Goal: Information Seeking & Learning: Learn about a topic

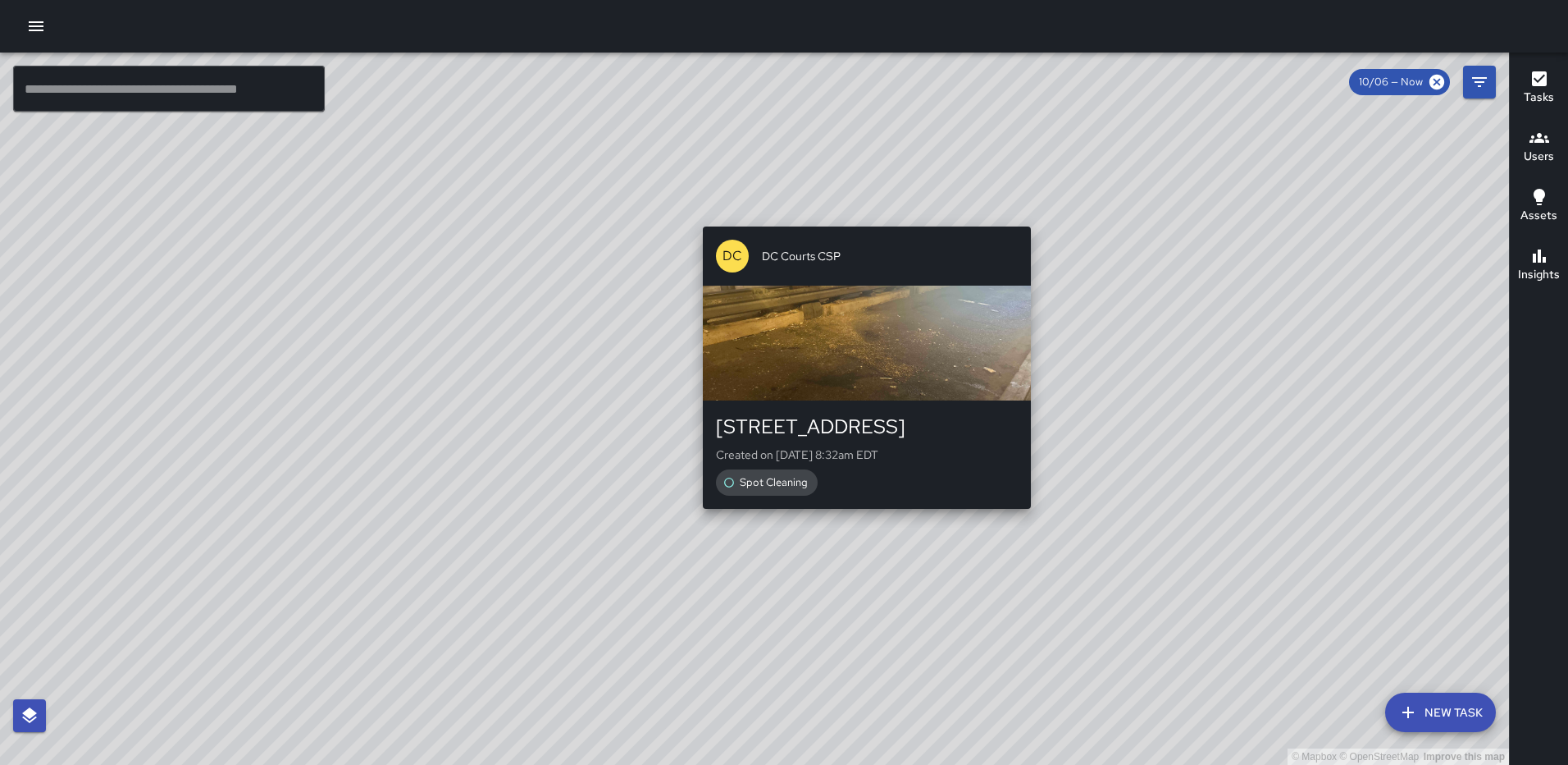
click at [860, 517] on div "© Mapbox © OpenStreetMap Improve this map DC DC Courts CSP [STREET_ADDRESS] Cre…" at bounding box center [755, 408] width 1509 height 712
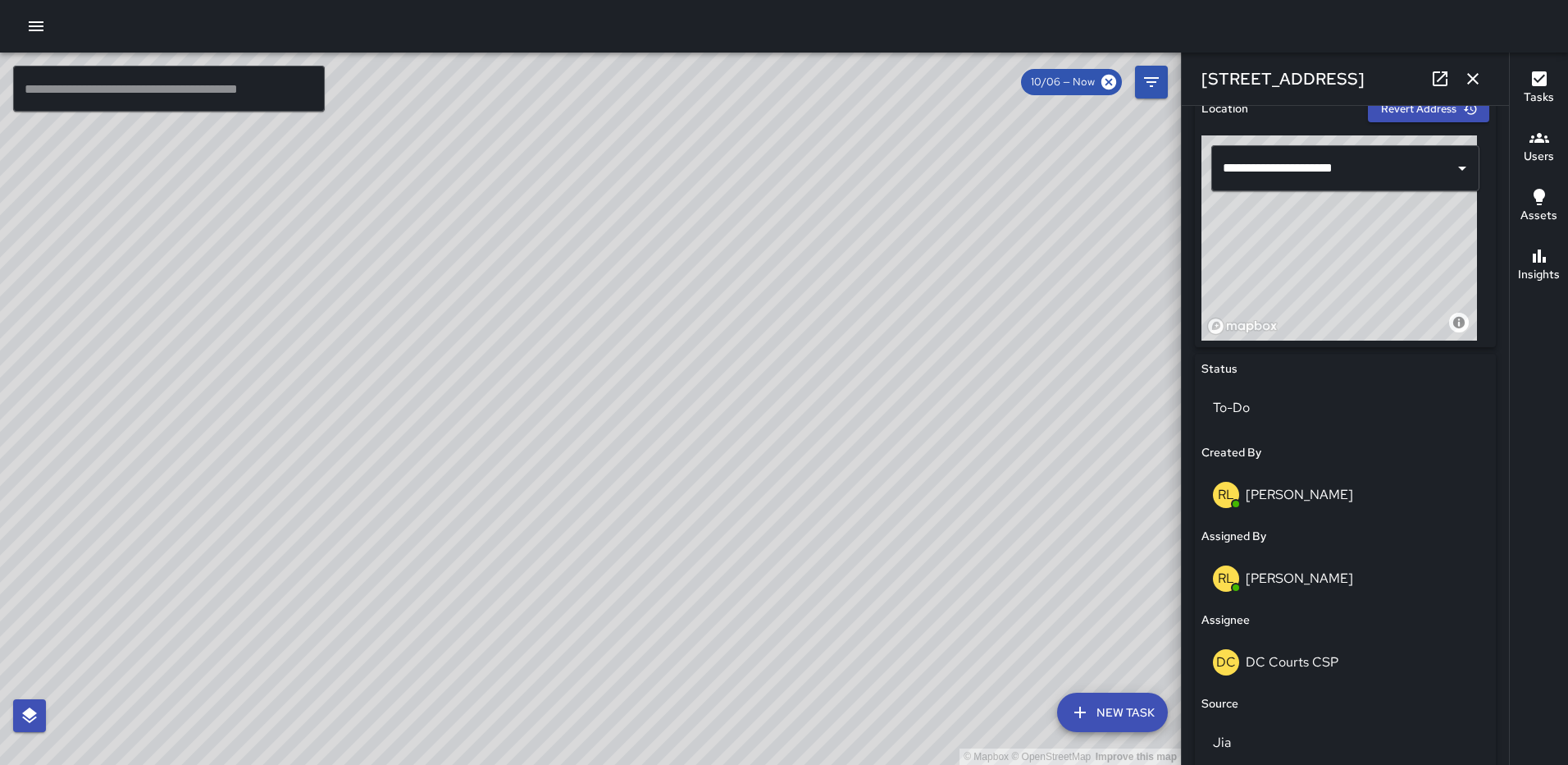
scroll to position [546, 0]
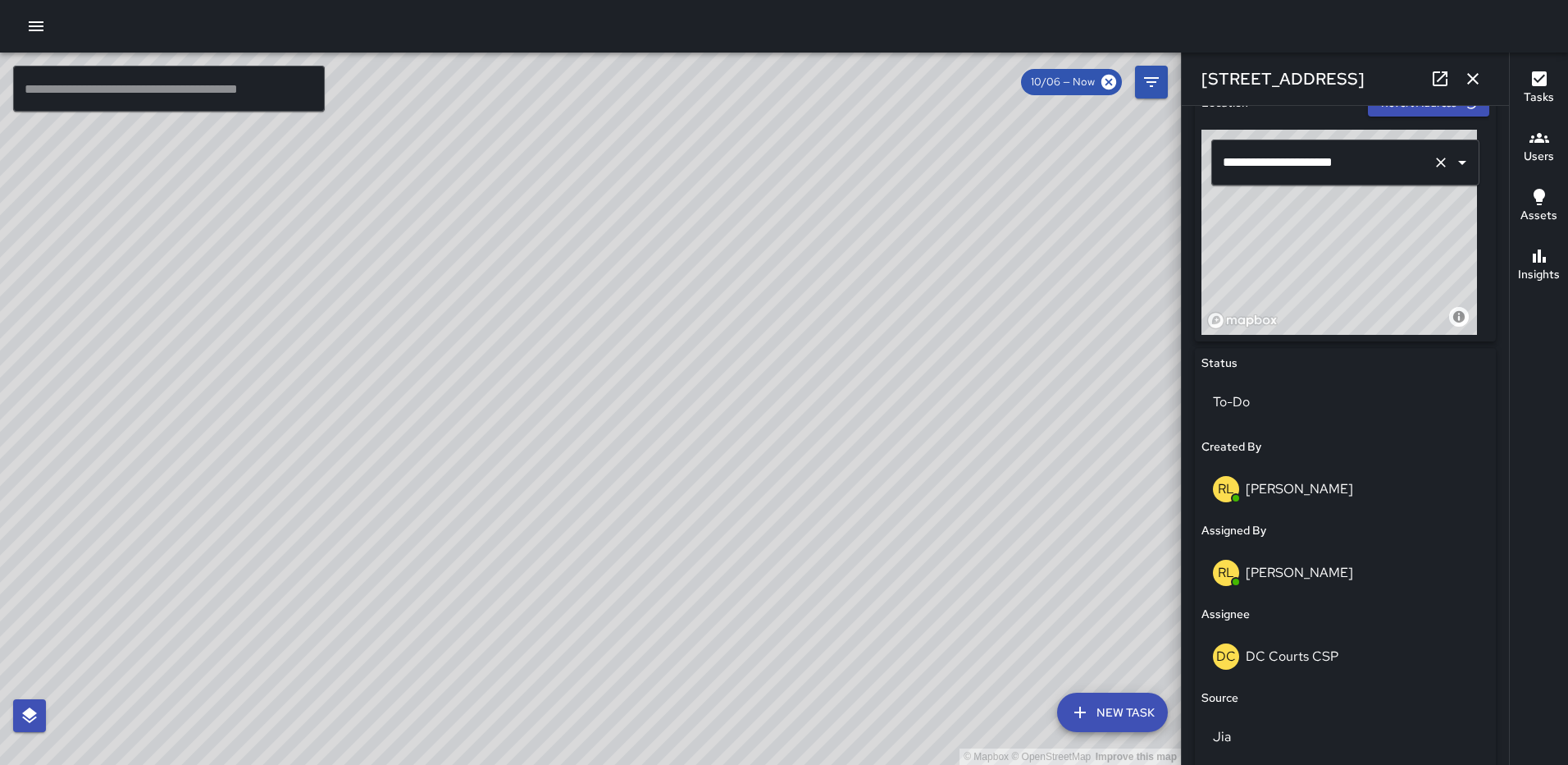
drag, startPoint x: 1369, startPoint y: 254, endPoint x: 1368, endPoint y: 177, distance: 77.0
click at [1368, 177] on div "**********" at bounding box center [1346, 232] width 288 height 206
click at [1477, 79] on icon "button" at bounding box center [1474, 78] width 20 height 20
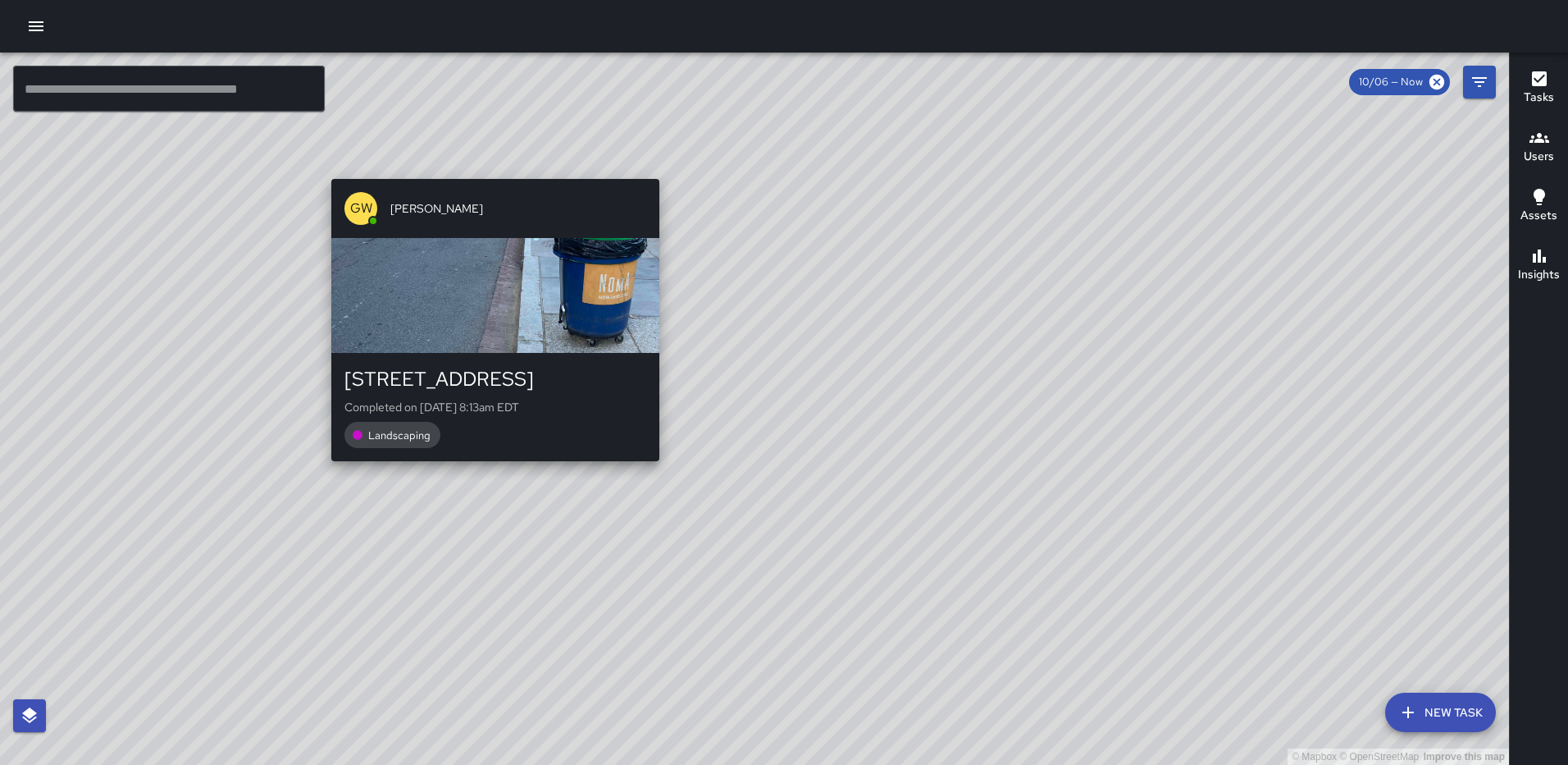
click at [654, 171] on div "© Mapbox © OpenStreetMap Improve this map GW [PERSON_NAME] [STREET_ADDRESS] Com…" at bounding box center [755, 408] width 1509 height 712
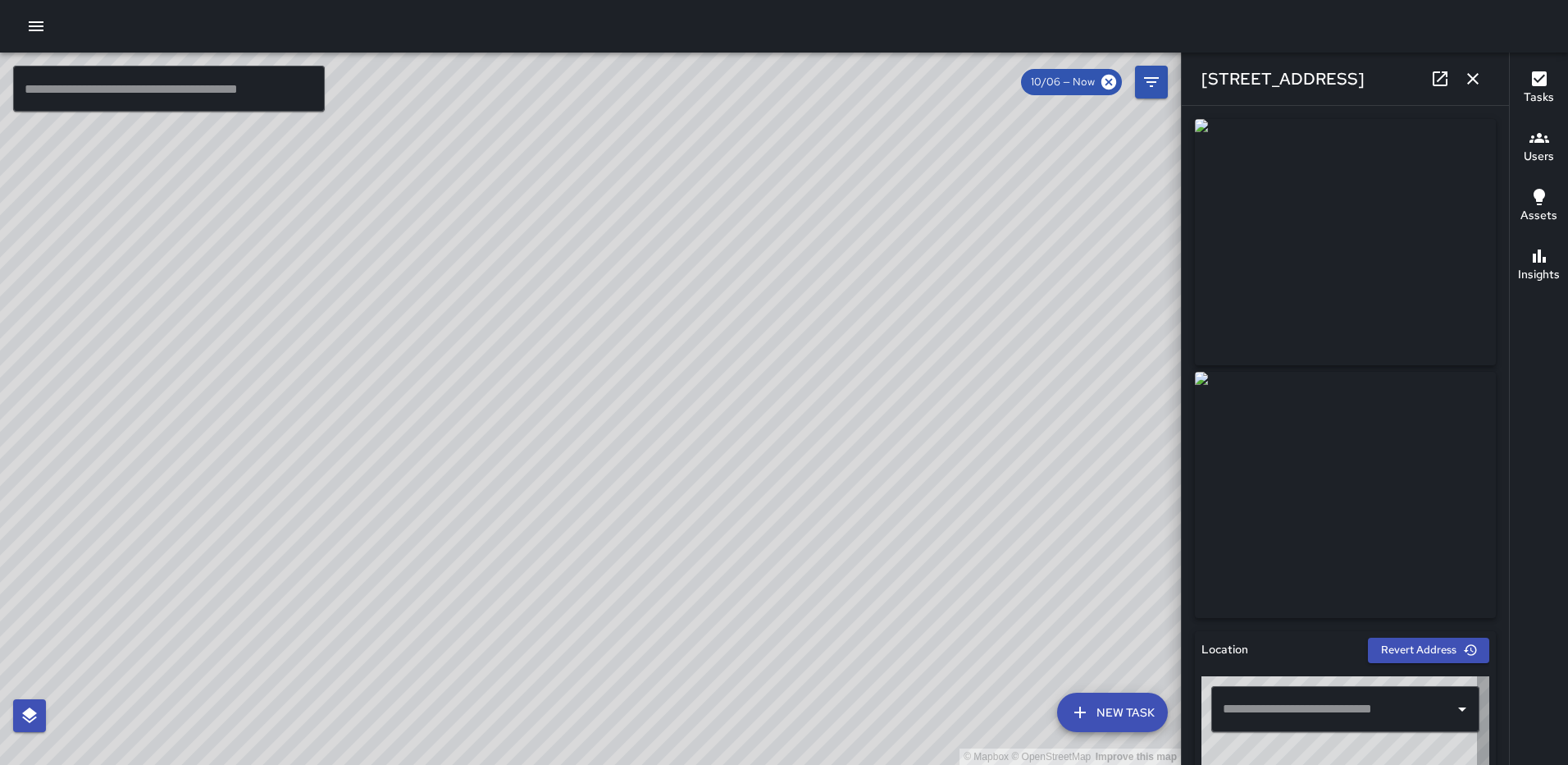
type input "**********"
drag, startPoint x: 1470, startPoint y: 74, endPoint x: 1458, endPoint y: 85, distance: 16.3
click at [1471, 74] on icon "button" at bounding box center [1474, 78] width 20 height 20
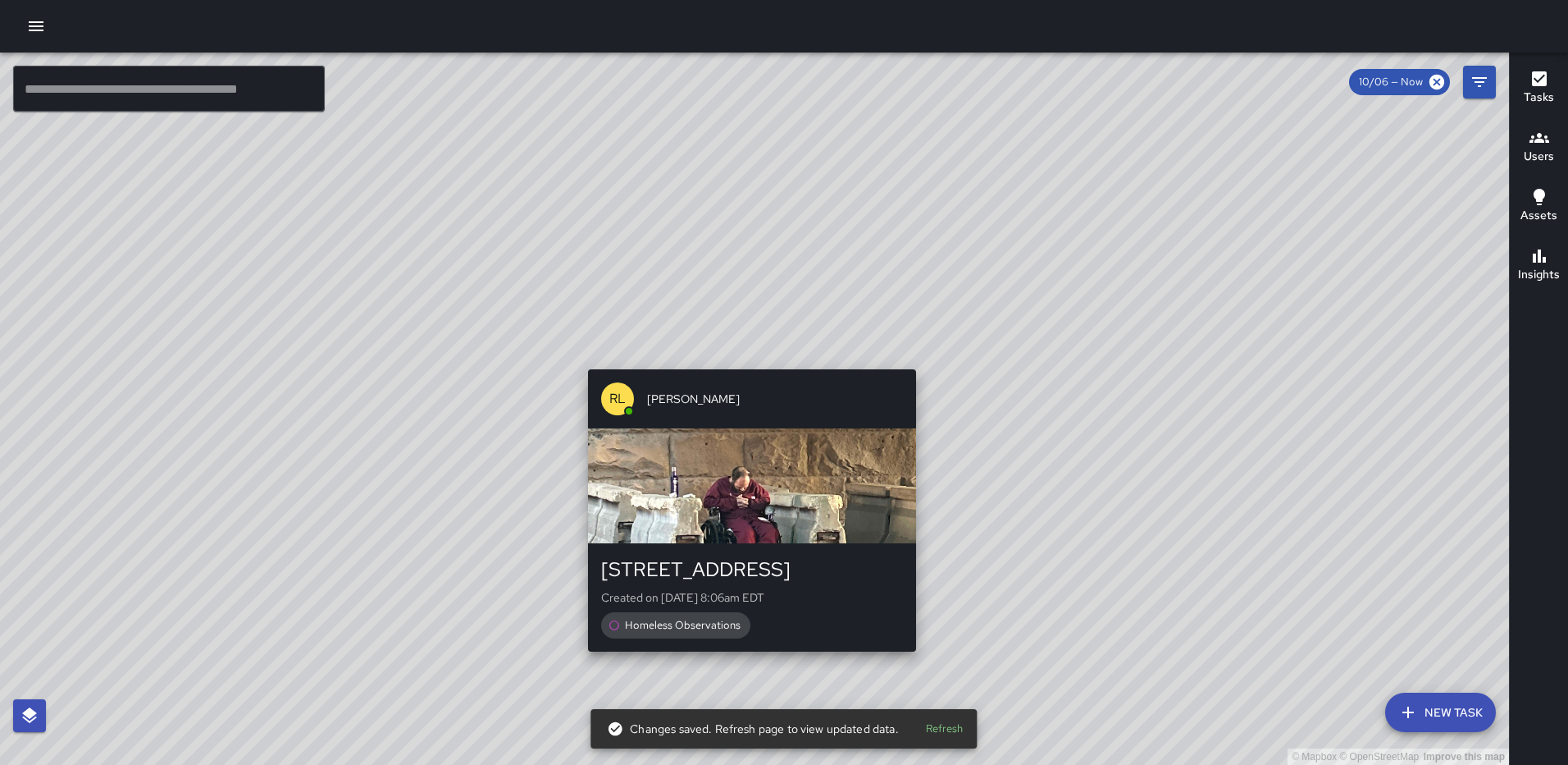
click at [908, 354] on div "© Mapbox © OpenStreetMap Improve this map [PERSON_NAME] [STREET_ADDRESS] Create…" at bounding box center [755, 408] width 1509 height 712
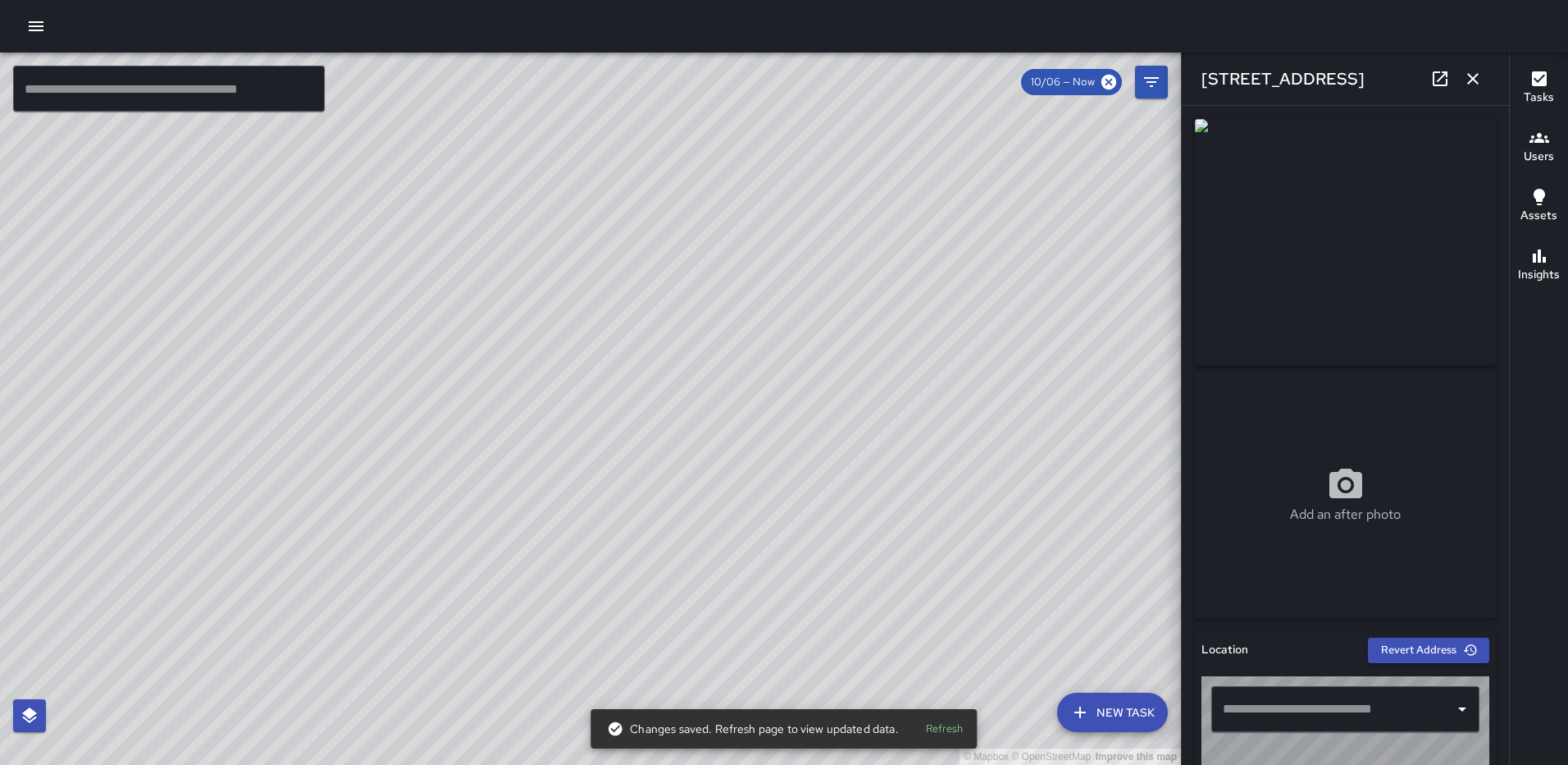
type input "**********"
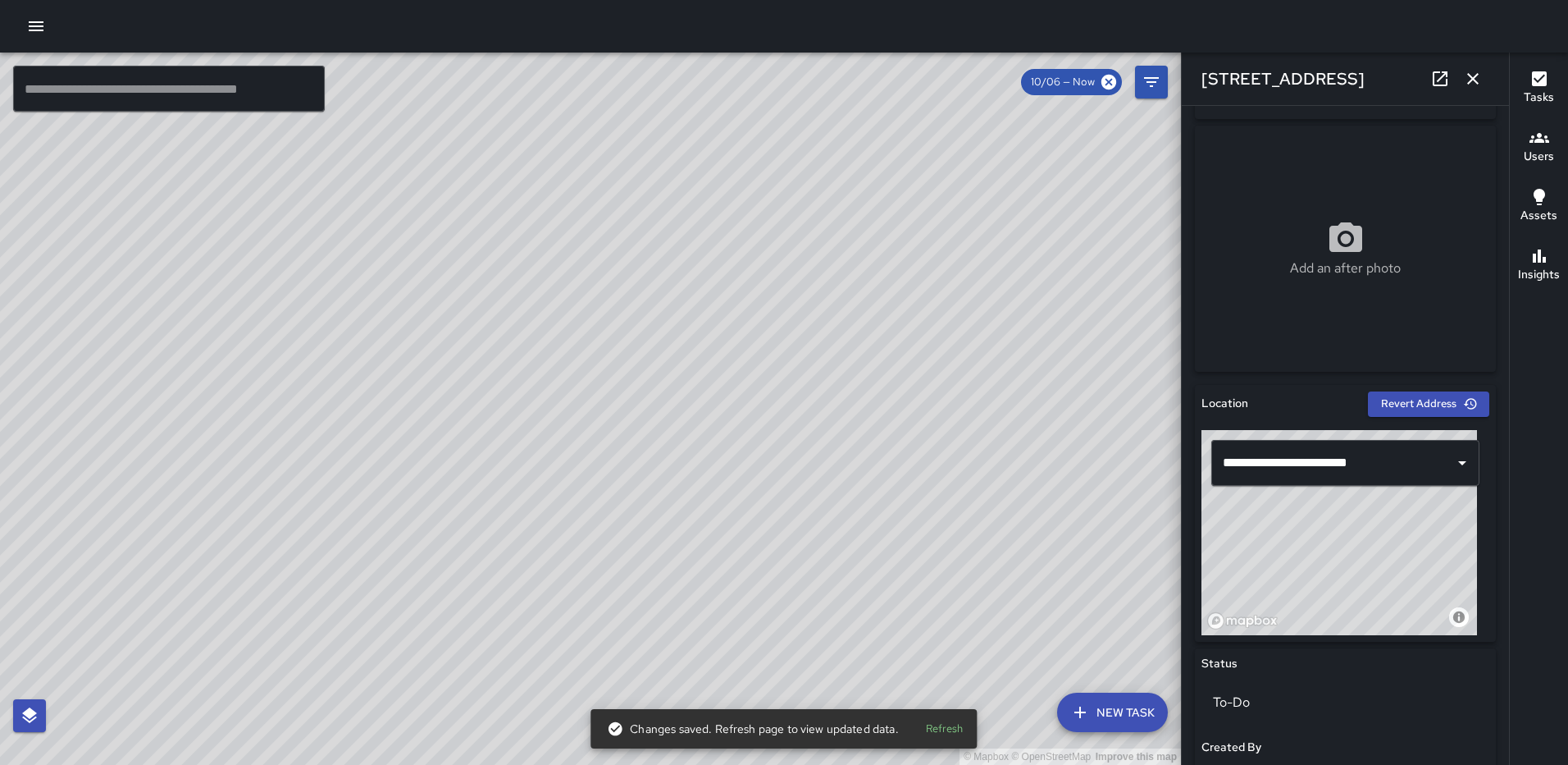
scroll to position [348, 0]
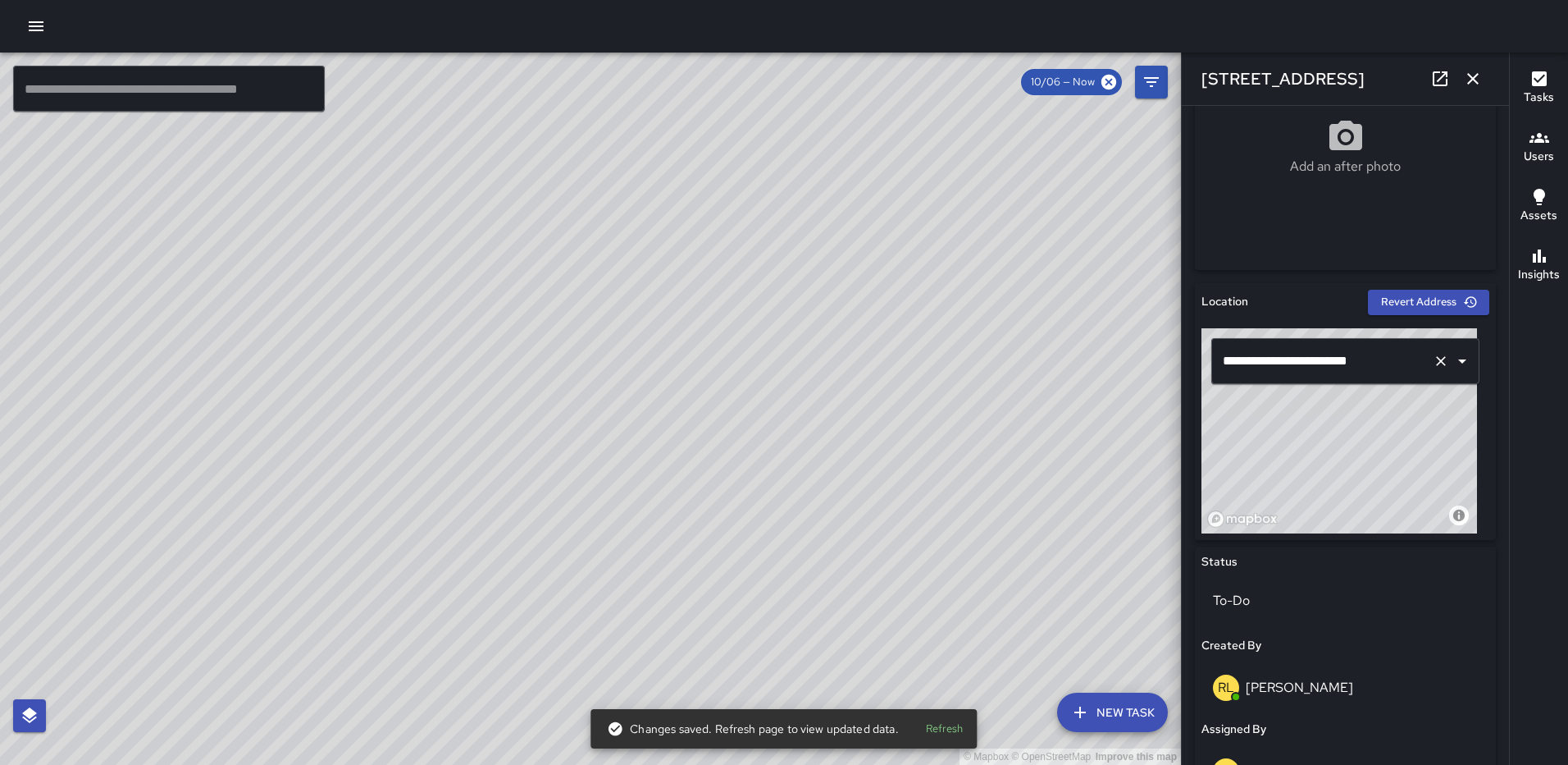
drag, startPoint x: 1355, startPoint y: 424, endPoint x: 1354, endPoint y: 355, distance: 69.0
click at [1354, 355] on div "**********" at bounding box center [1346, 430] width 288 height 206
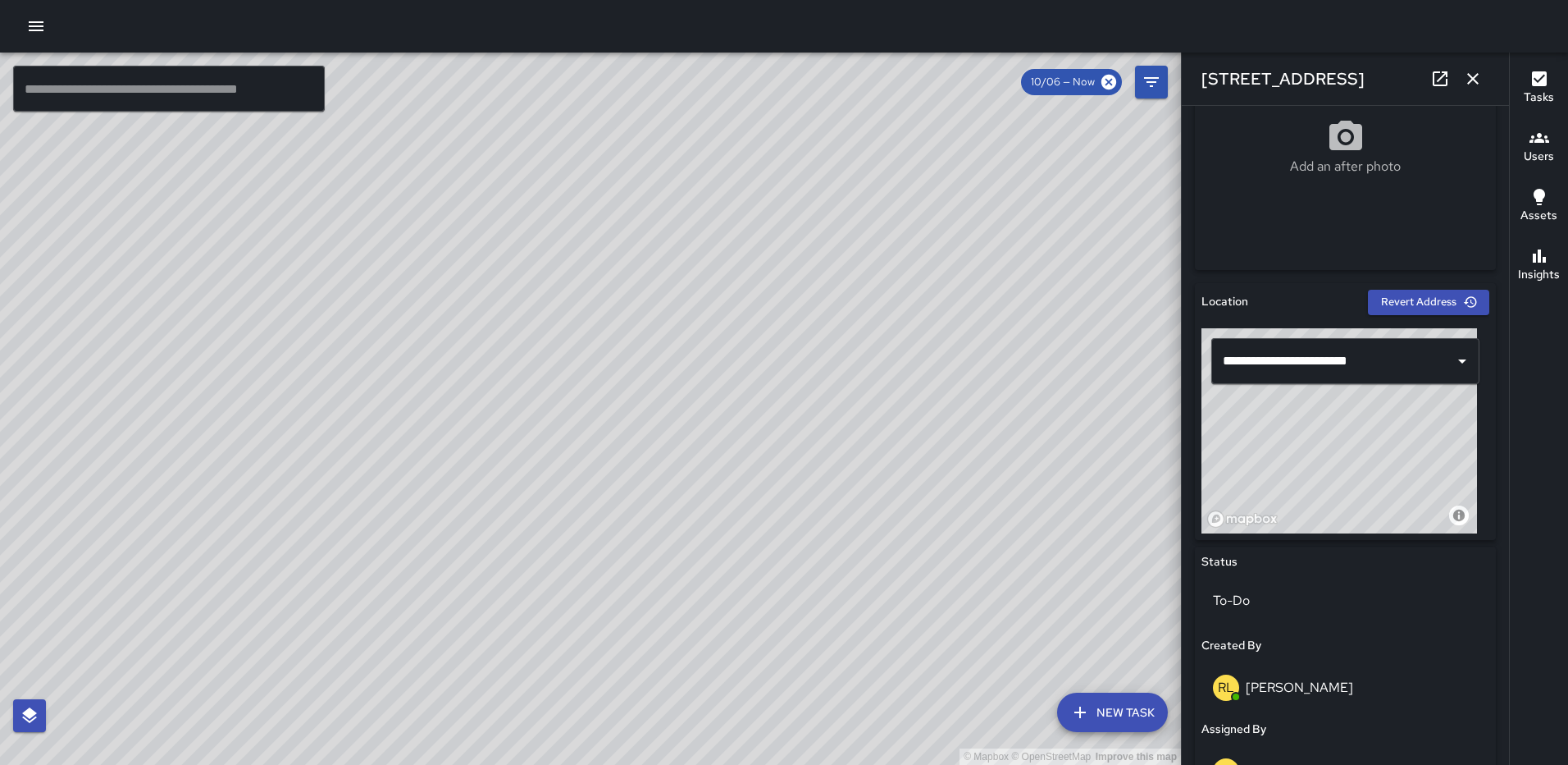
click at [1472, 81] on icon "button" at bounding box center [1474, 78] width 20 height 20
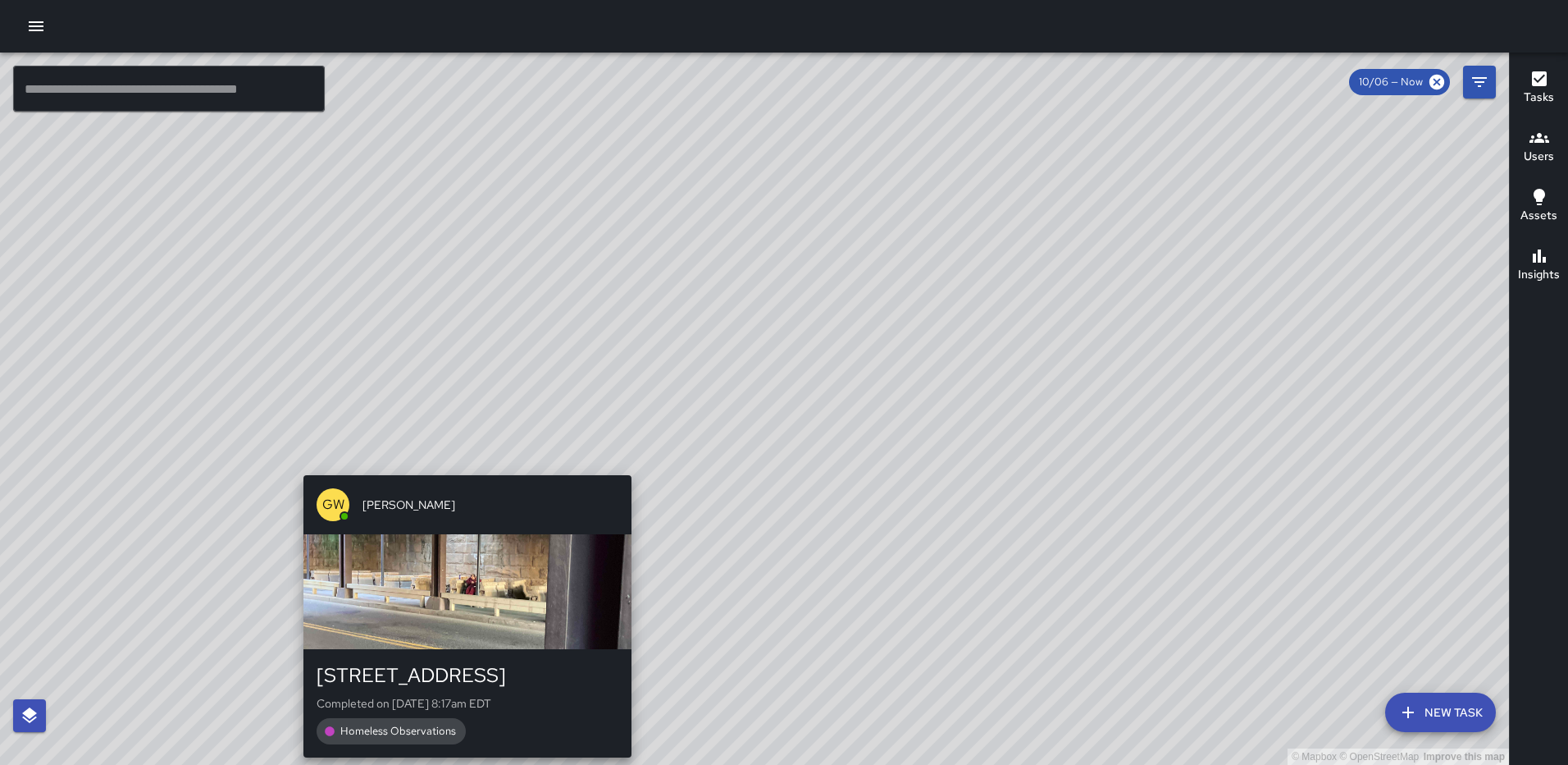
click at [625, 465] on div "© Mapbox © OpenStreetMap Improve this map GW [PERSON_NAME] [STREET_ADDRESS] Com…" at bounding box center [755, 408] width 1509 height 712
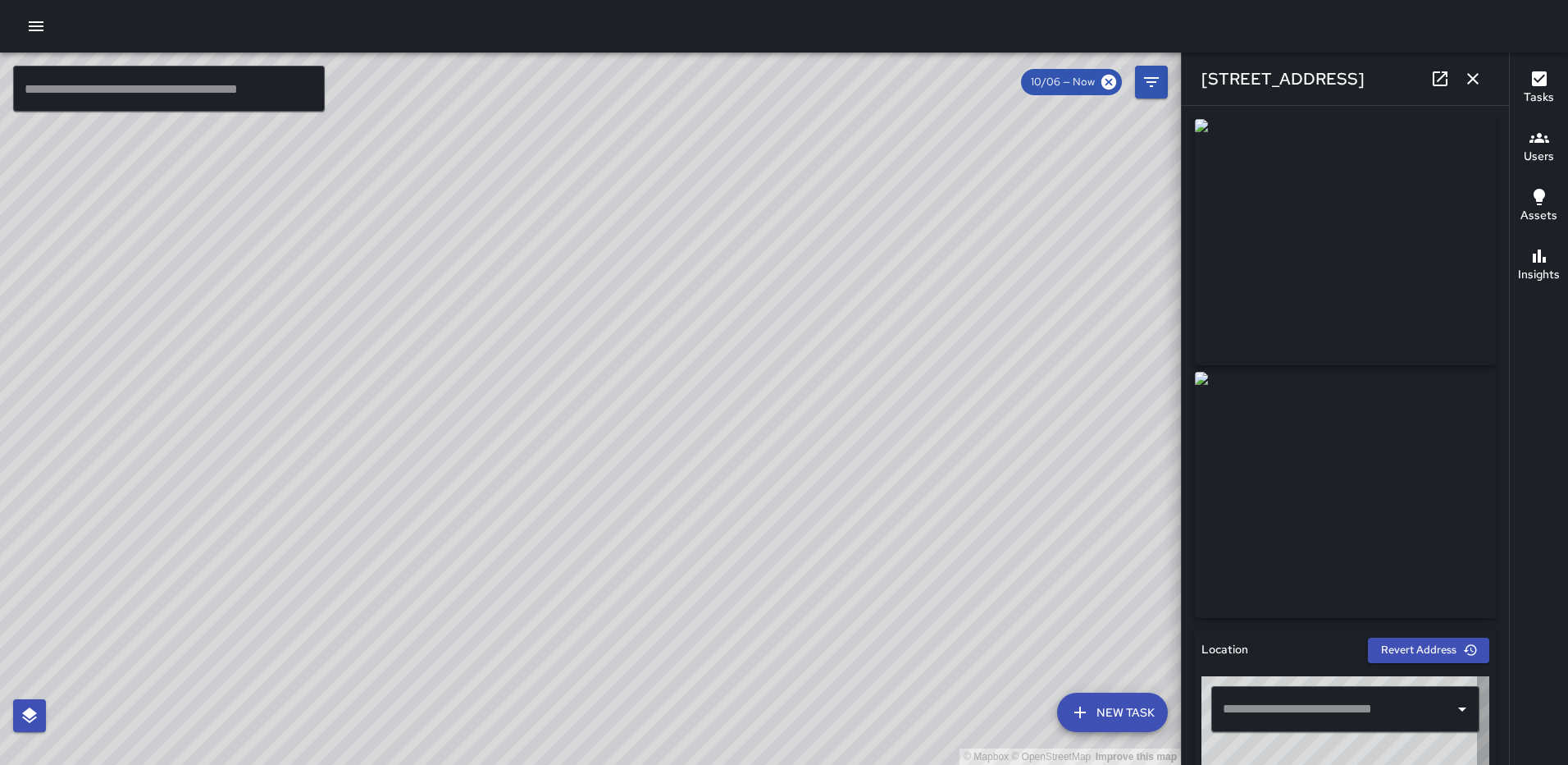
type input "**********"
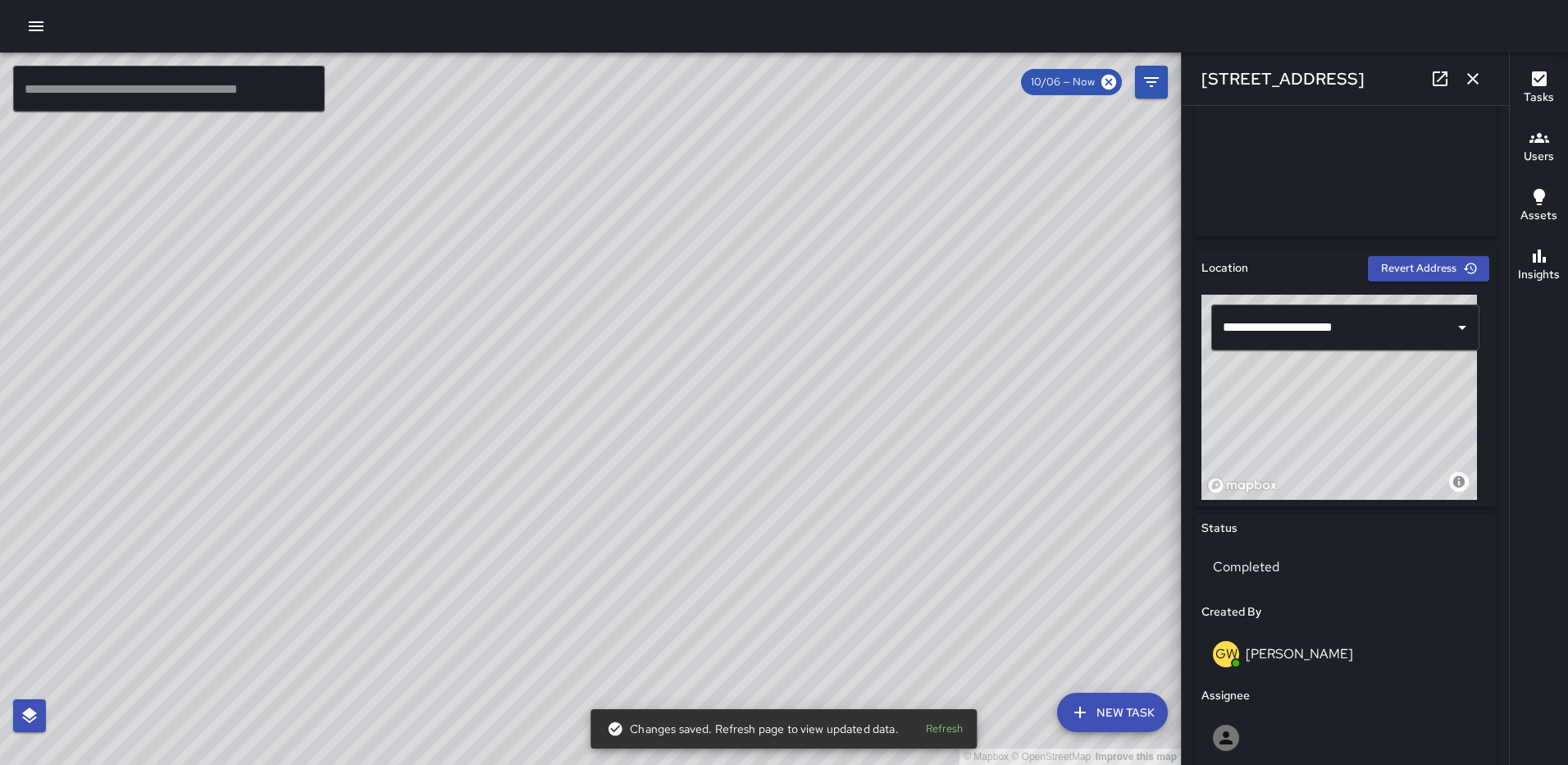
scroll to position [493, 0]
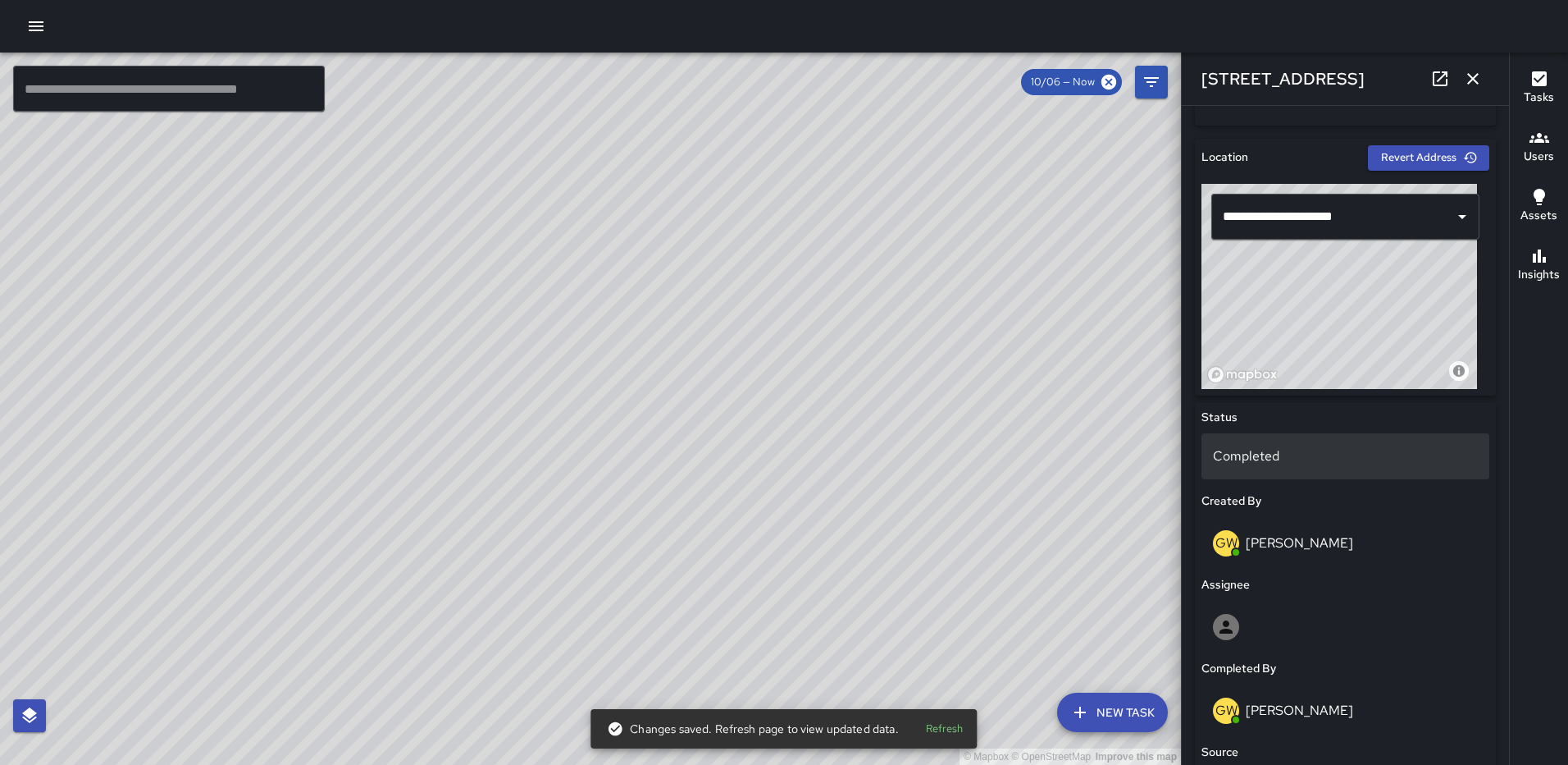
click at [1305, 460] on p "Completed" at bounding box center [1346, 456] width 265 height 20
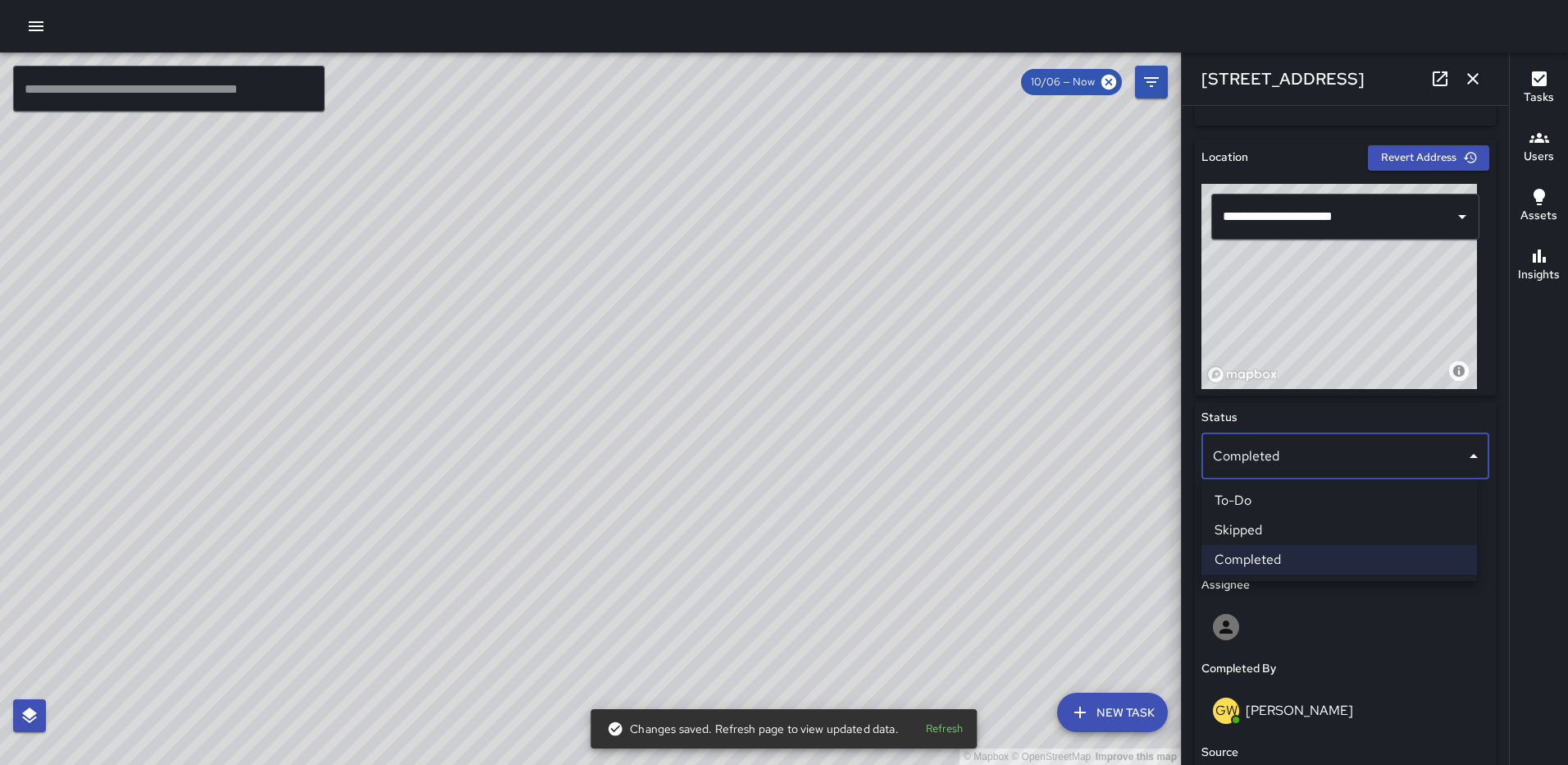
click at [1293, 539] on li "Skipped" at bounding box center [1340, 531] width 276 height 30
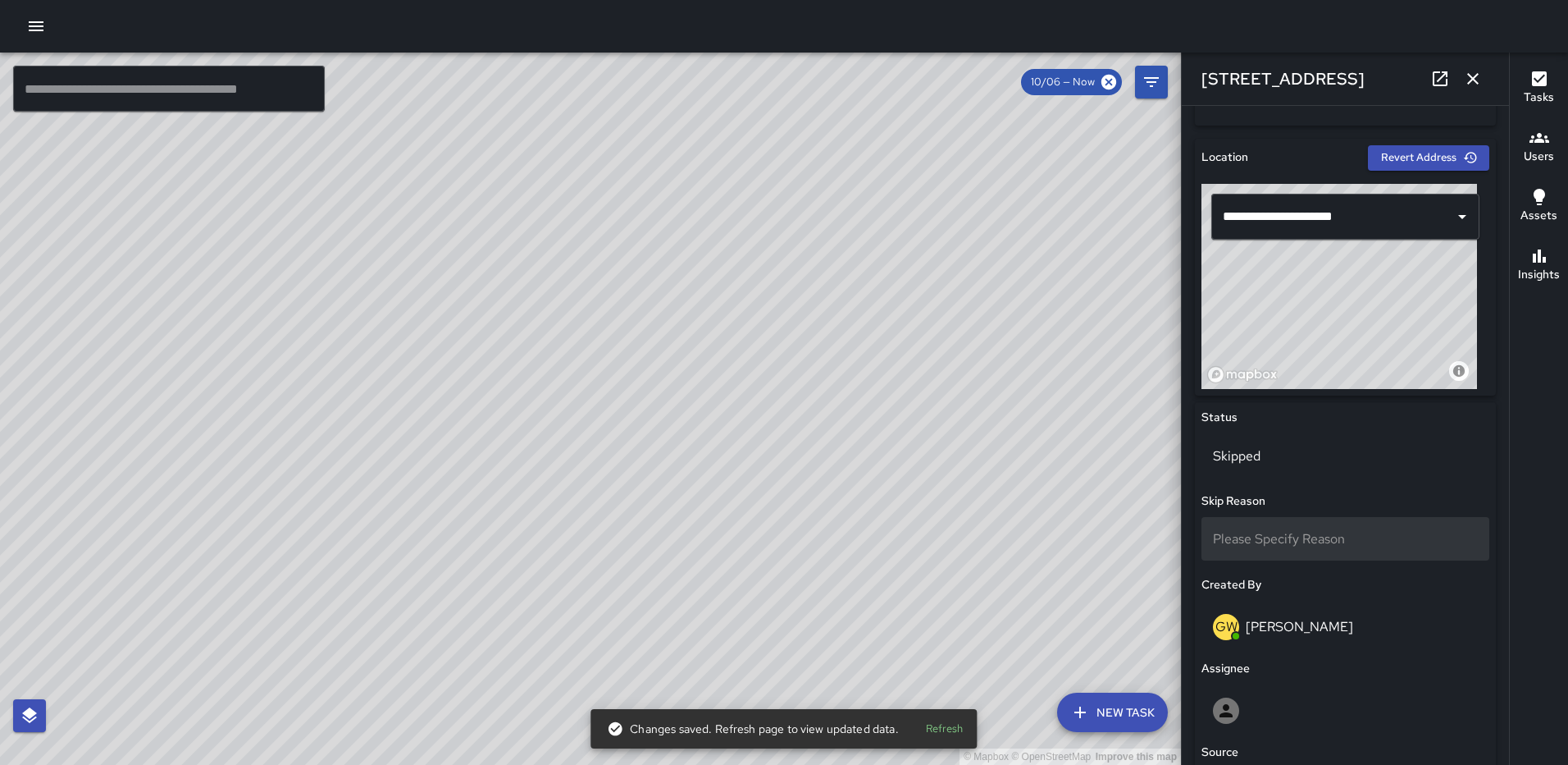
click at [1304, 547] on div "Please Specify Reason" at bounding box center [1346, 538] width 288 height 44
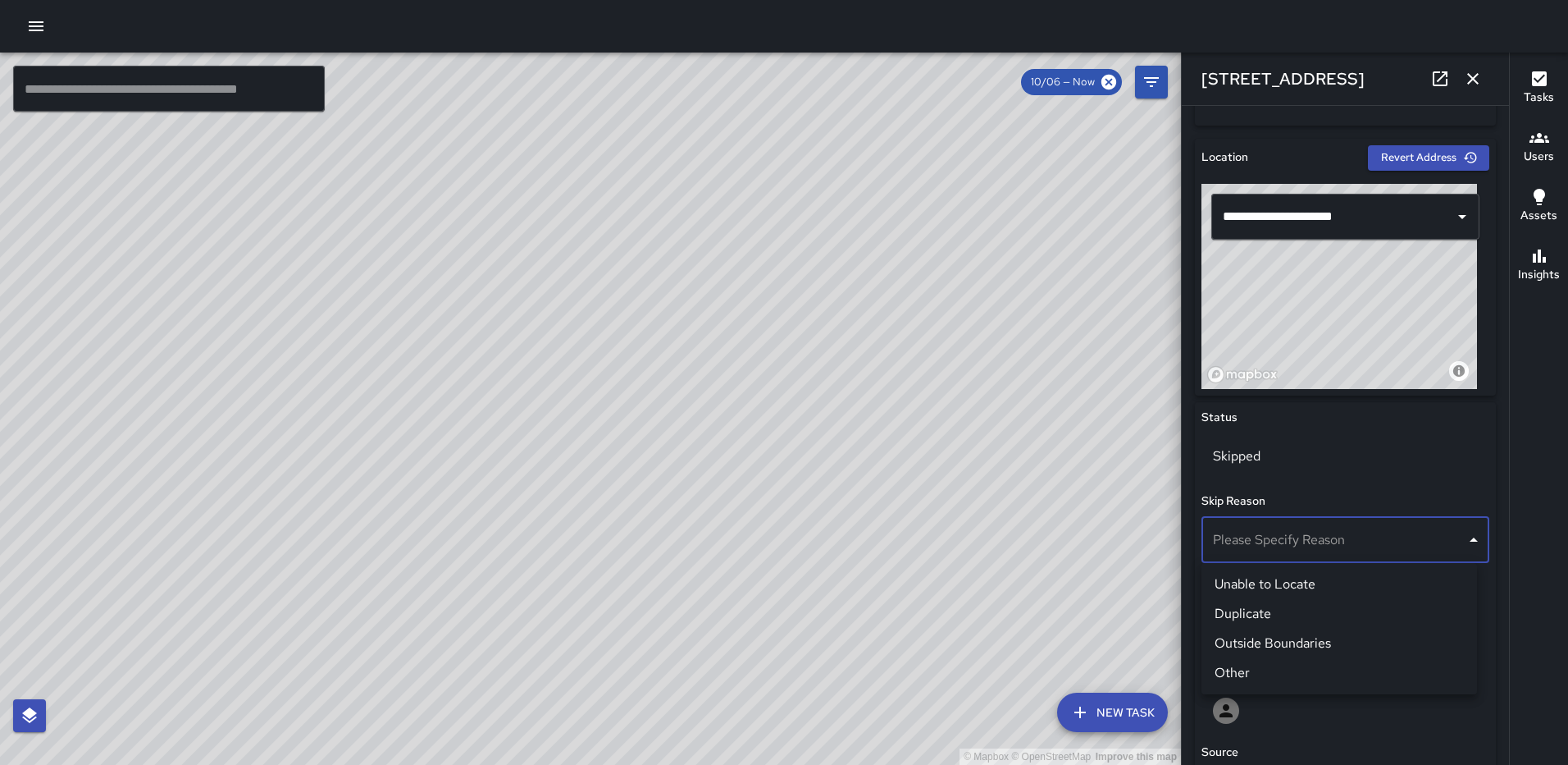
click at [1291, 612] on li "Duplicate" at bounding box center [1340, 614] width 276 height 30
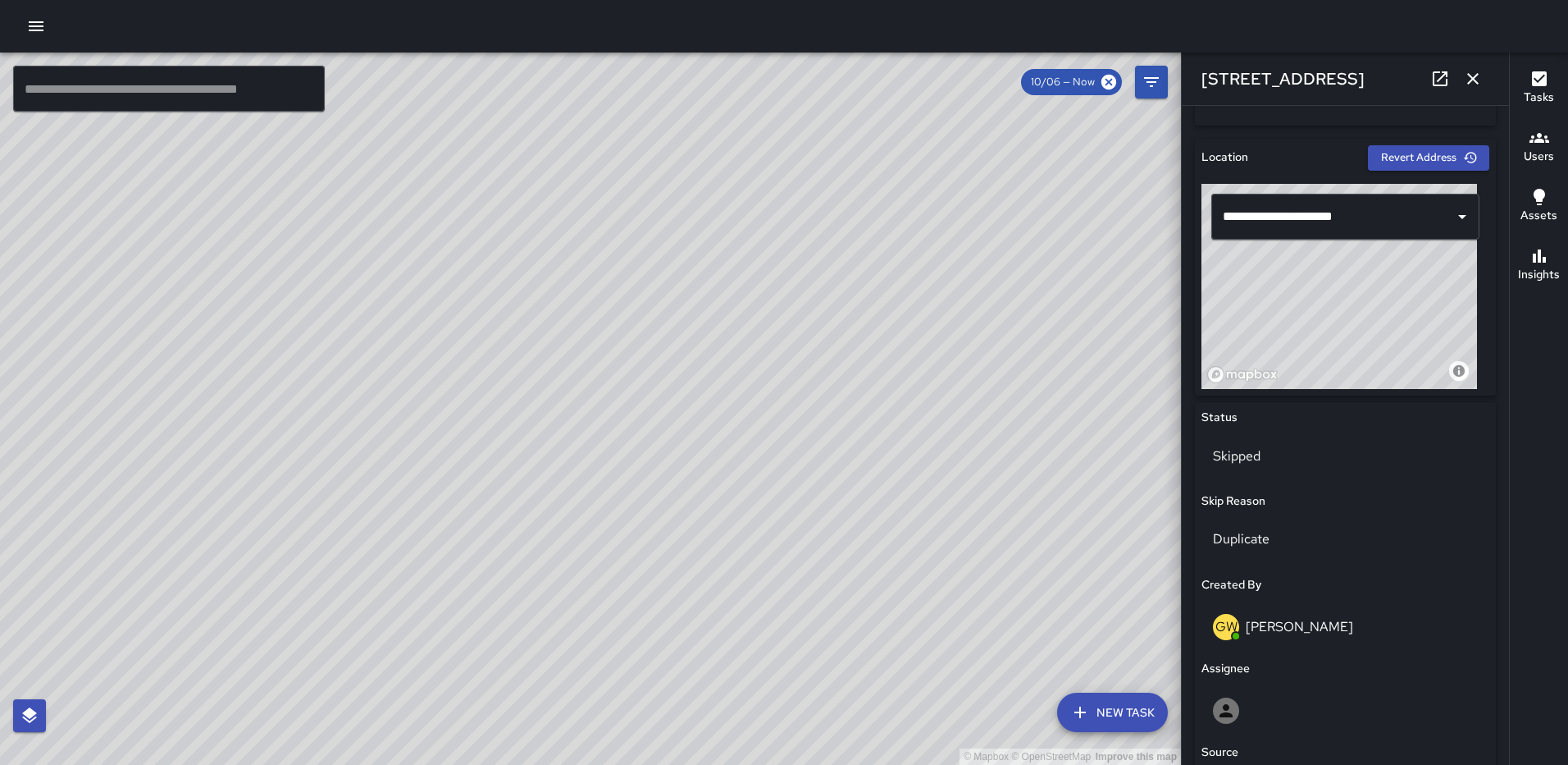
click at [1479, 82] on icon "button" at bounding box center [1474, 78] width 20 height 20
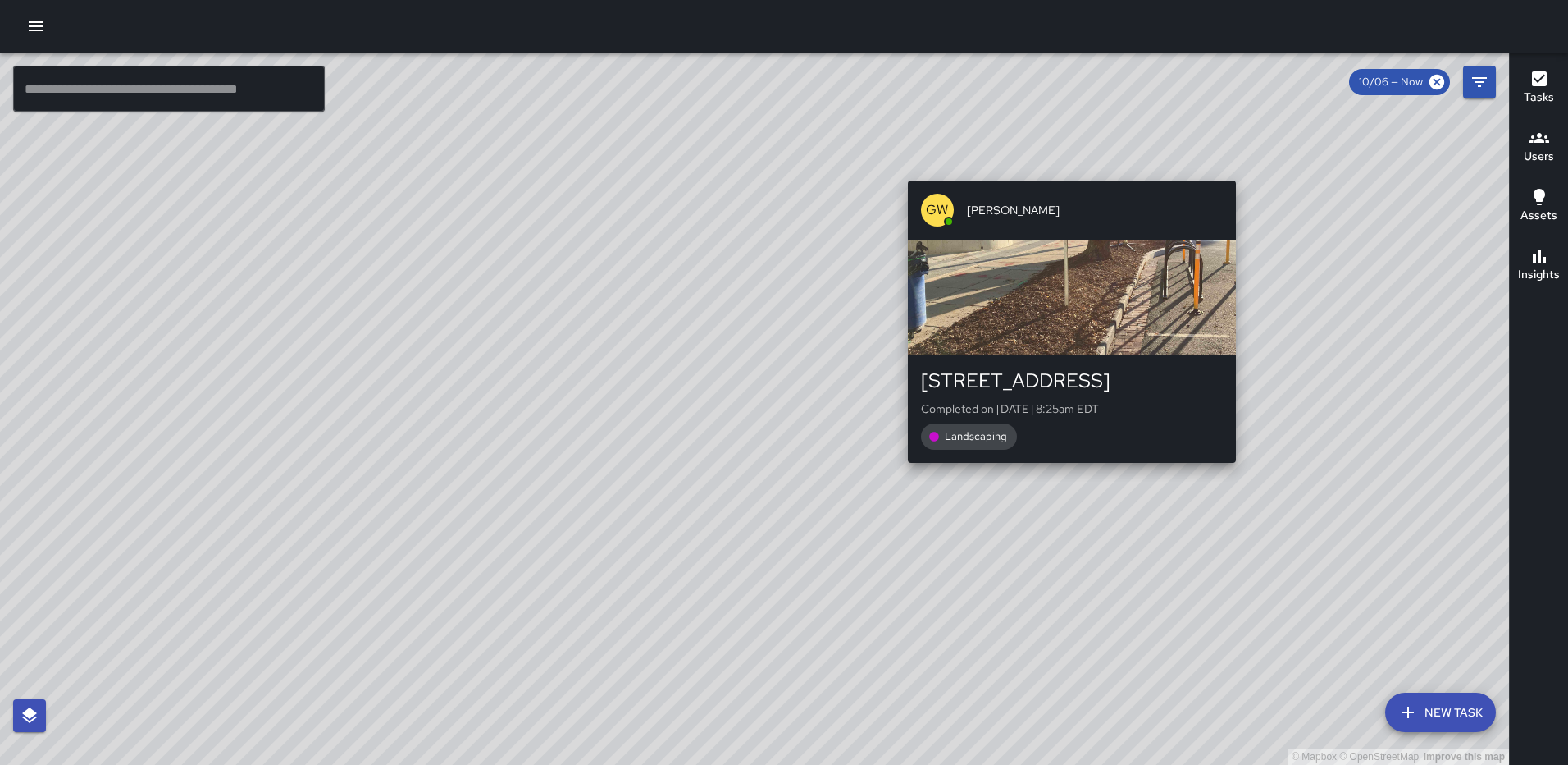
click at [1063, 469] on div "GW [PERSON_NAME] [STREET_ADDRESS] Completed on [DATE] 8:25am EDT Landscaping" at bounding box center [1072, 321] width 342 height 295
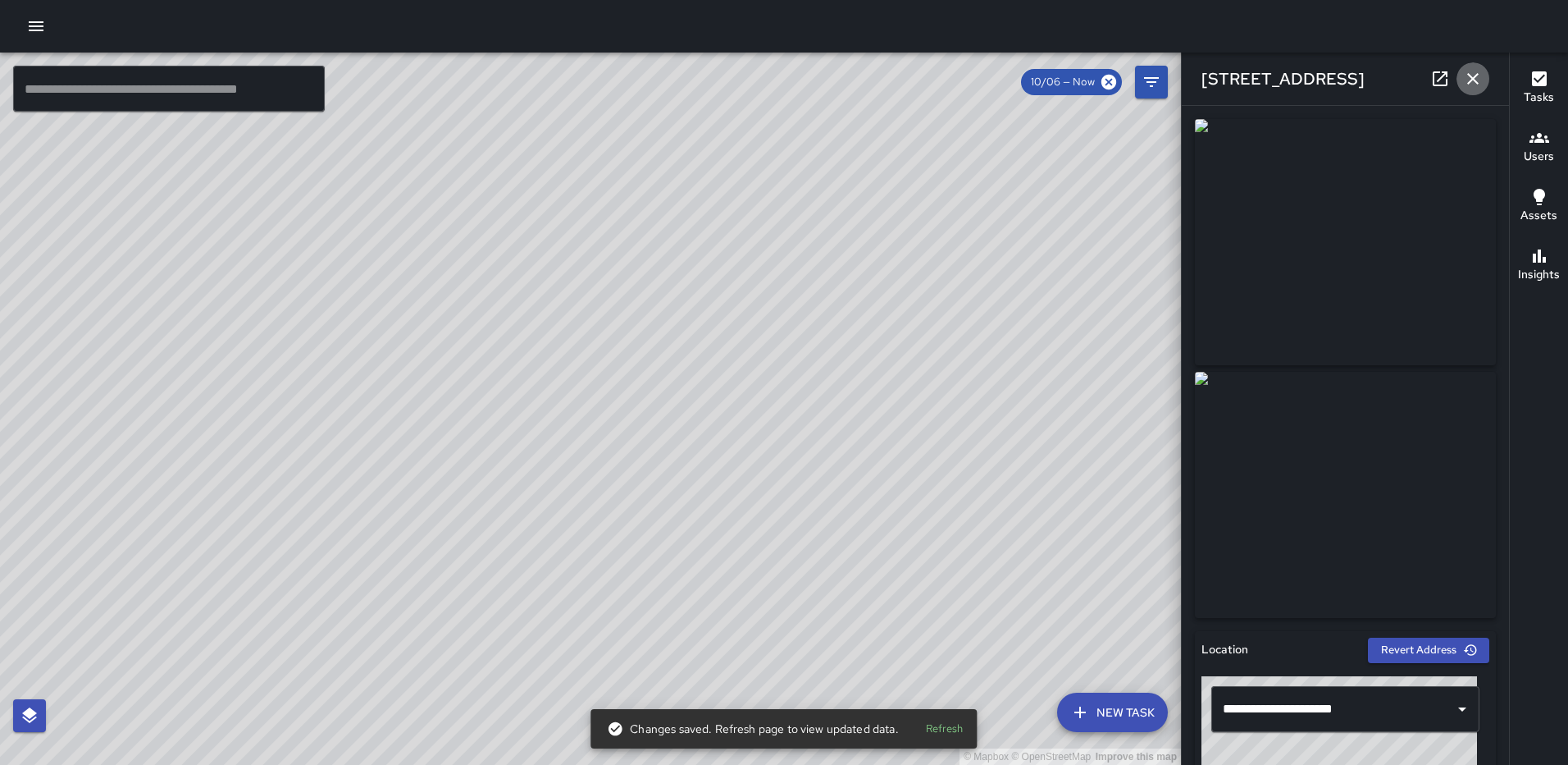
click at [1479, 72] on icon "button" at bounding box center [1474, 78] width 20 height 20
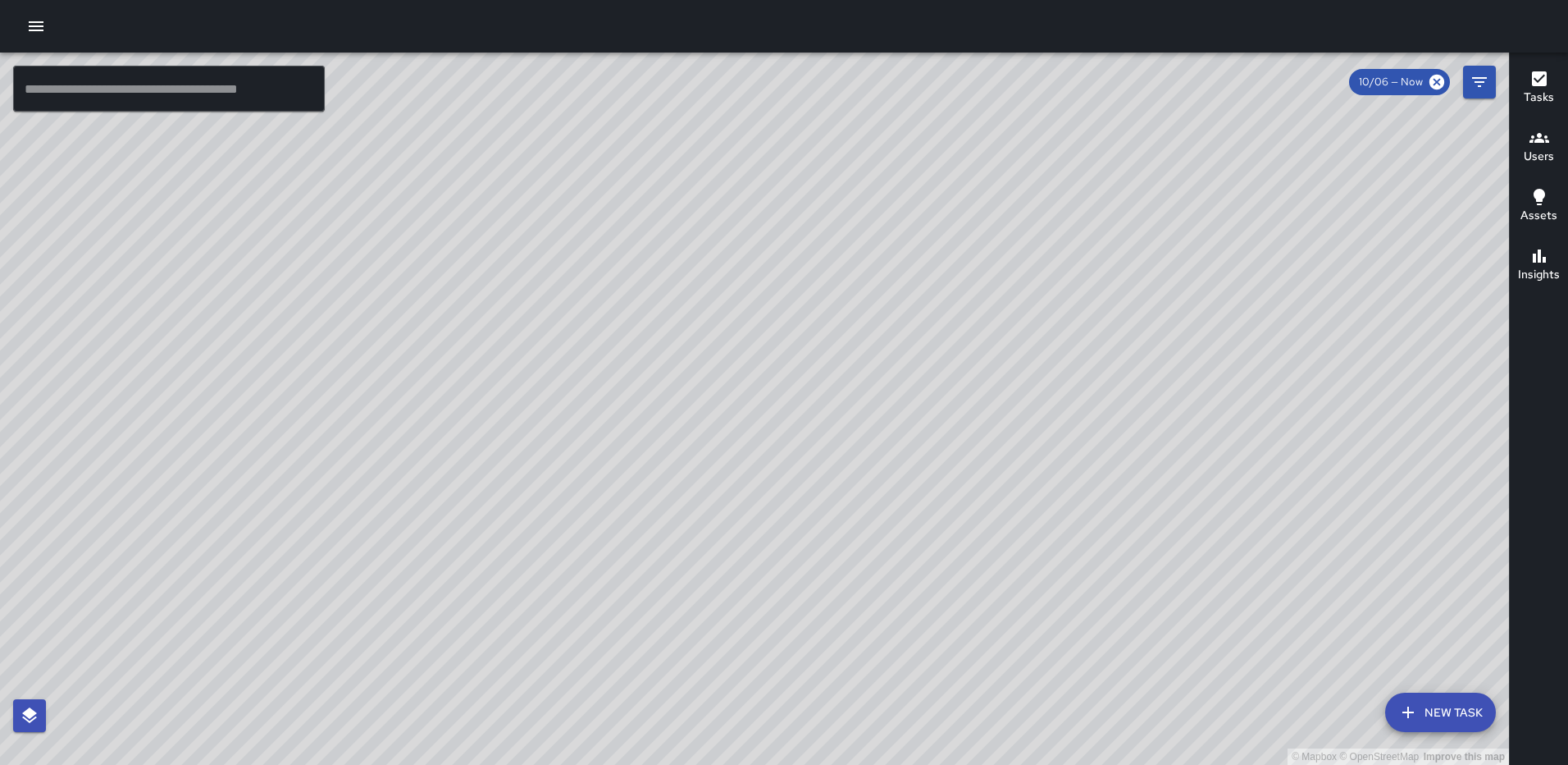
drag, startPoint x: 682, startPoint y: 156, endPoint x: 675, endPoint y: 368, distance: 212.1
click at [675, 368] on div "© Mapbox © OpenStreetMap Improve this map" at bounding box center [755, 408] width 1509 height 712
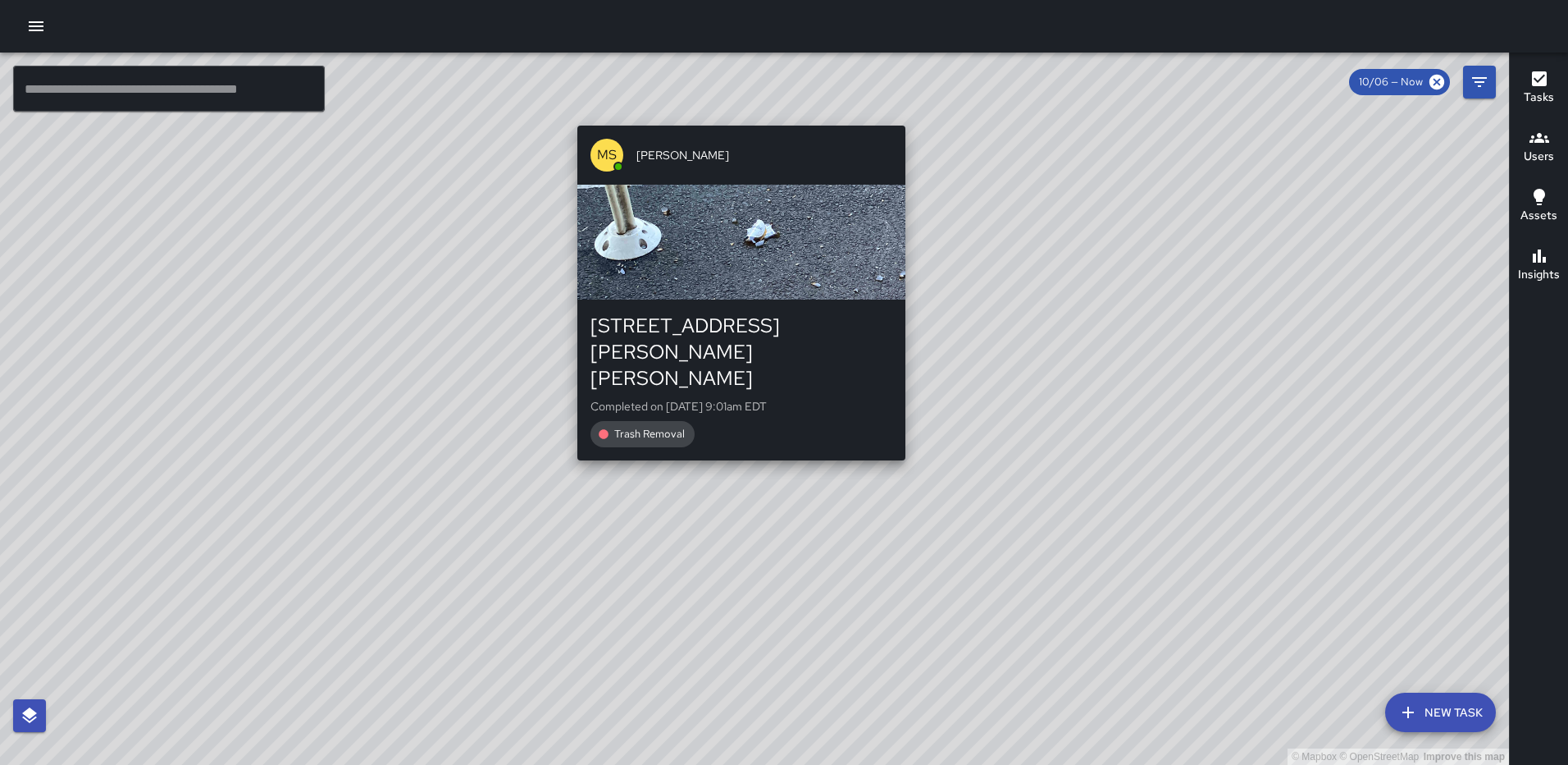
click at [733, 113] on div "© Mapbox © OpenStreetMap Improve this map [PERSON_NAME] [STREET_ADDRESS][PERSON…" at bounding box center [755, 408] width 1509 height 712
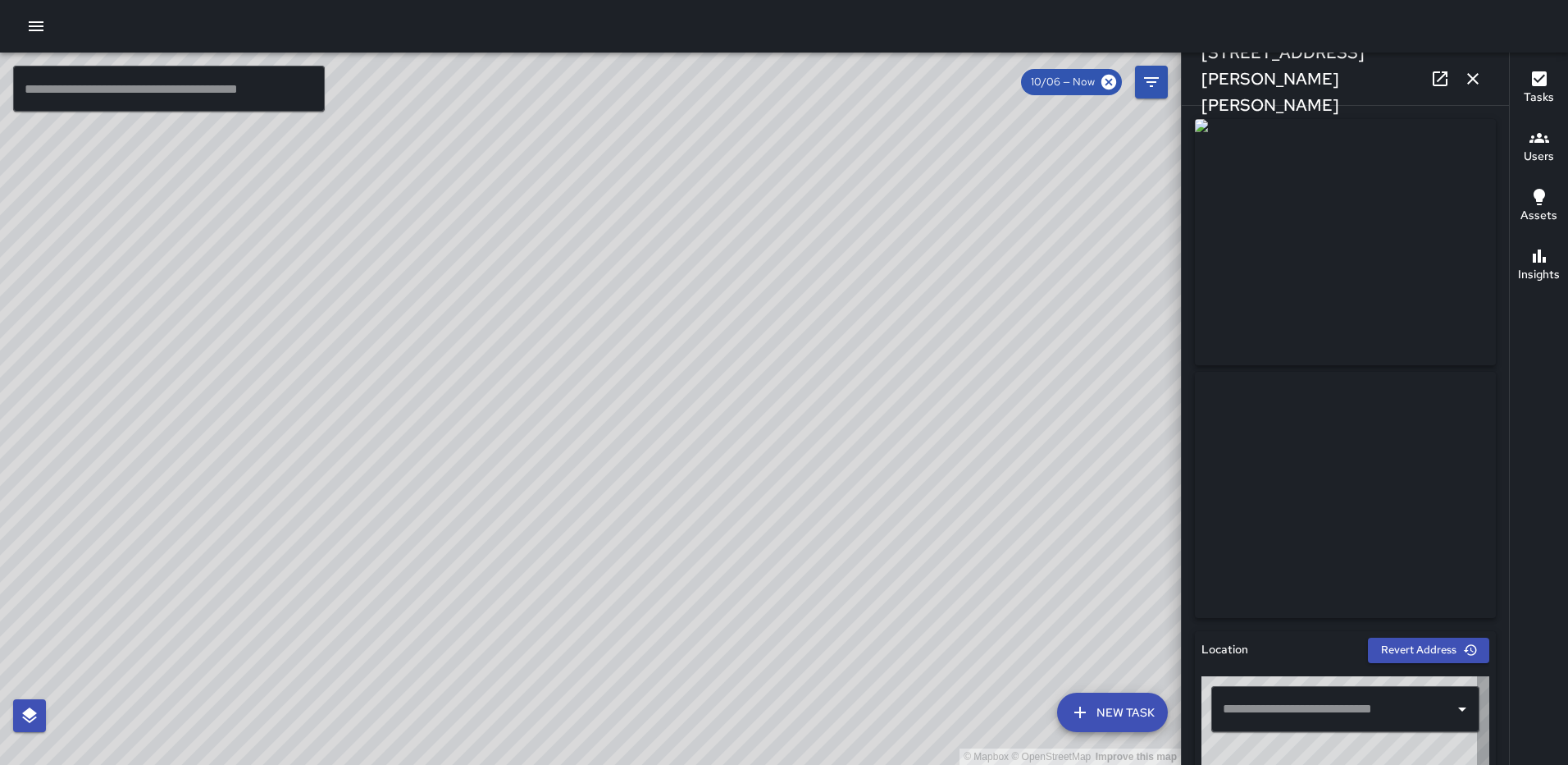
type input "**********"
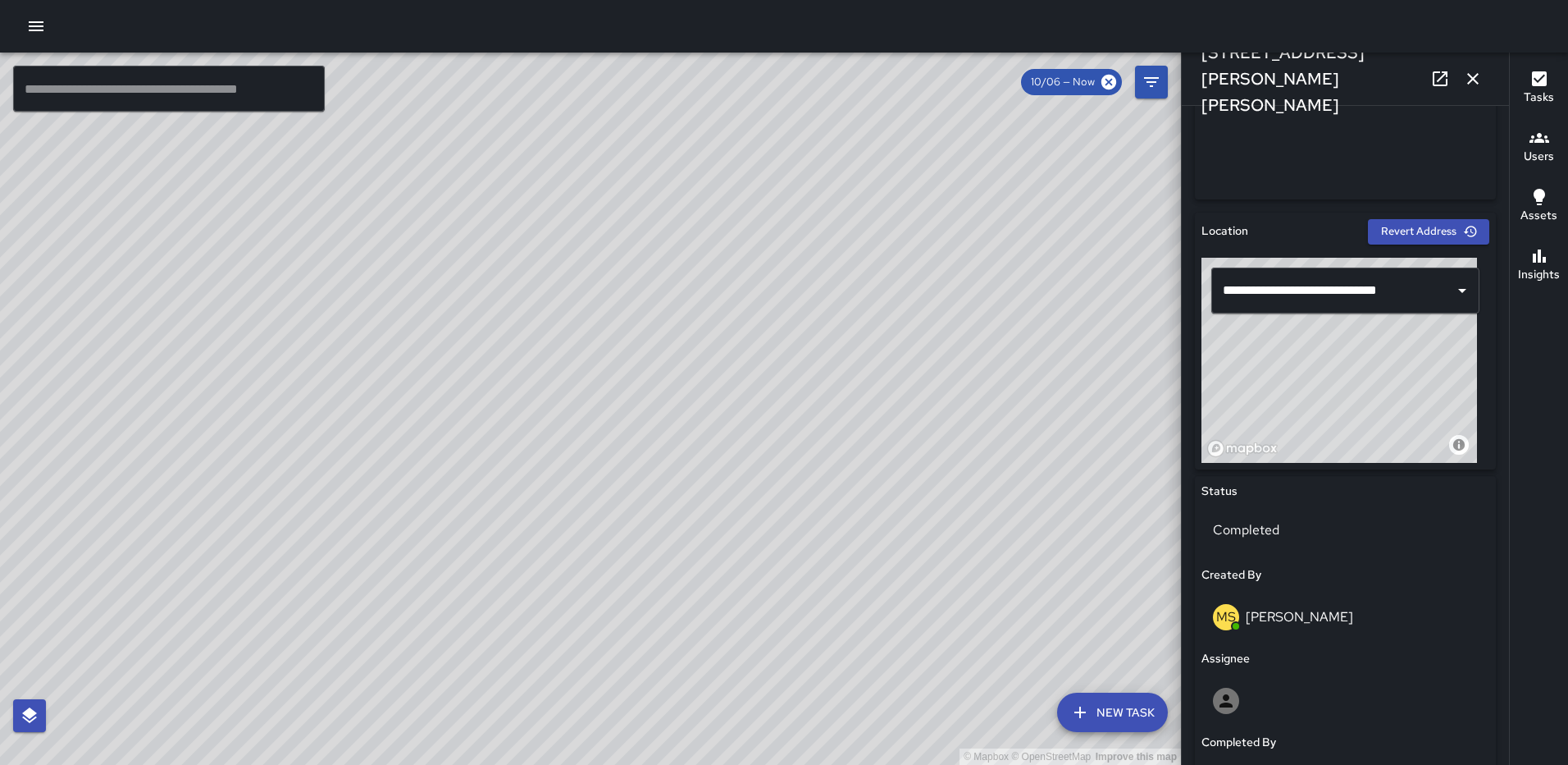
scroll to position [445, 0]
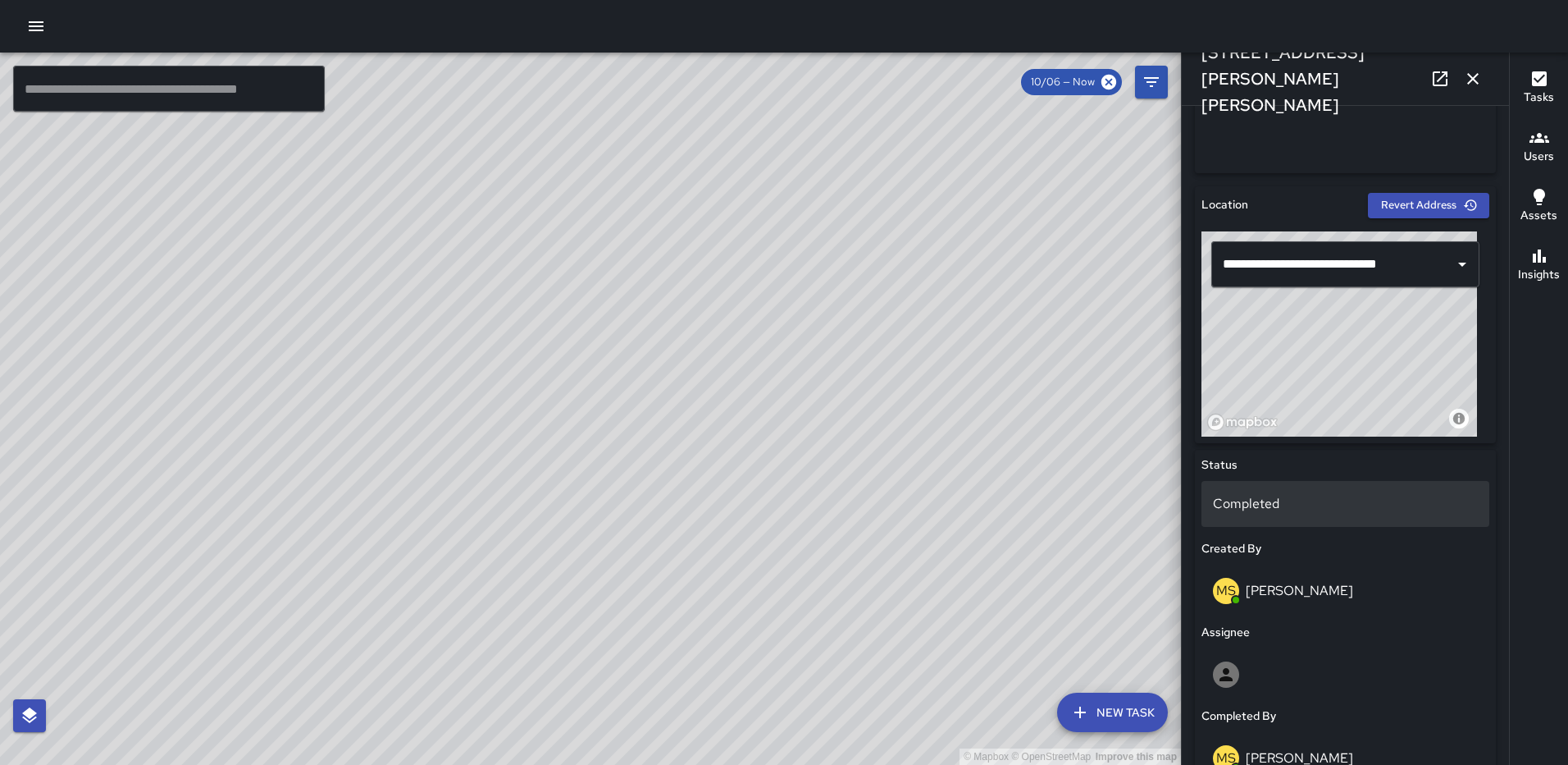
click at [1298, 515] on div "Completed" at bounding box center [1346, 504] width 288 height 46
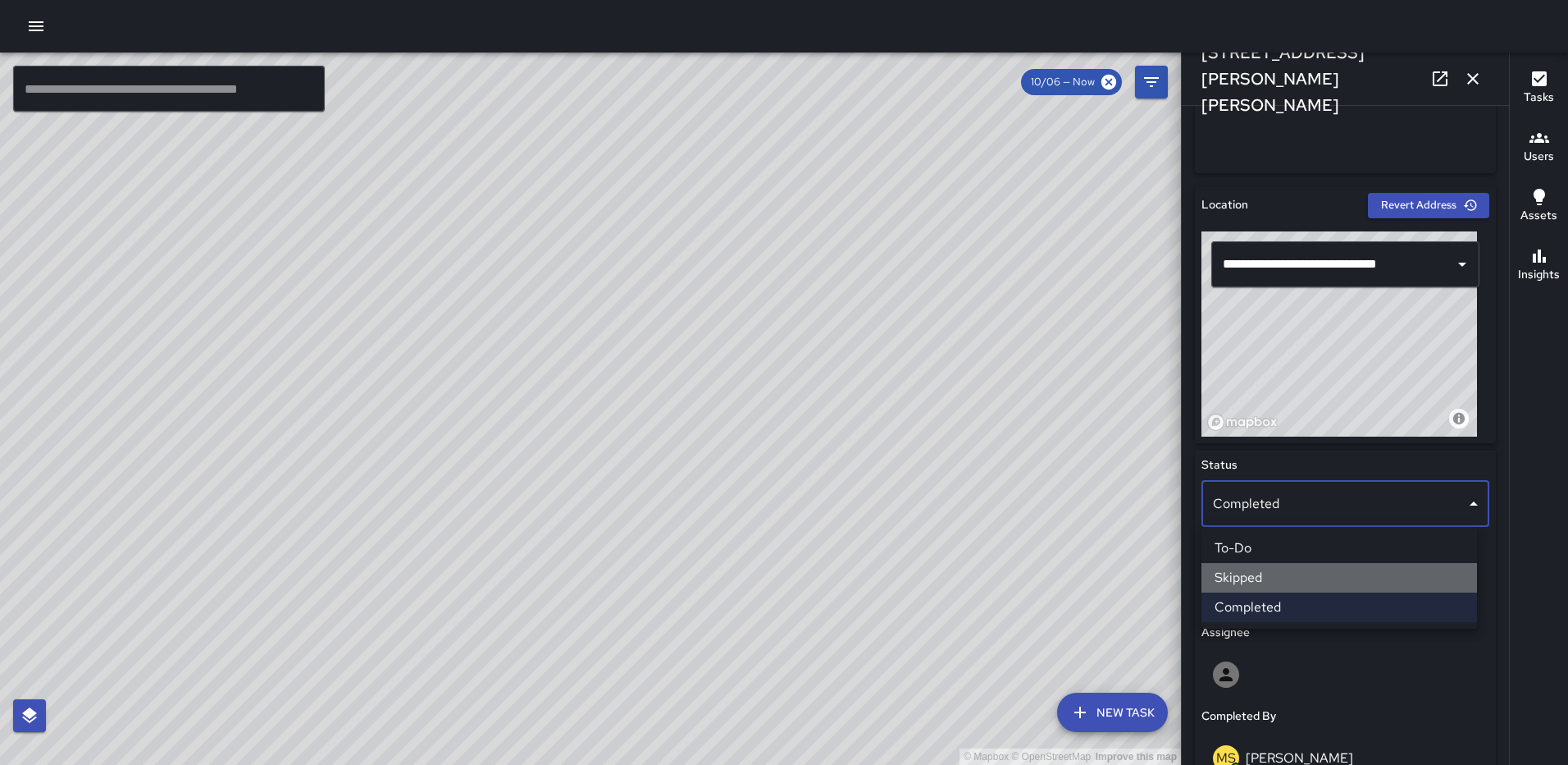
click at [1290, 577] on li "Skipped" at bounding box center [1340, 578] width 276 height 30
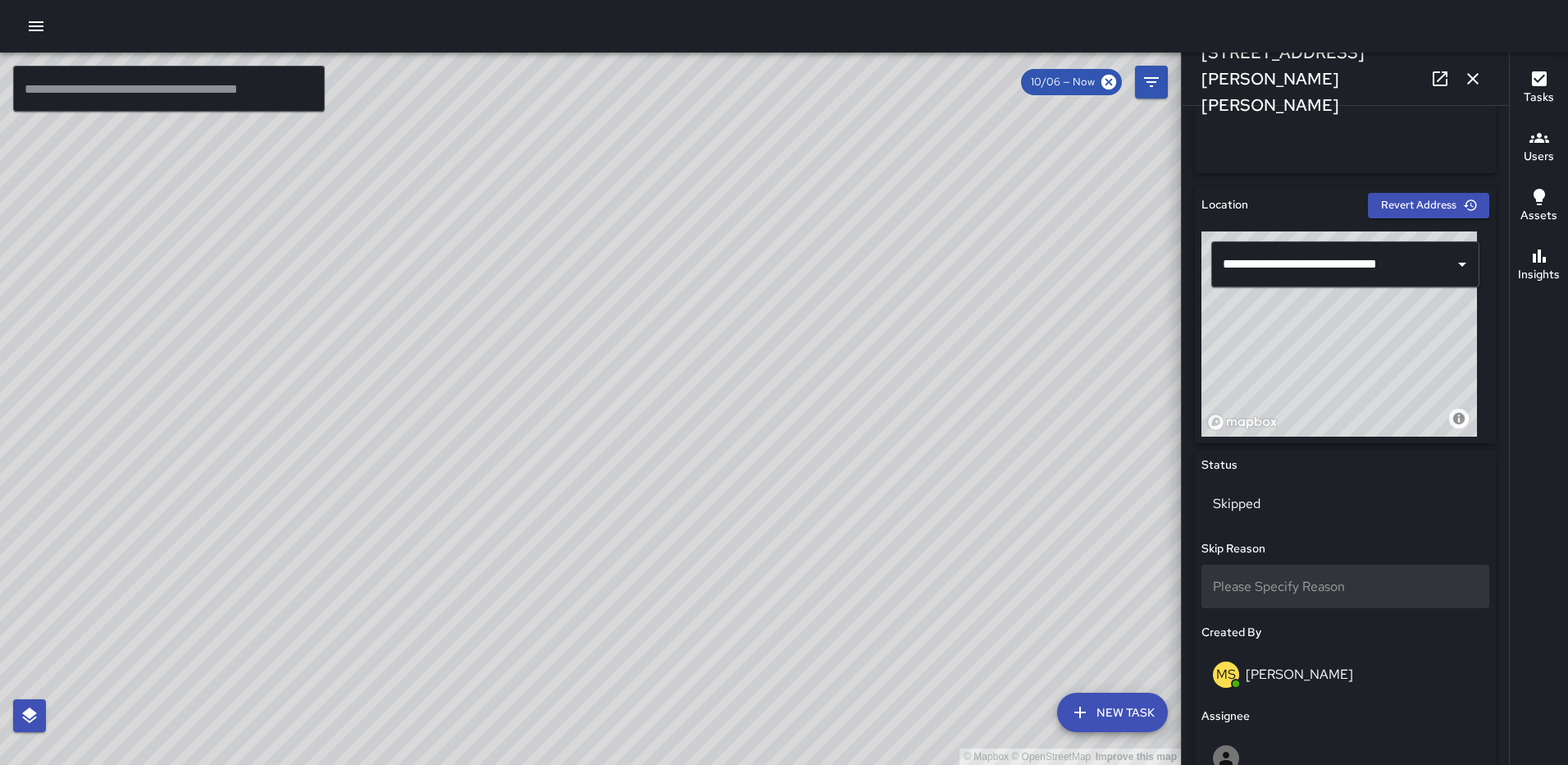
click at [1351, 573] on div "Please Specify Reason" at bounding box center [1346, 586] width 288 height 44
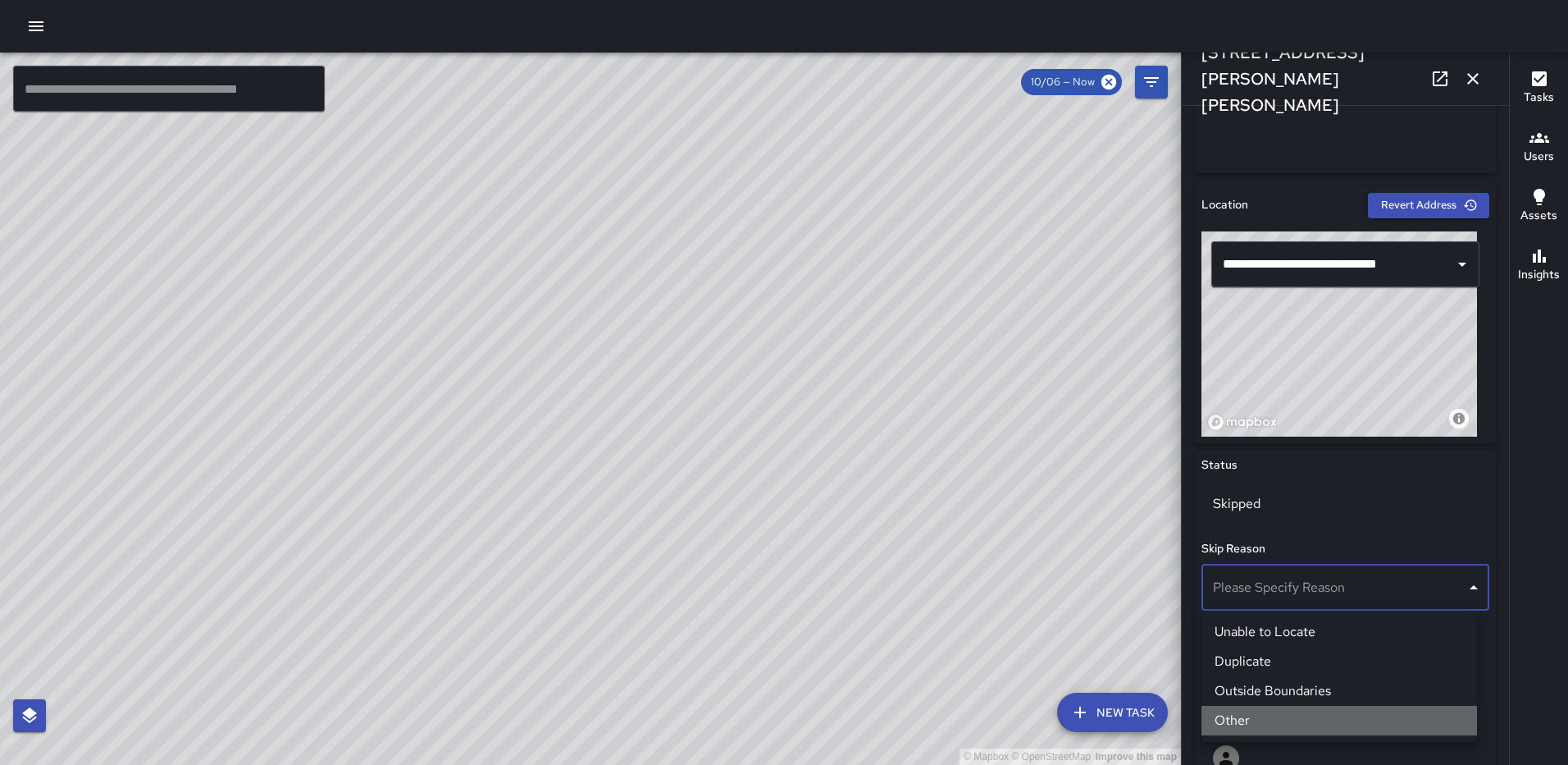
click at [1295, 716] on li "Other" at bounding box center [1340, 720] width 276 height 30
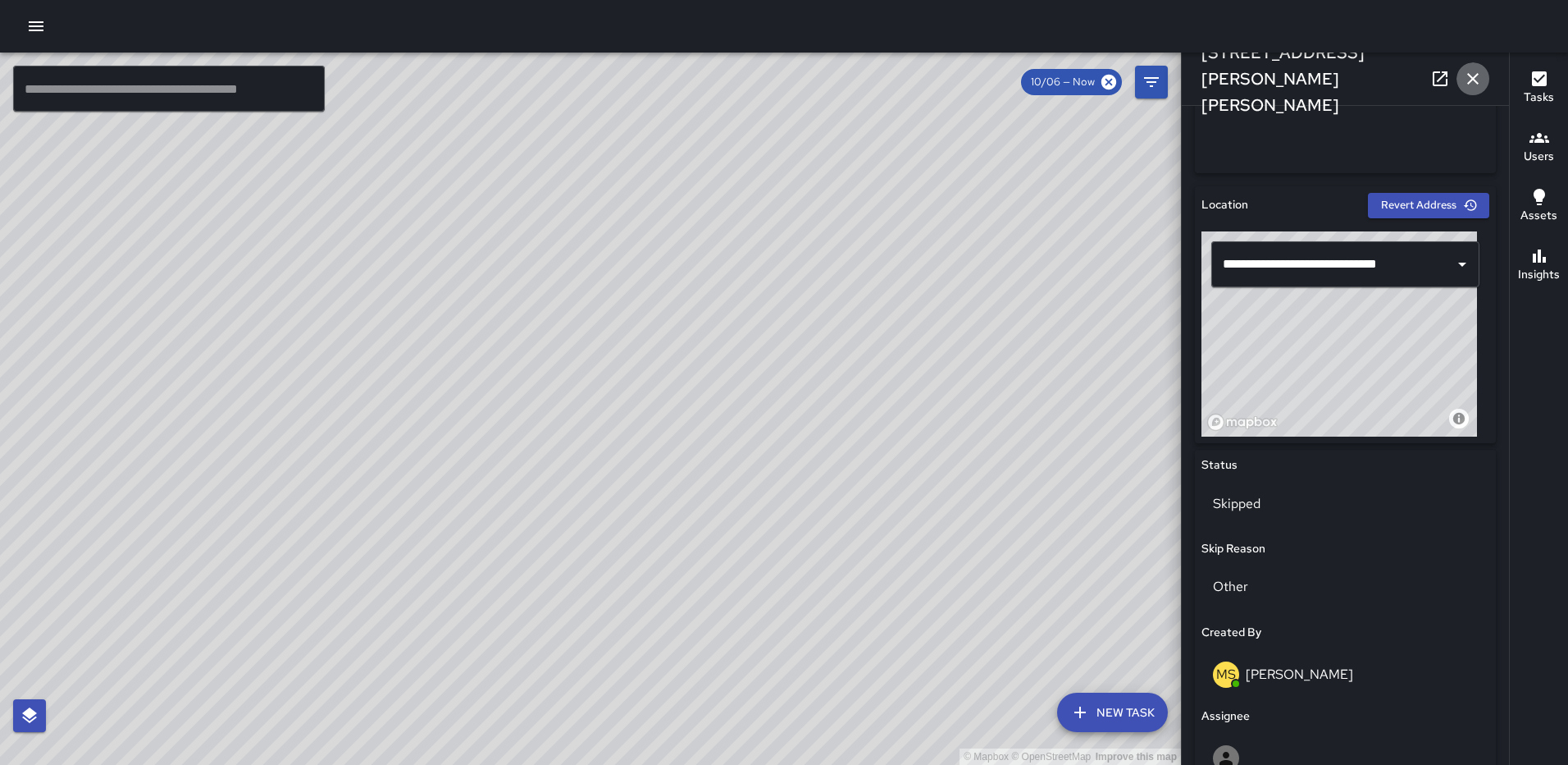
click at [1476, 73] on icon "button" at bounding box center [1474, 78] width 20 height 20
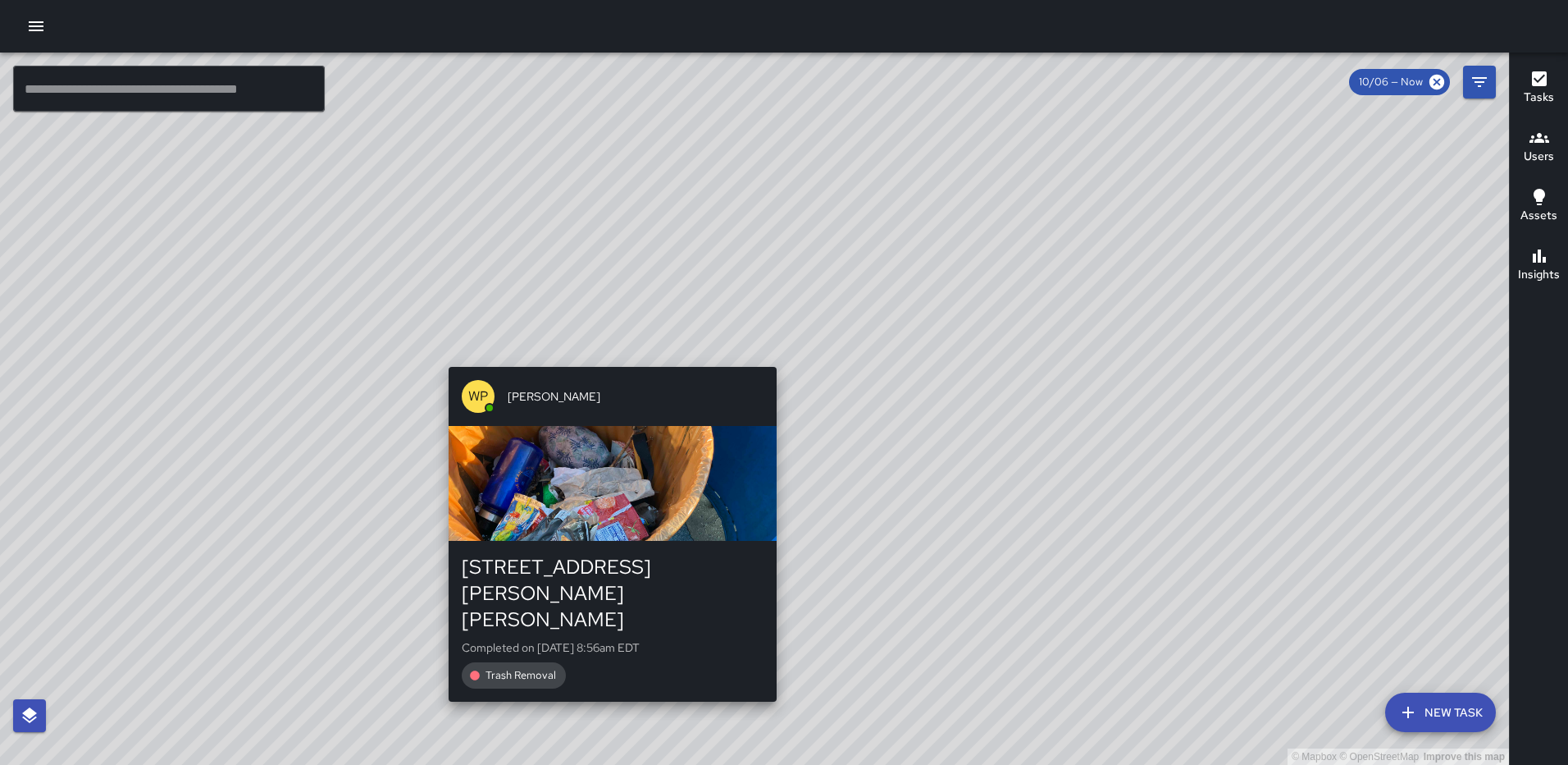
click at [770, 660] on div "© Mapbox © OpenStreetMap Improve this map WP [PERSON_NAME] [STREET_ADDRESS][PER…" at bounding box center [755, 408] width 1509 height 712
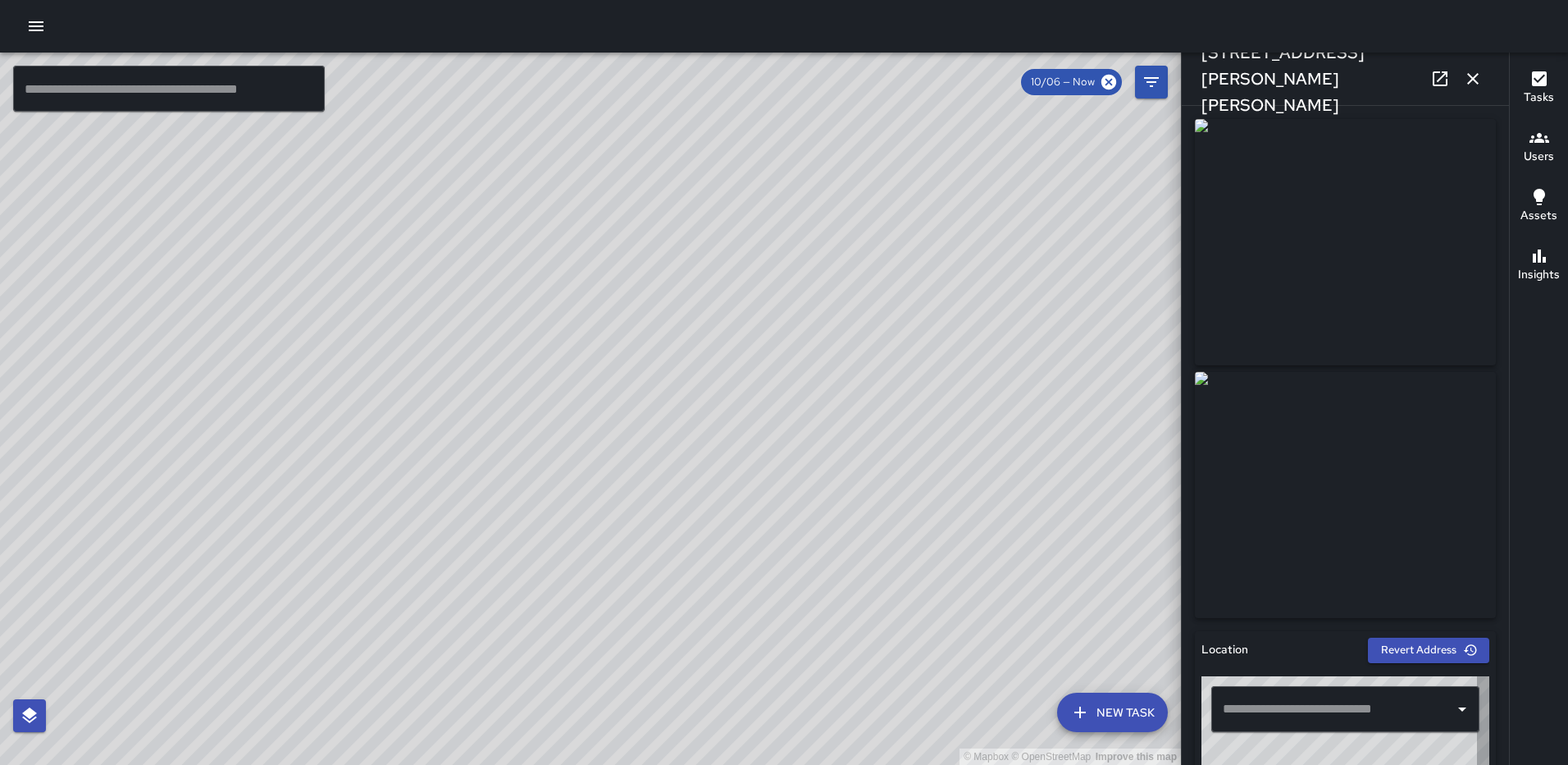
type input "**********"
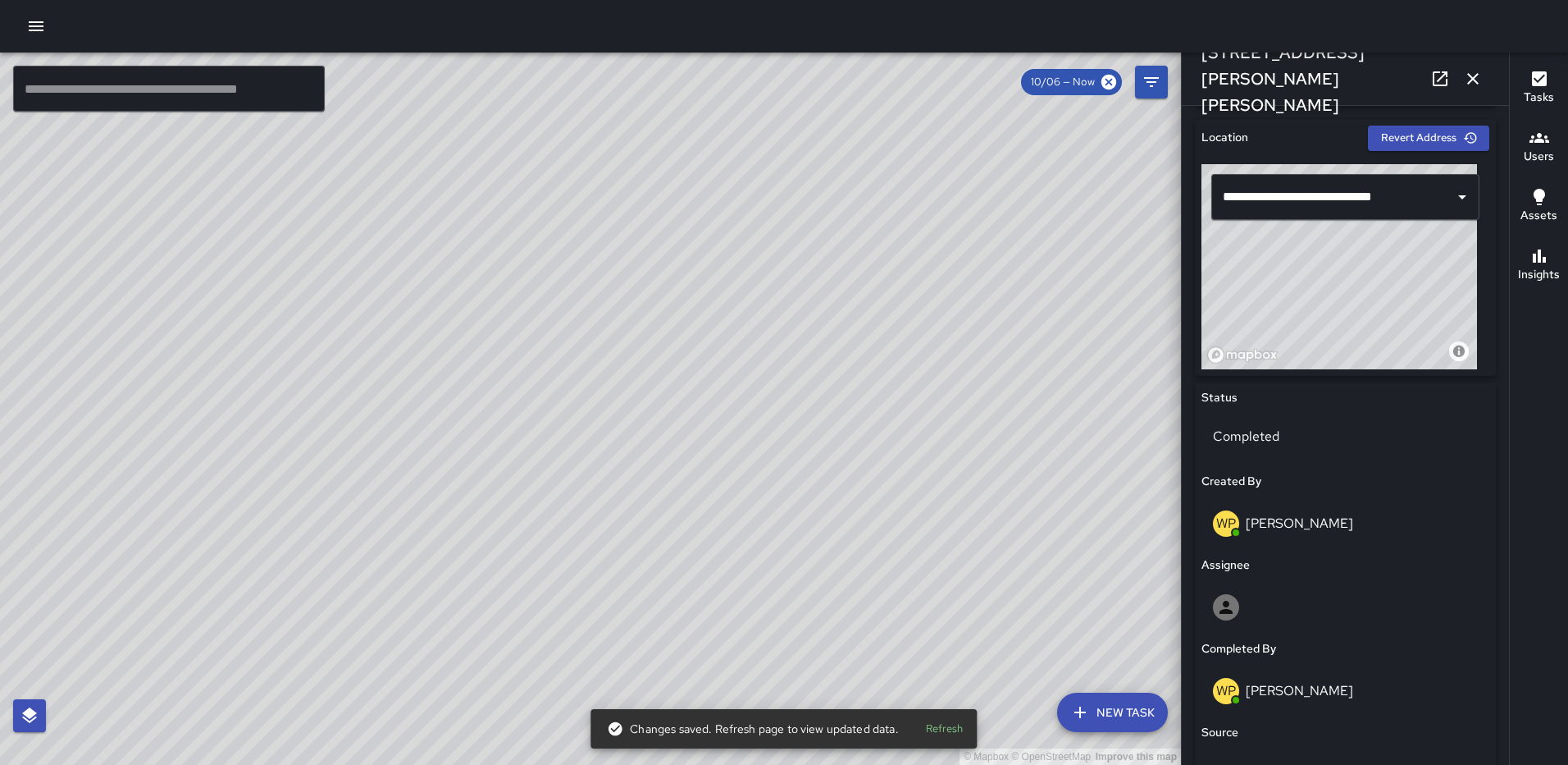
scroll to position [668, 0]
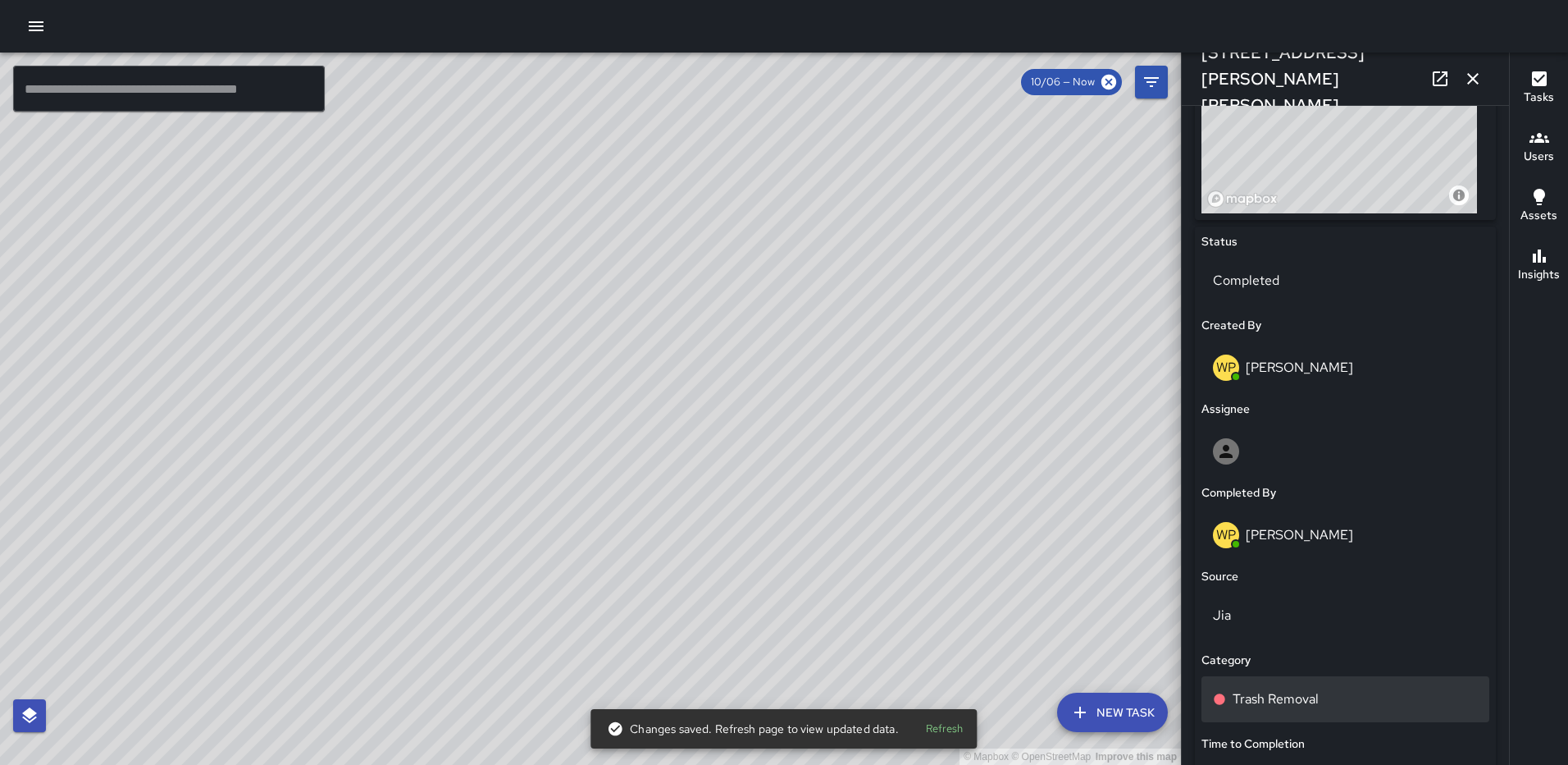
click at [1266, 704] on p "Trash Removal" at bounding box center [1276, 699] width 86 height 20
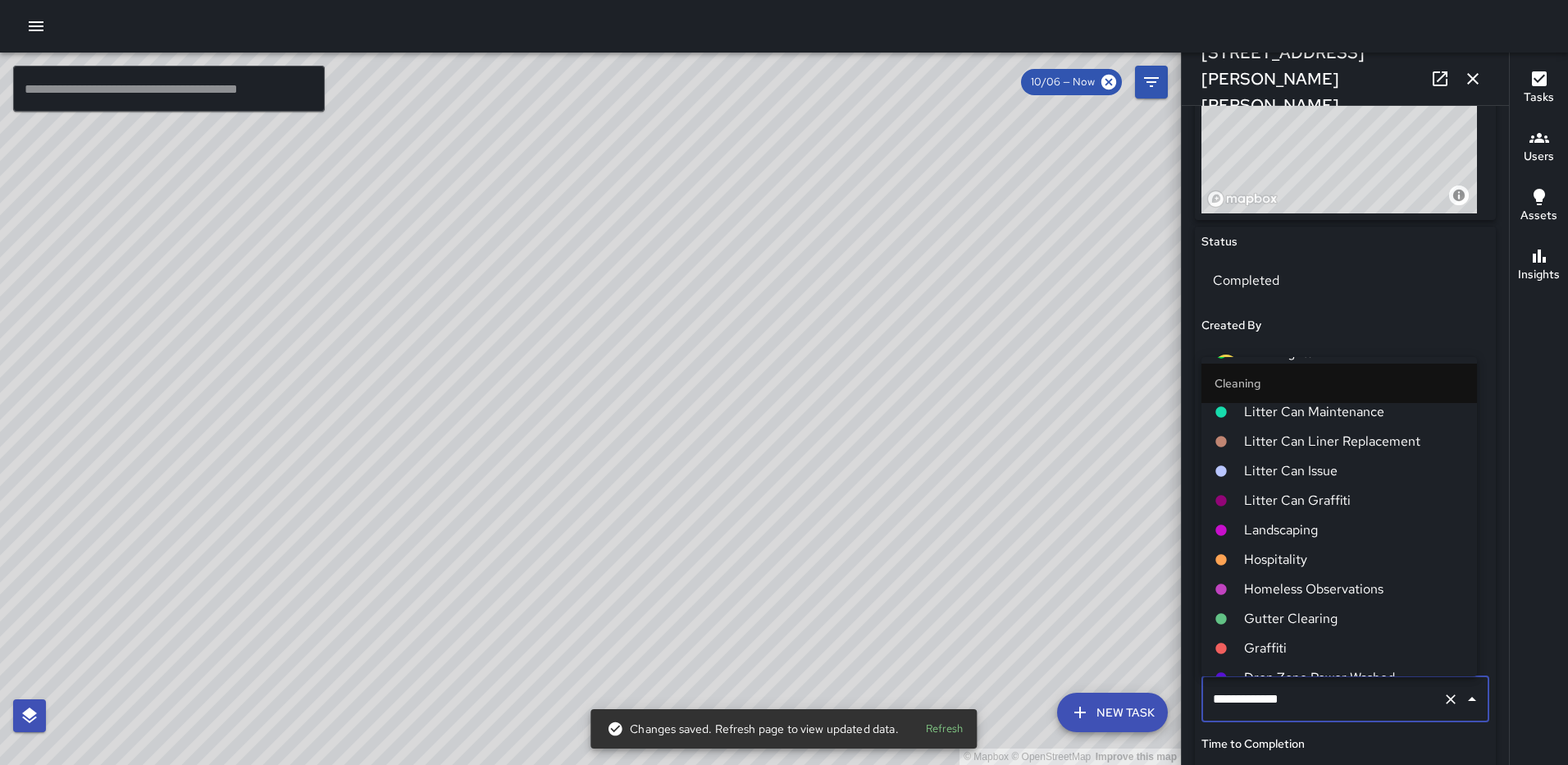
scroll to position [574, 0]
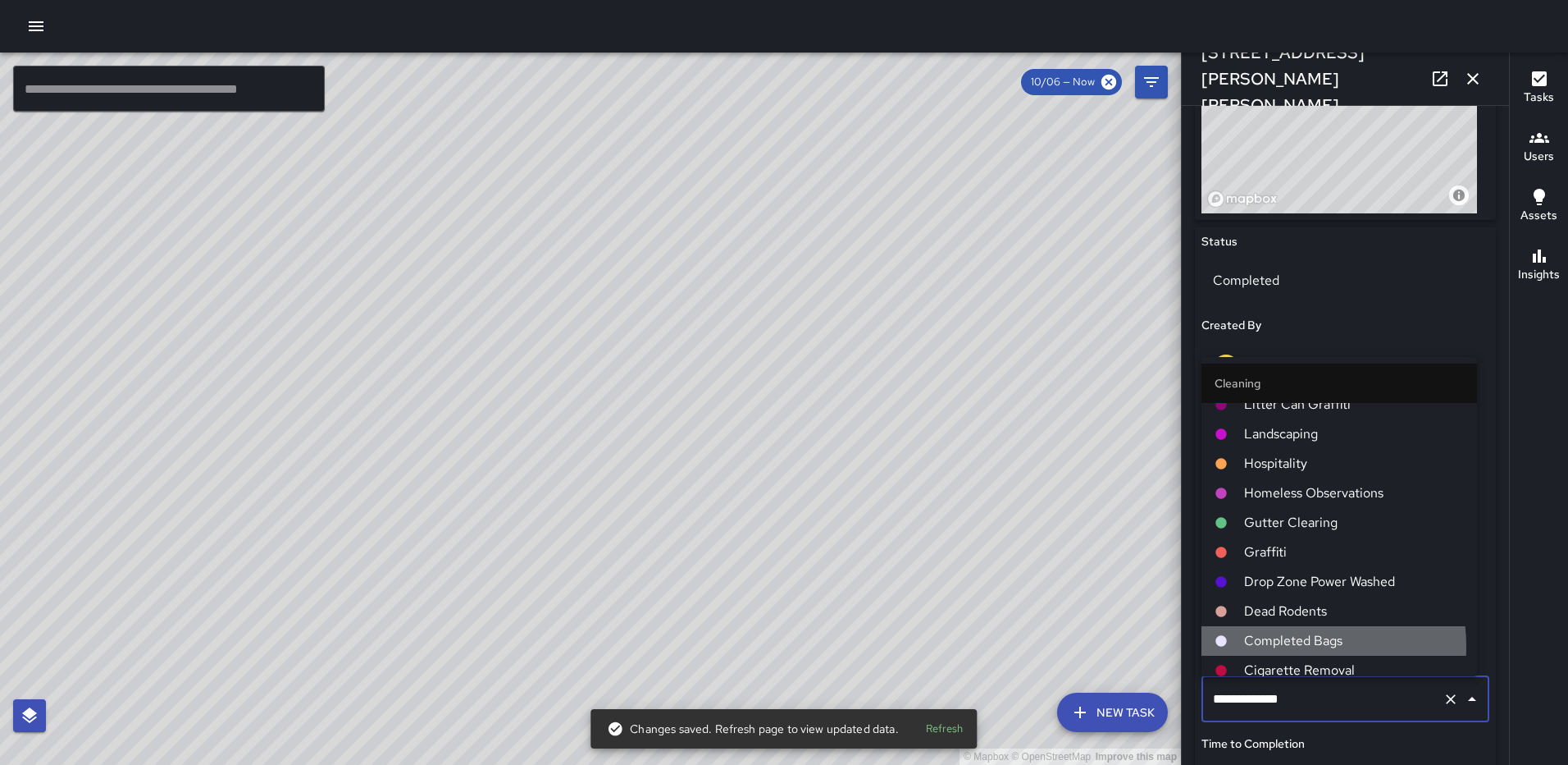
click at [1288, 646] on span "Completed Bags" at bounding box center [1354, 641] width 219 height 20
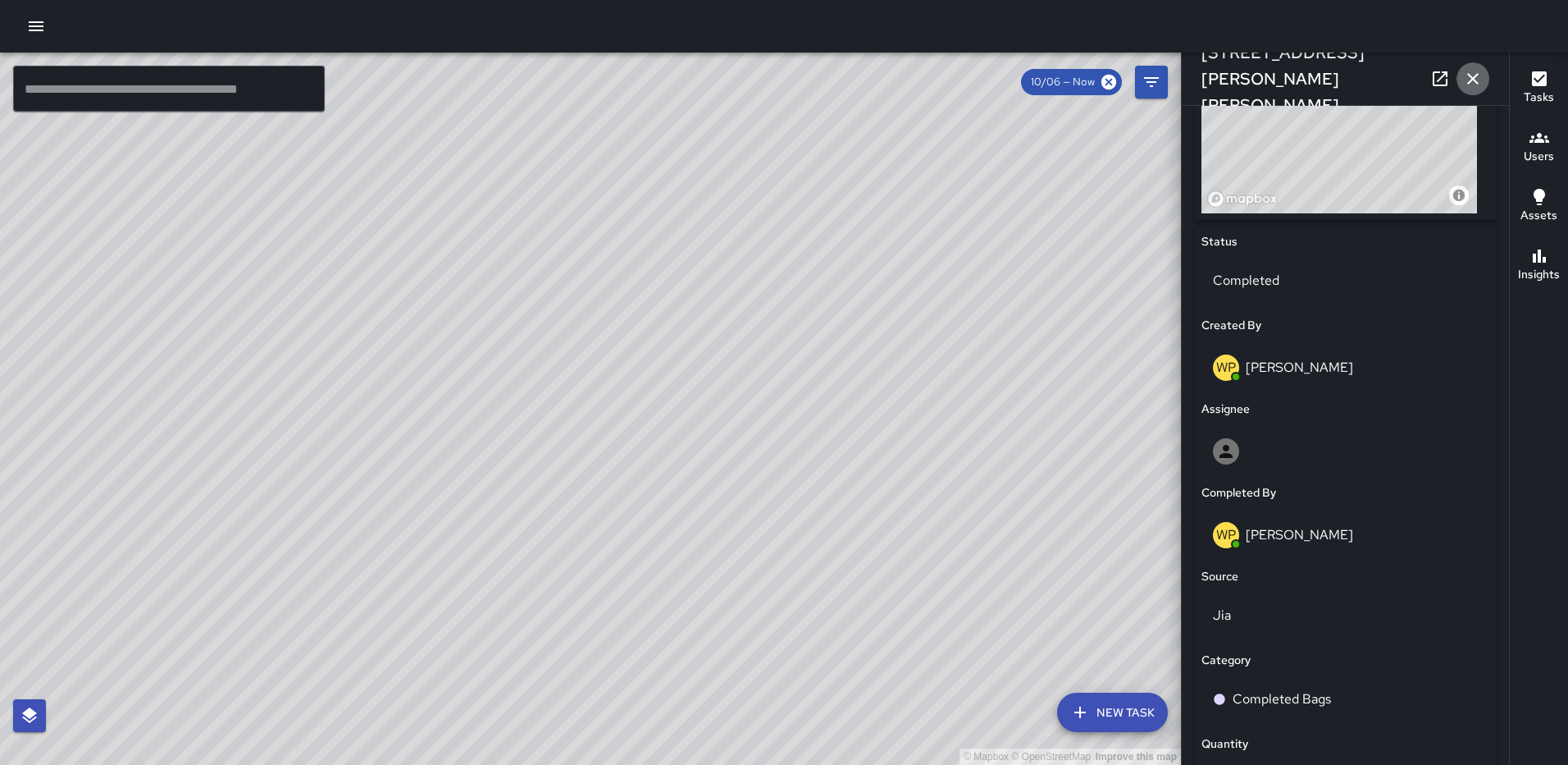
click at [1467, 70] on icon "button" at bounding box center [1474, 78] width 20 height 20
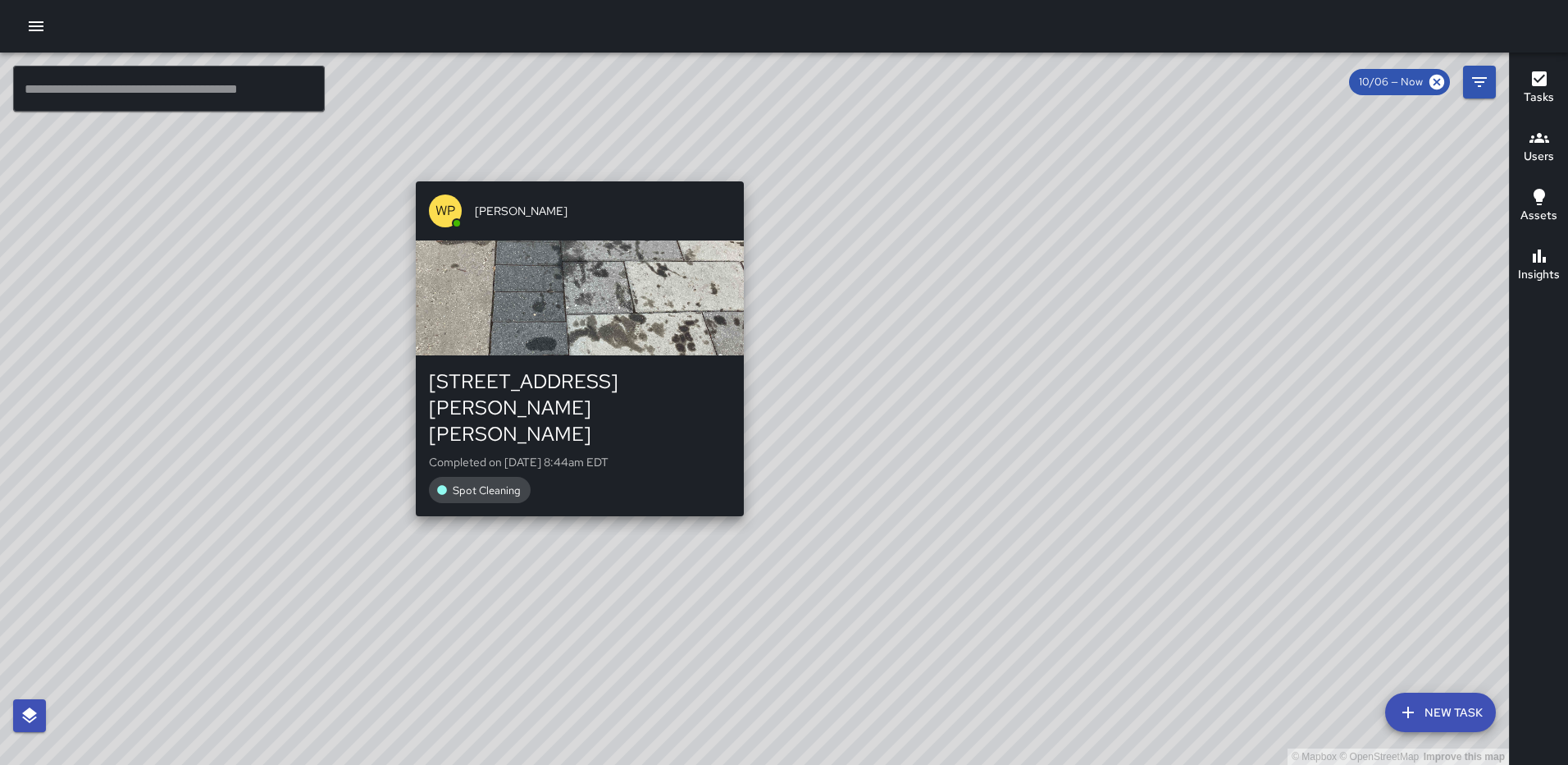
click at [734, 470] on div "WP [PERSON_NAME] [STREET_ADDRESS][PERSON_NAME][PERSON_NAME] Completed on [DATE]…" at bounding box center [580, 349] width 342 height 348
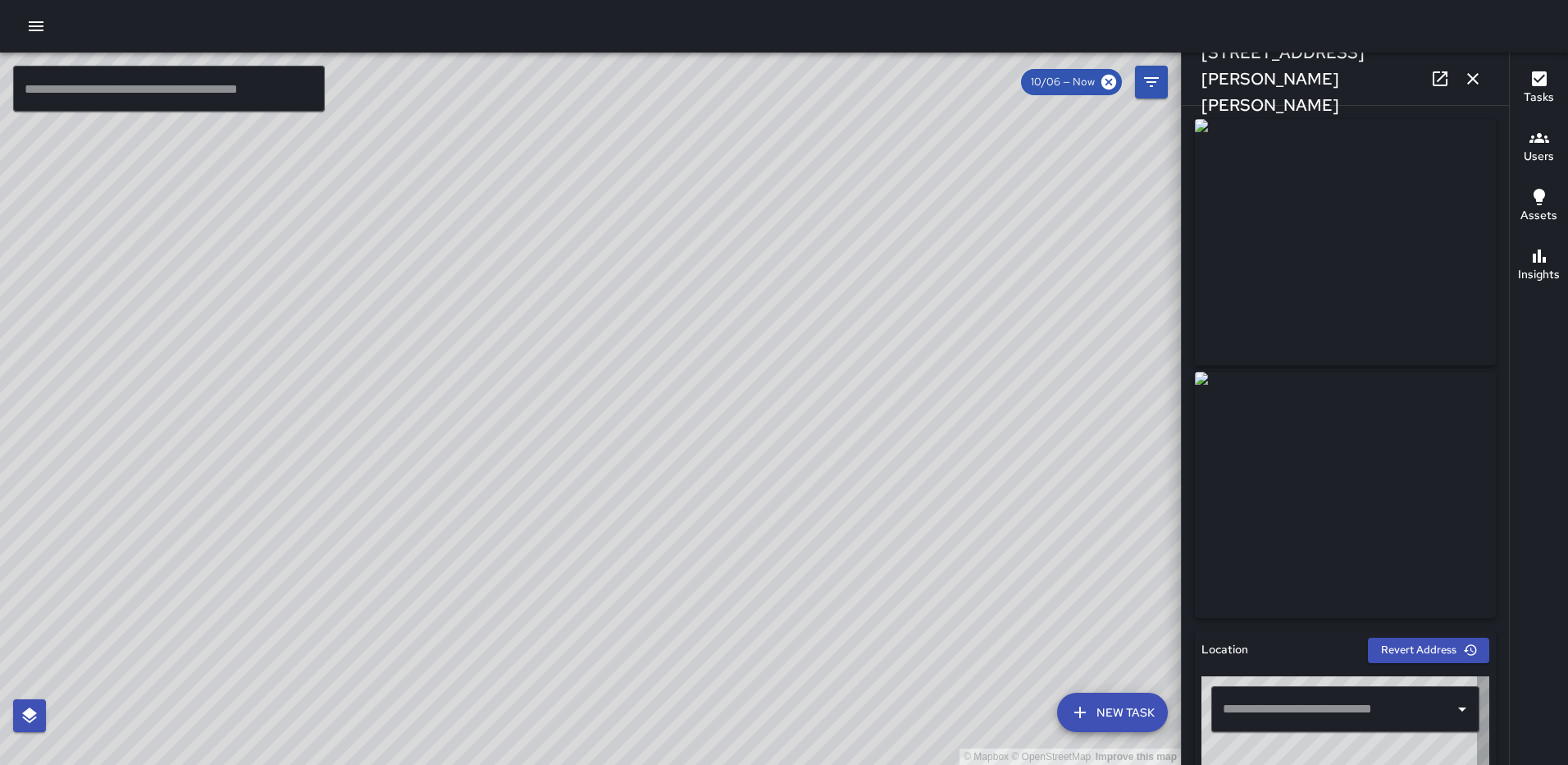
type input "**********"
click at [1468, 69] on icon "button" at bounding box center [1474, 78] width 20 height 20
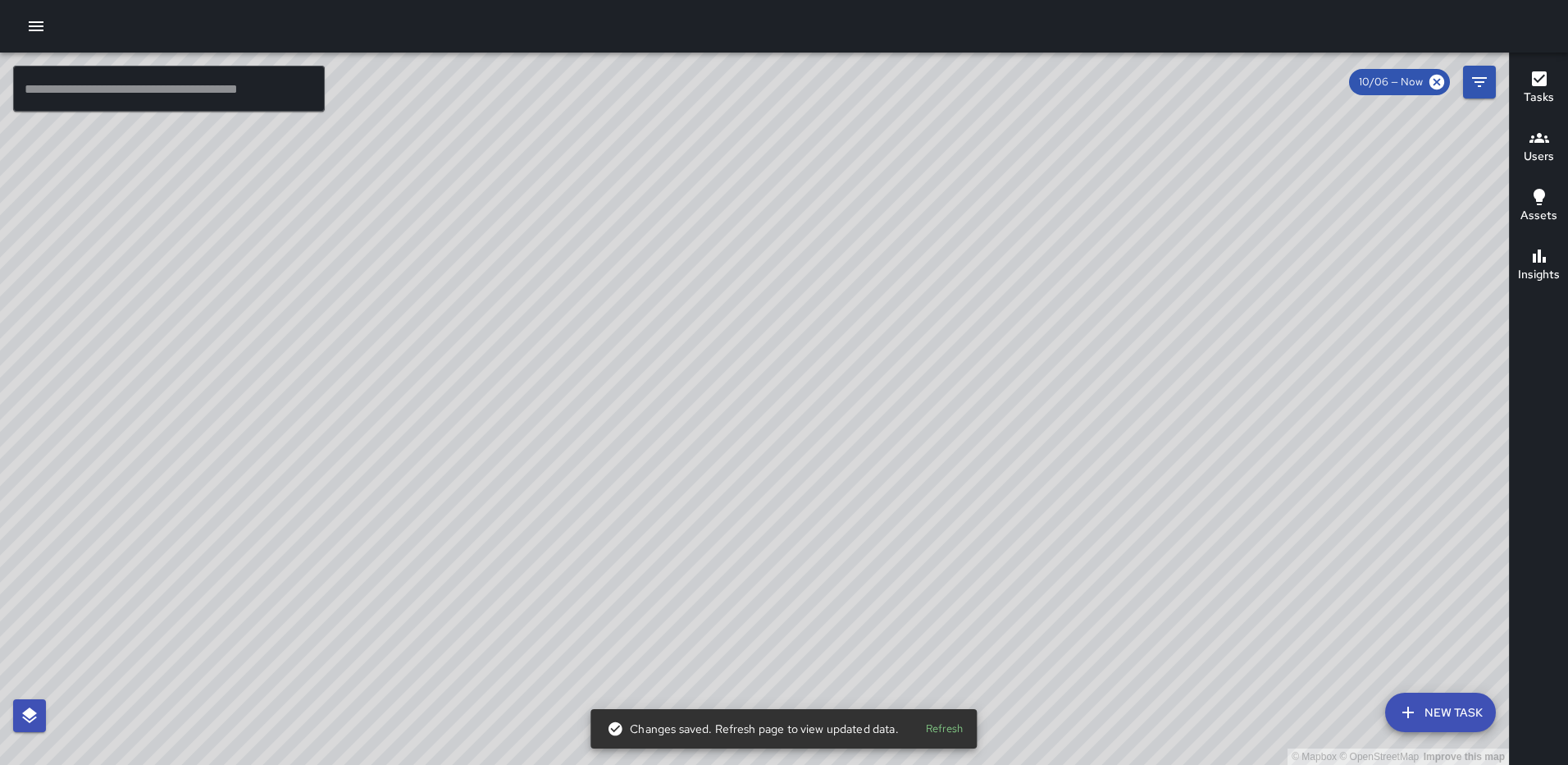
click at [813, 434] on div "© Mapbox © OpenStreetMap Improve this map WP [PERSON_NAME] [STREET_ADDRESS][PER…" at bounding box center [755, 408] width 1509 height 712
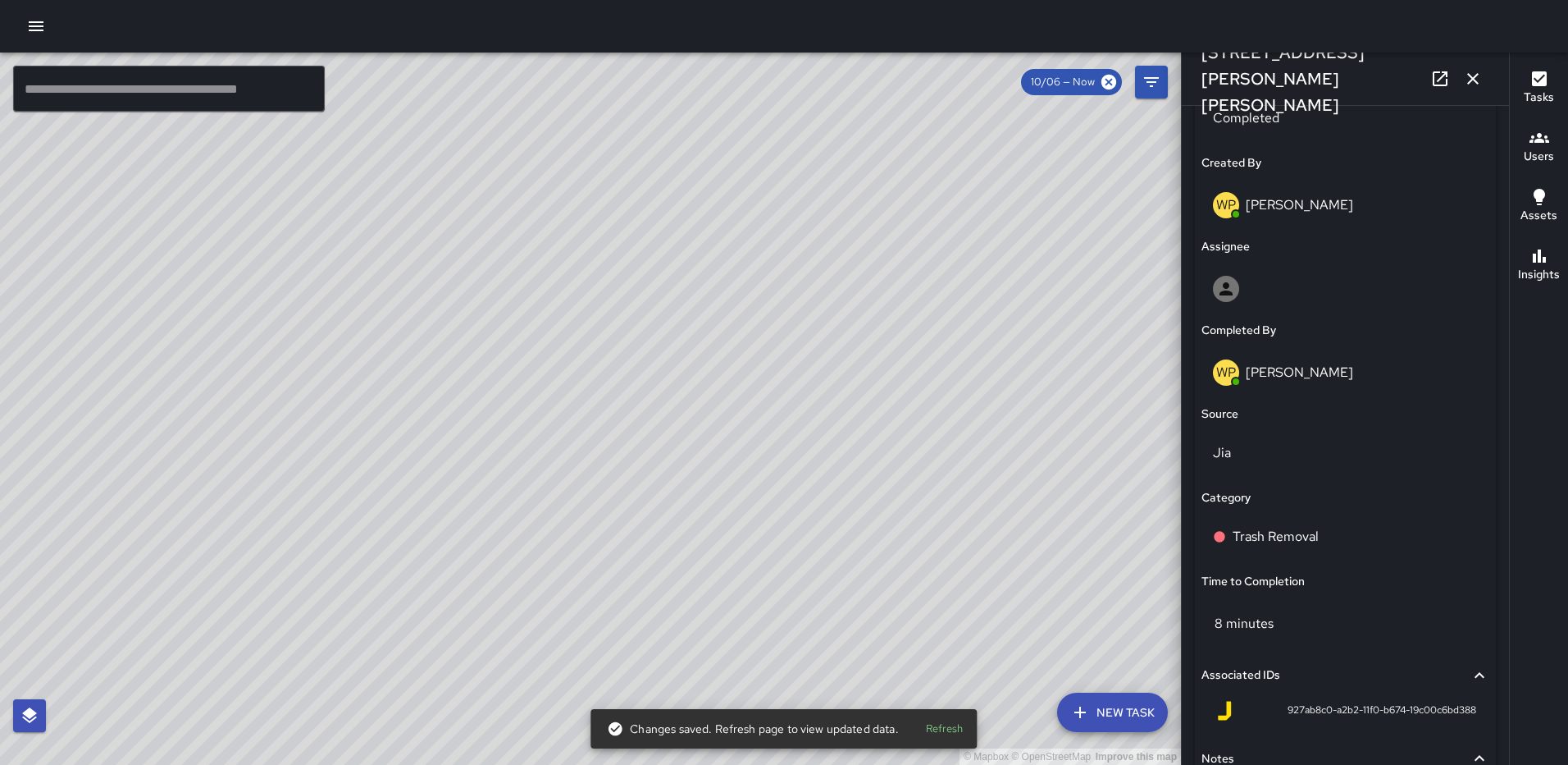
scroll to position [833, 0]
click at [1314, 522] on div "Trash Removal" at bounding box center [1346, 535] width 288 height 46
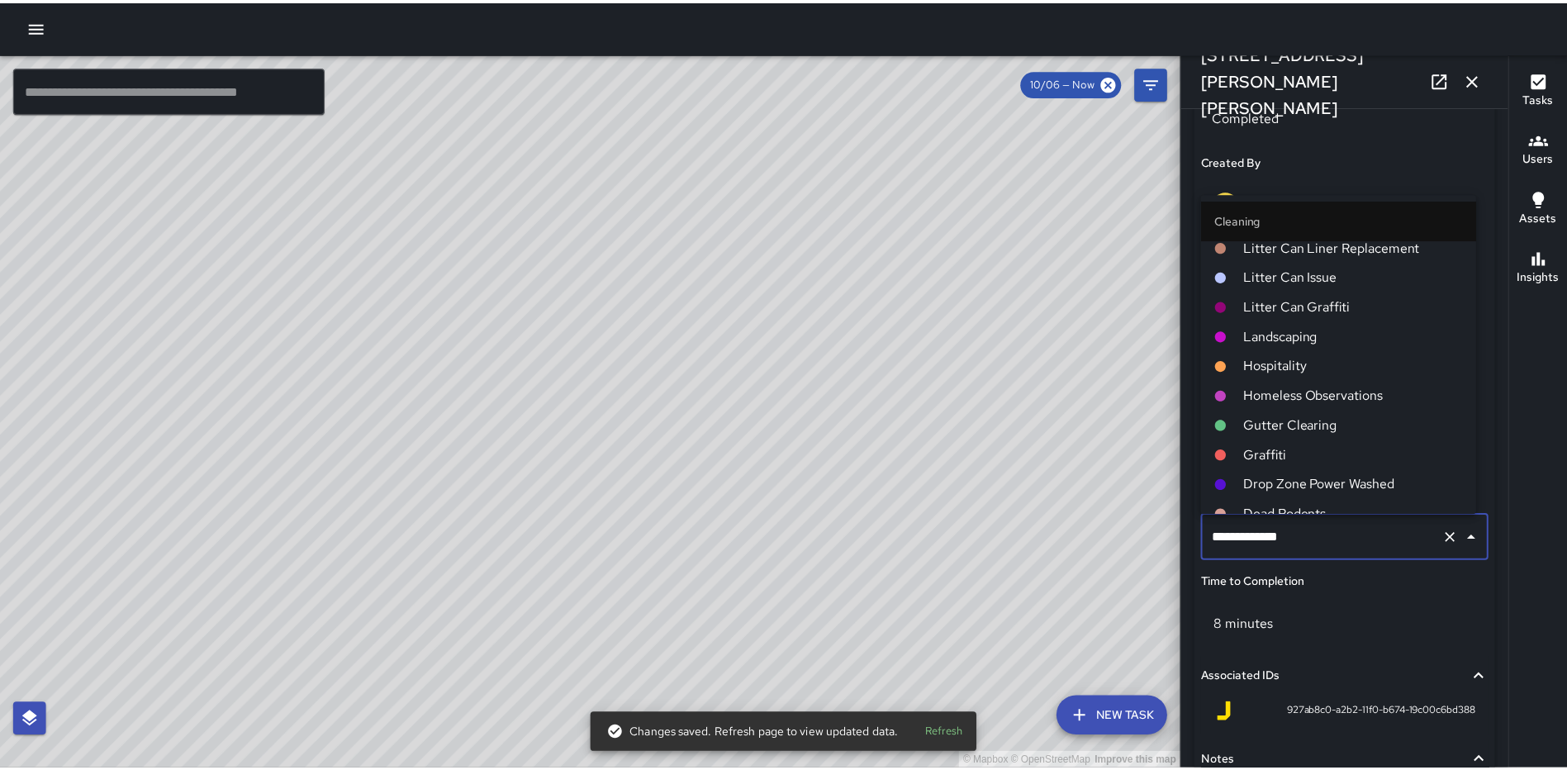
scroll to position [661, 0]
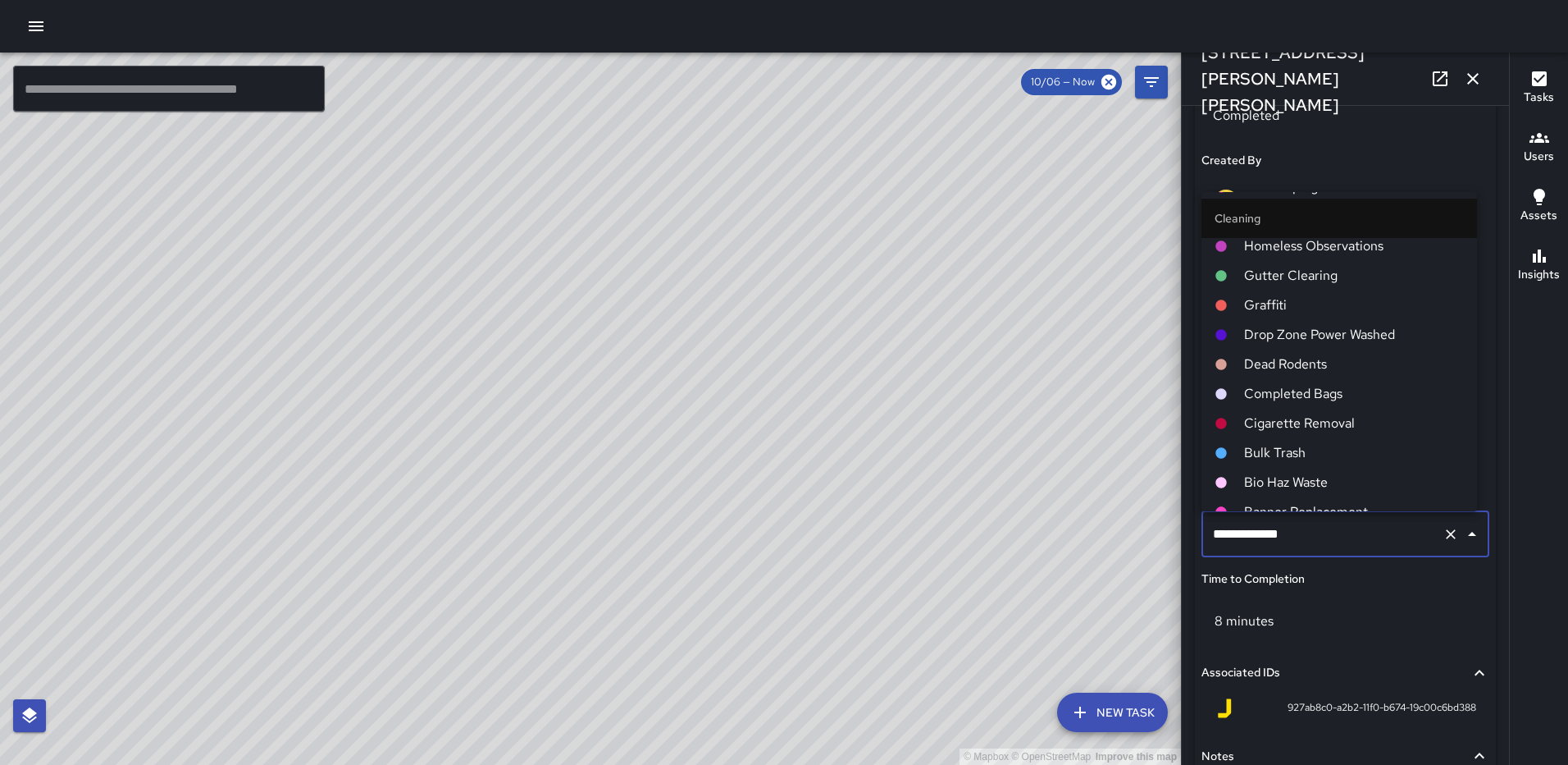
click at [1343, 393] on span "Completed Bags" at bounding box center [1354, 394] width 219 height 20
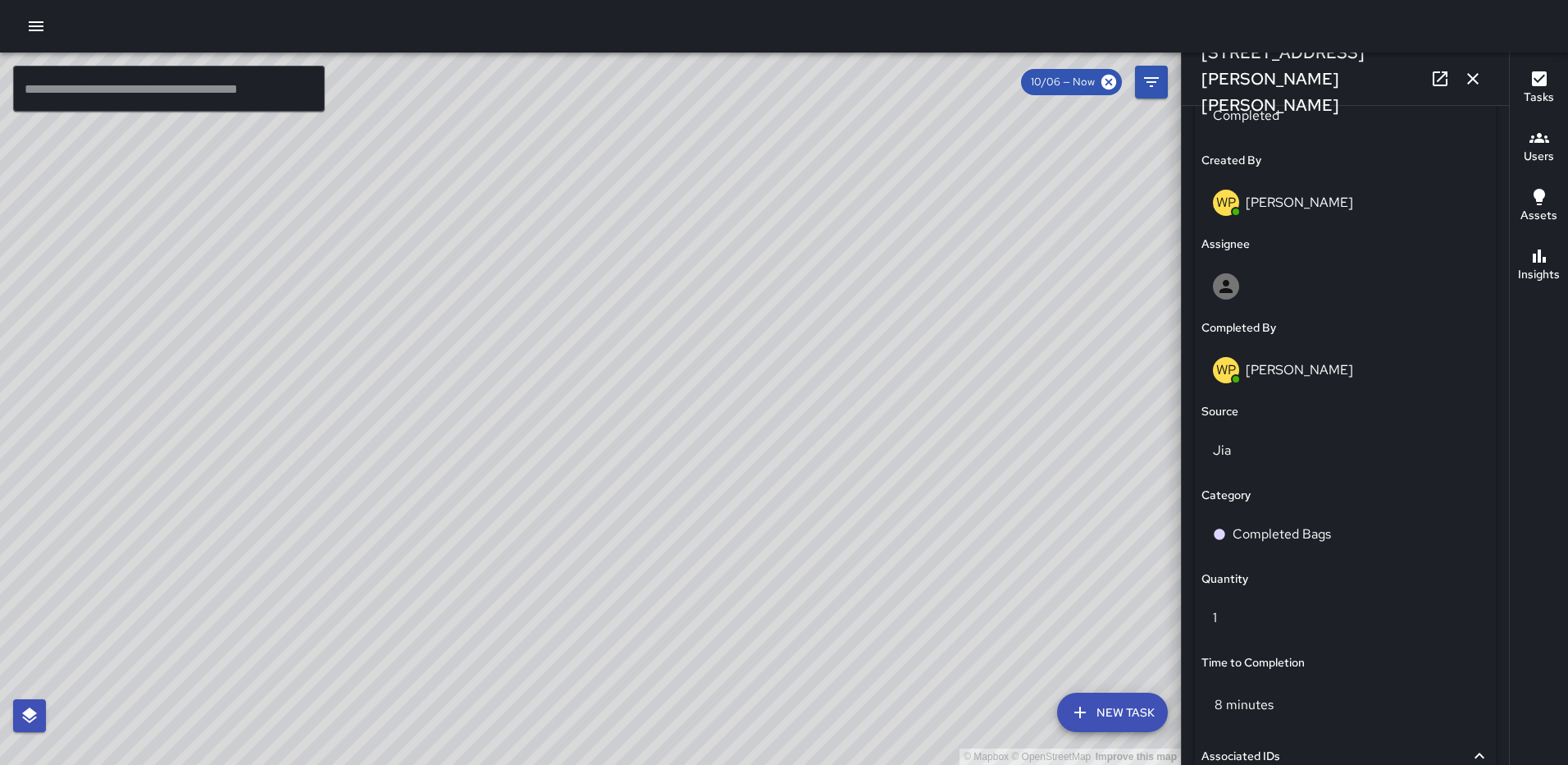
drag, startPoint x: 1464, startPoint y: 82, endPoint x: 1436, endPoint y: 116, distance: 44.0
click at [1464, 81] on icon "button" at bounding box center [1474, 78] width 20 height 20
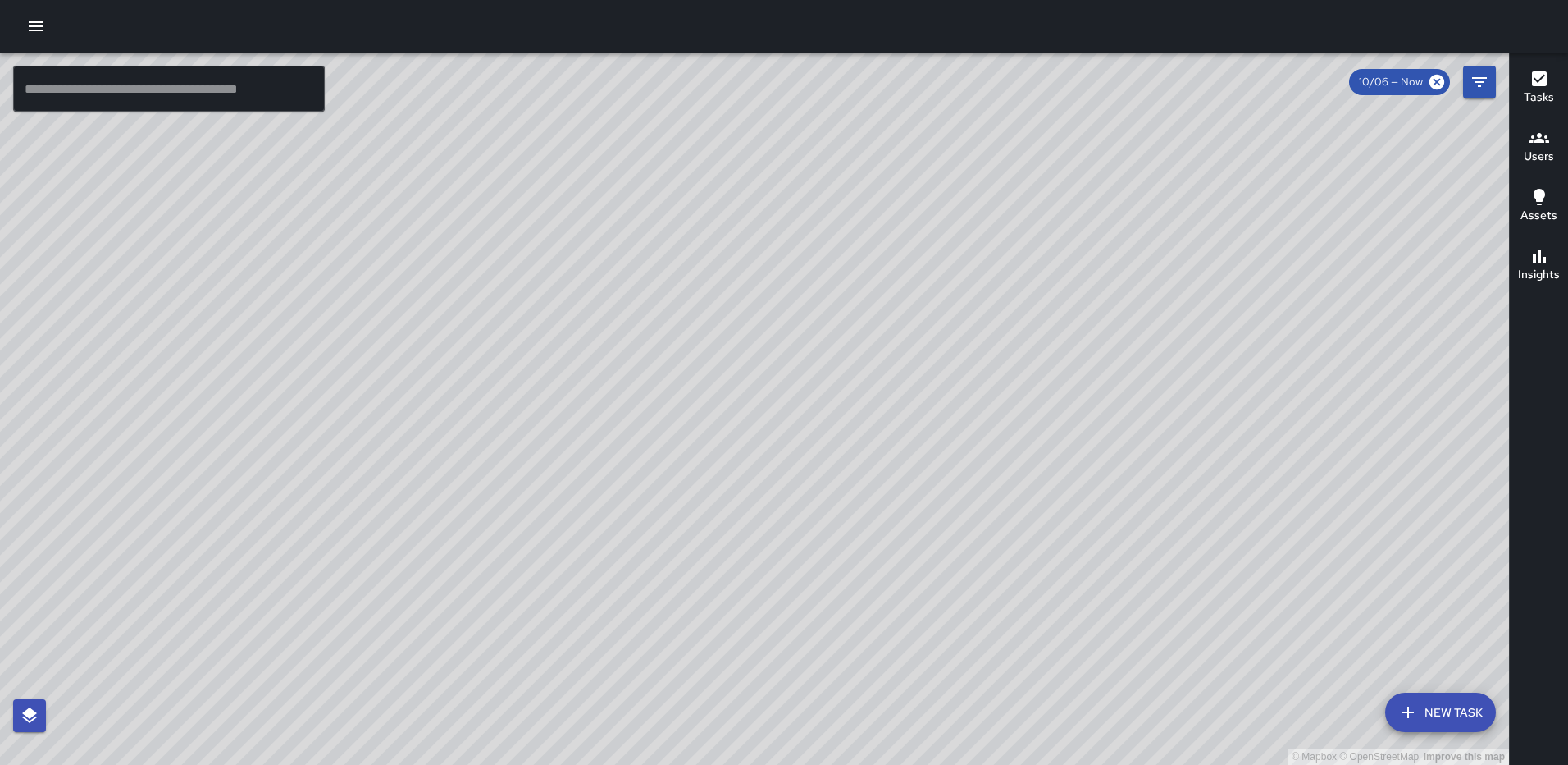
drag, startPoint x: 576, startPoint y: 503, endPoint x: 960, endPoint y: 349, distance: 413.7
click at [960, 349] on div "© Mapbox © OpenStreetMap Improve this map" at bounding box center [755, 408] width 1509 height 712
drag, startPoint x: 889, startPoint y: 581, endPoint x: 851, endPoint y: 336, distance: 247.9
click at [851, 337] on div "© Mapbox © OpenStreetMap Improve this map" at bounding box center [755, 408] width 1509 height 712
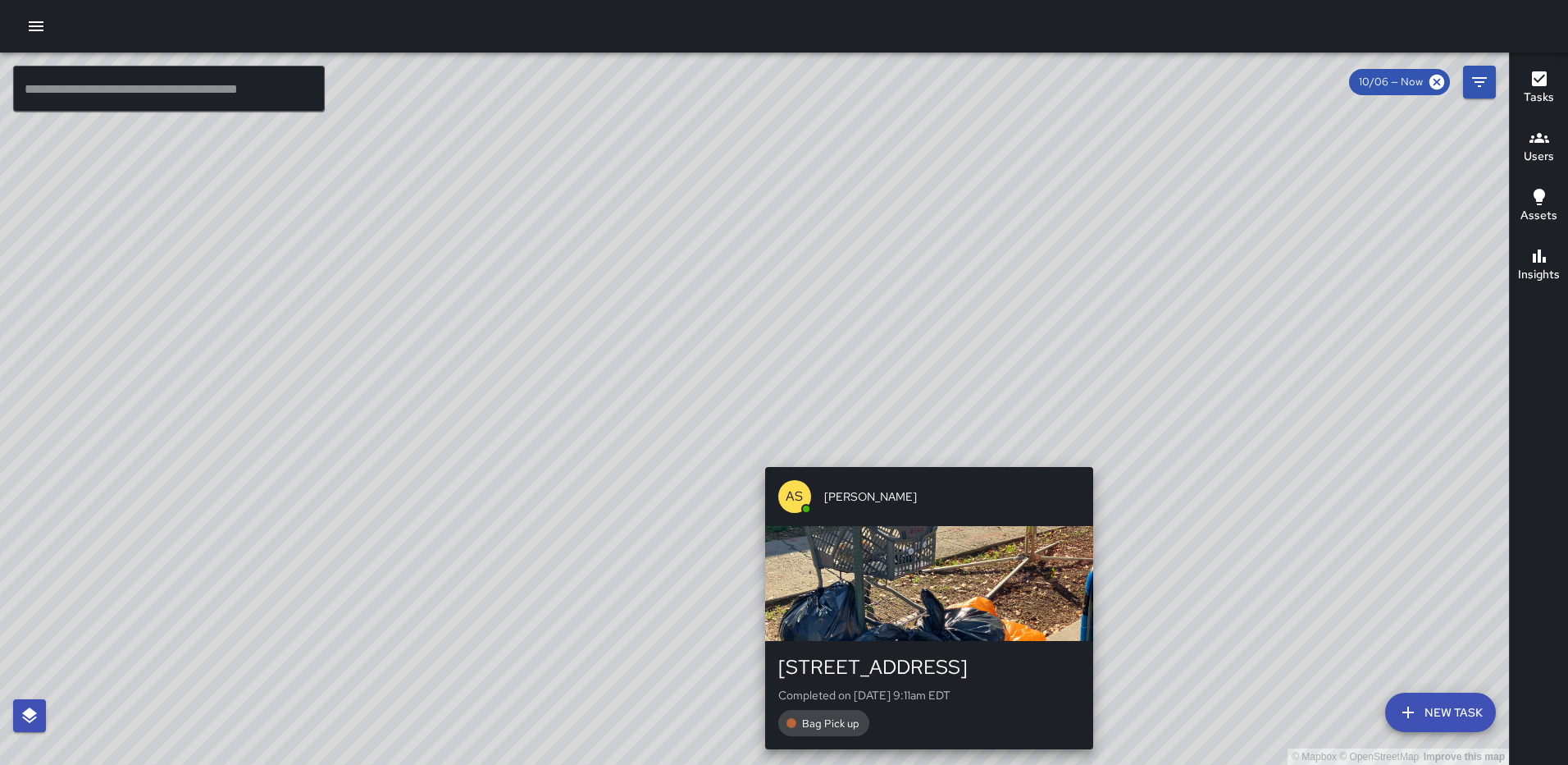
click at [922, 459] on div "© Mapbox © OpenStreetMap Improve this map AS [PERSON_NAME] [STREET_ADDRESS] Com…" at bounding box center [755, 408] width 1509 height 712
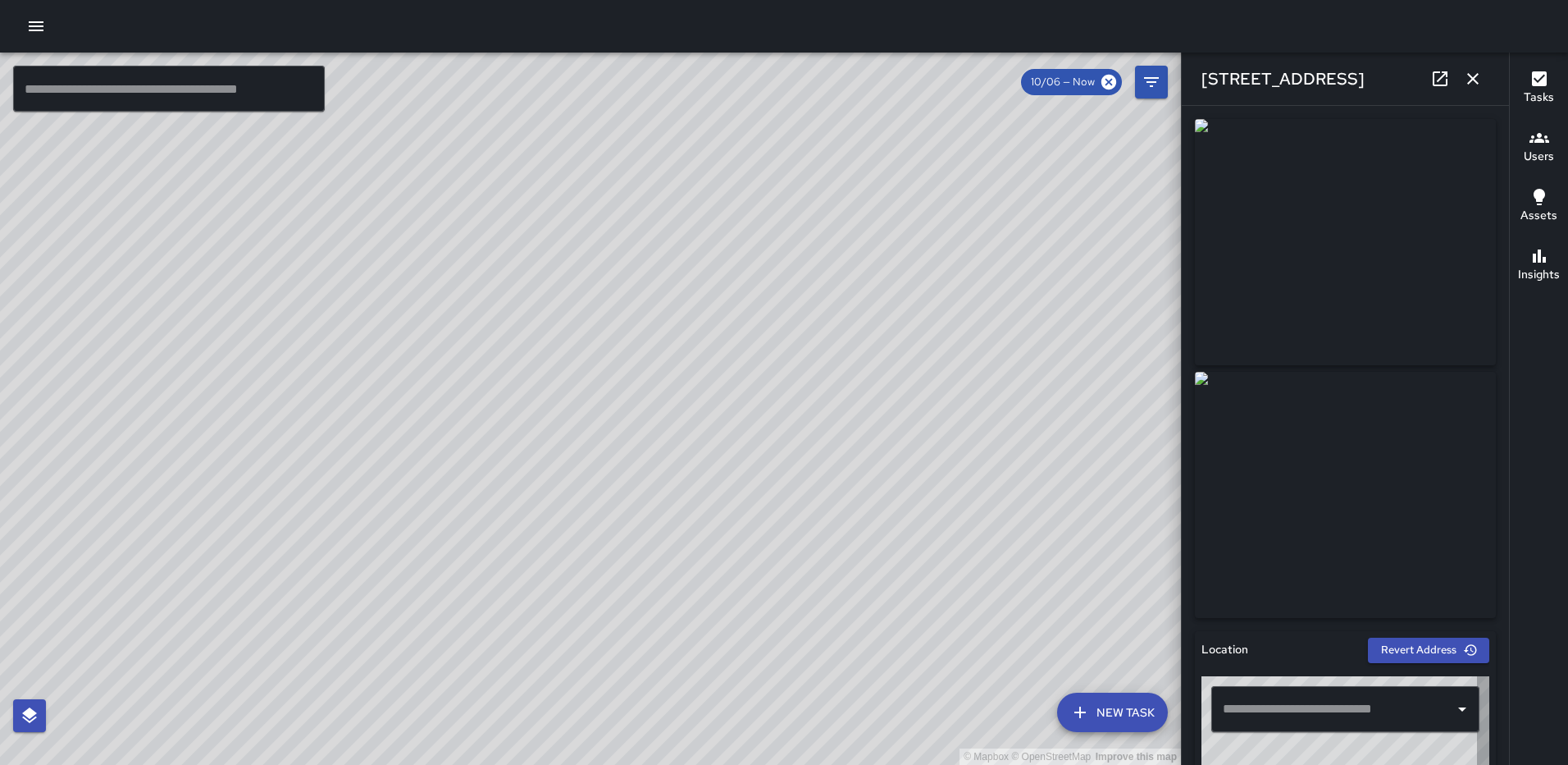
type input "**********"
click at [1474, 76] on icon "button" at bounding box center [1474, 78] width 20 height 20
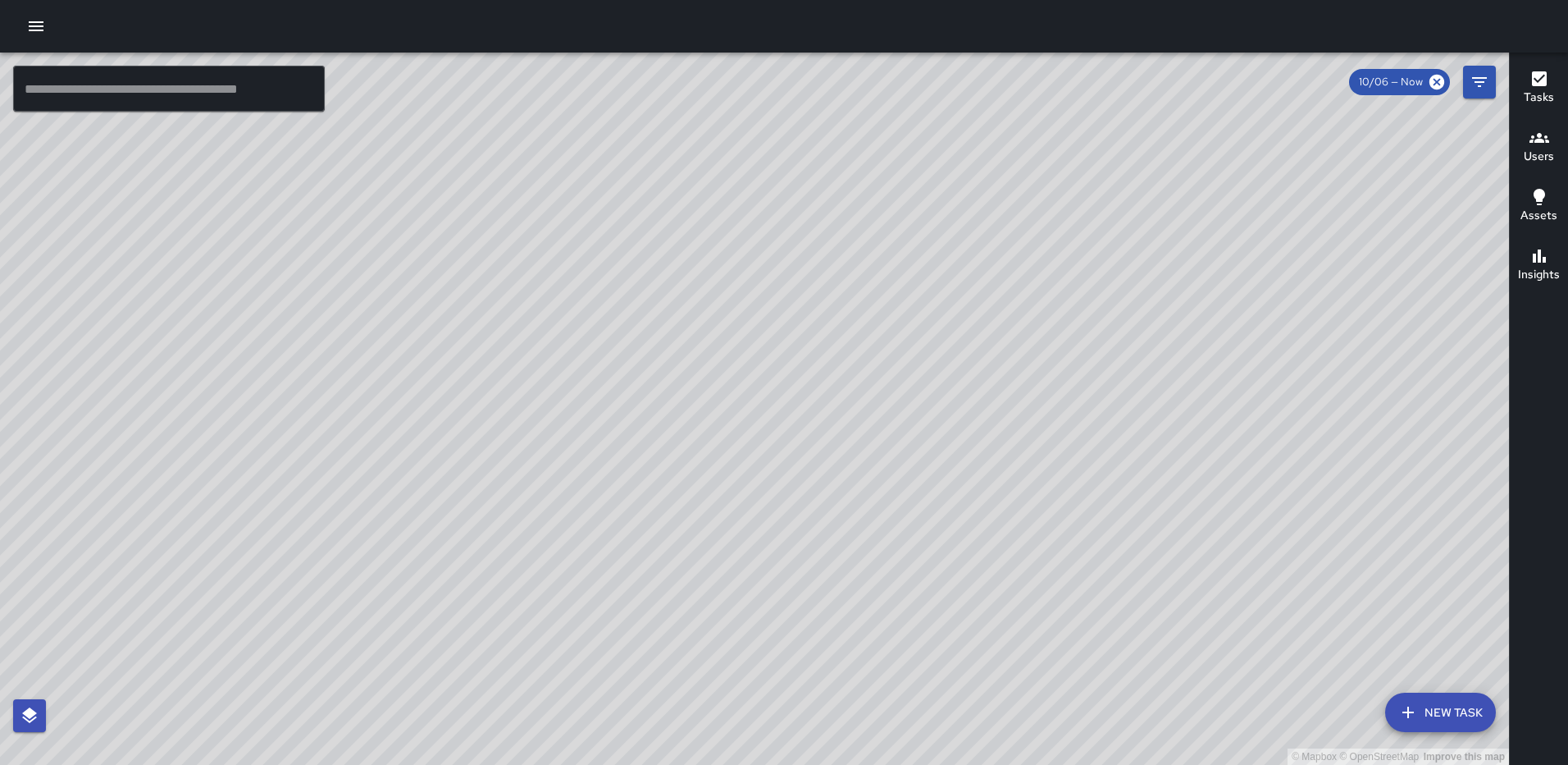
drag, startPoint x: 262, startPoint y: 522, endPoint x: 705, endPoint y: 341, distance: 478.5
click at [705, 341] on div "© Mapbox © OpenStreetMap Improve this map" at bounding box center [755, 408] width 1509 height 712
click at [43, 27] on icon "button" at bounding box center [36, 26] width 15 height 10
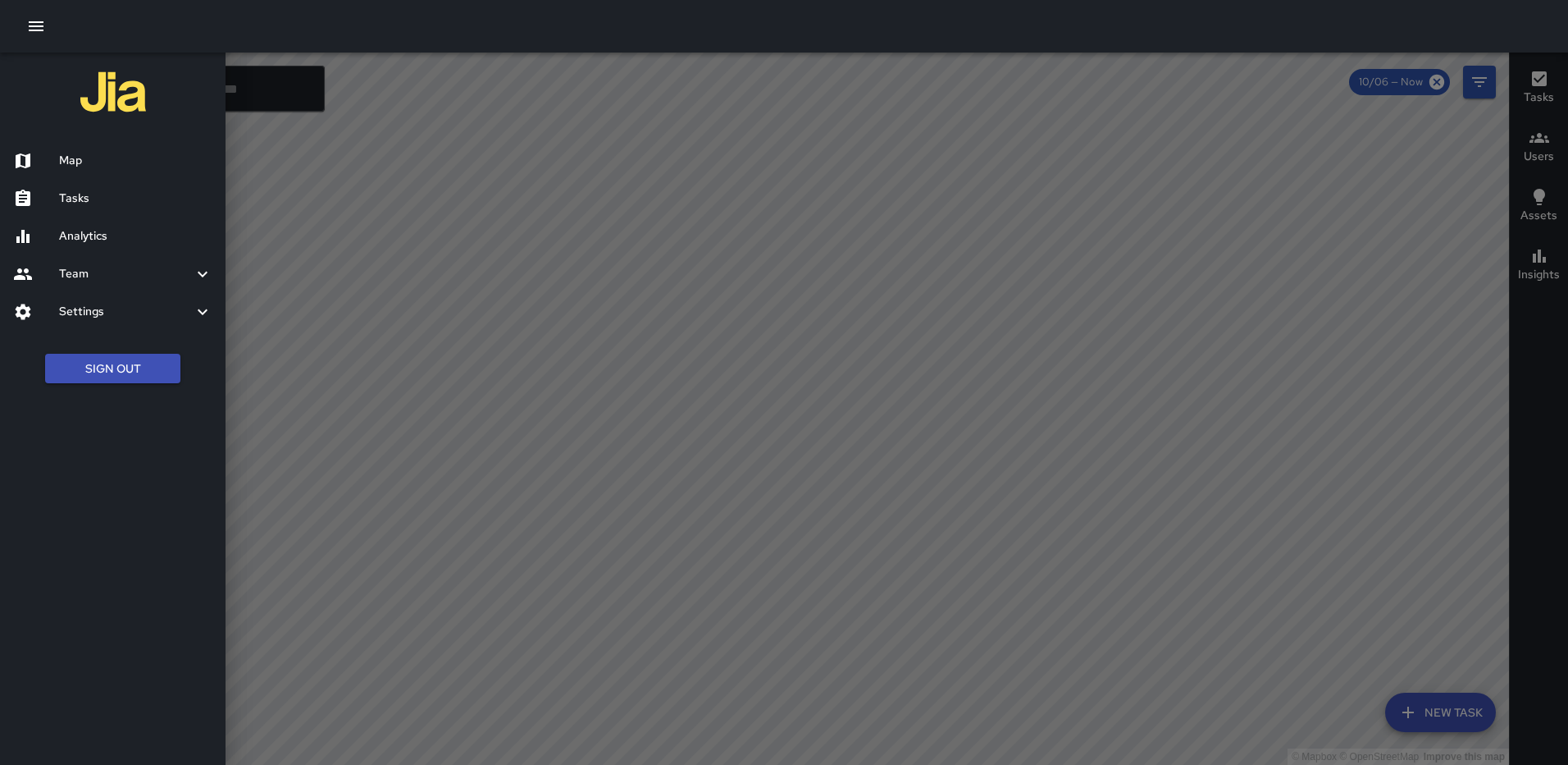
click at [89, 158] on h6 "Map" at bounding box center [135, 161] width 153 height 18
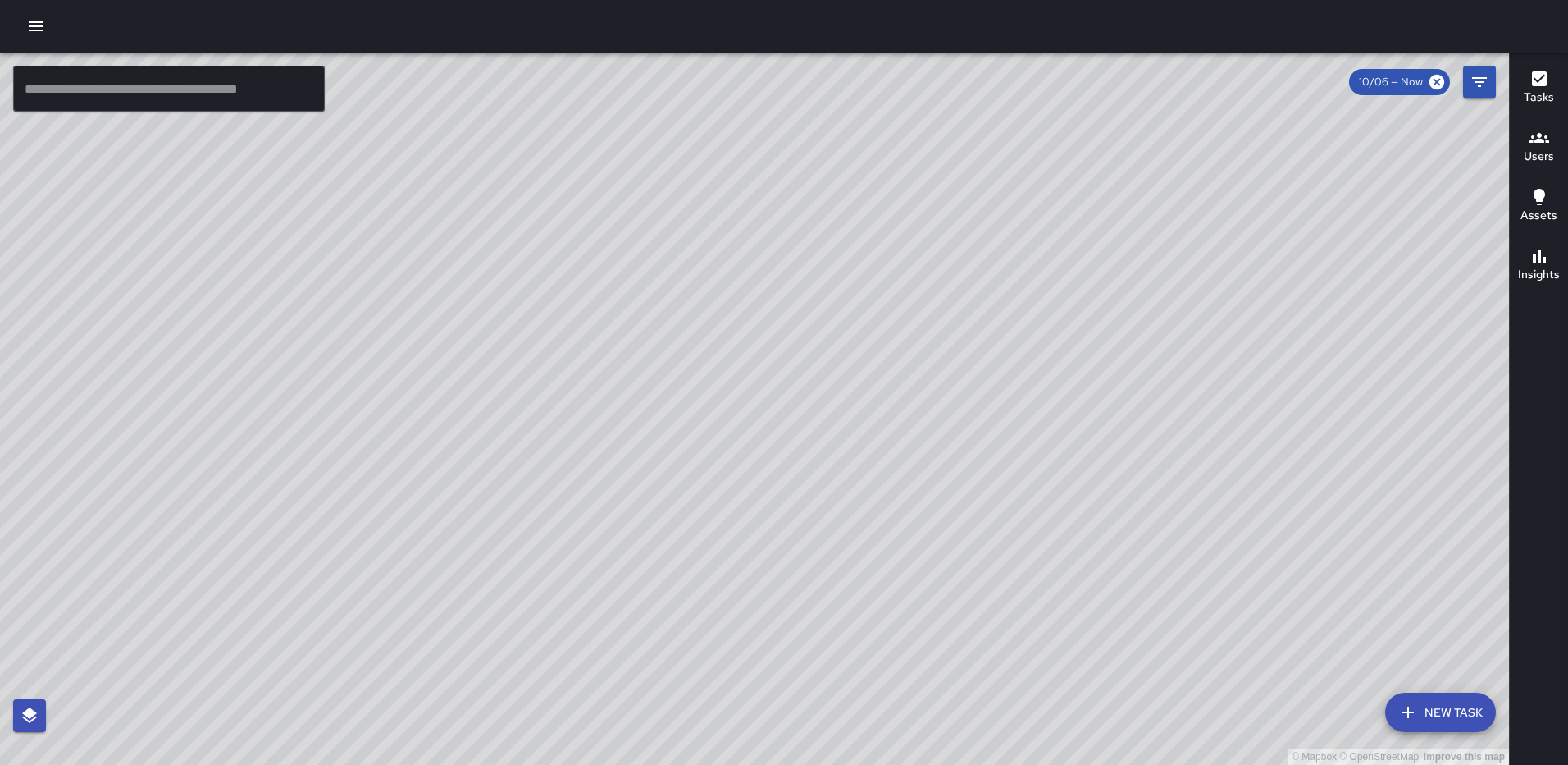
click at [40, 30] on icon "button" at bounding box center [36, 26] width 15 height 10
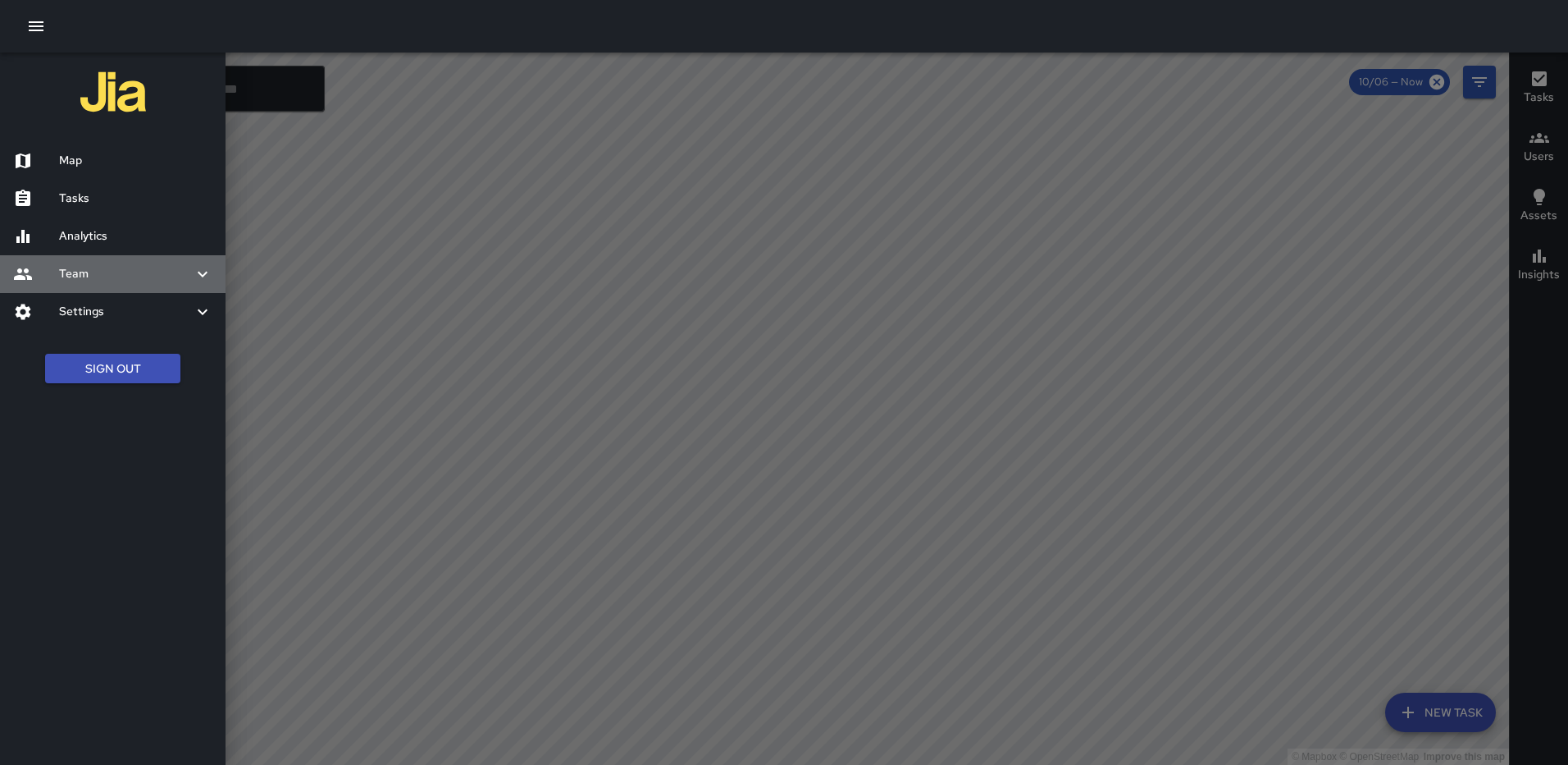
click at [89, 272] on h6 "Team" at bounding box center [125, 274] width 134 height 18
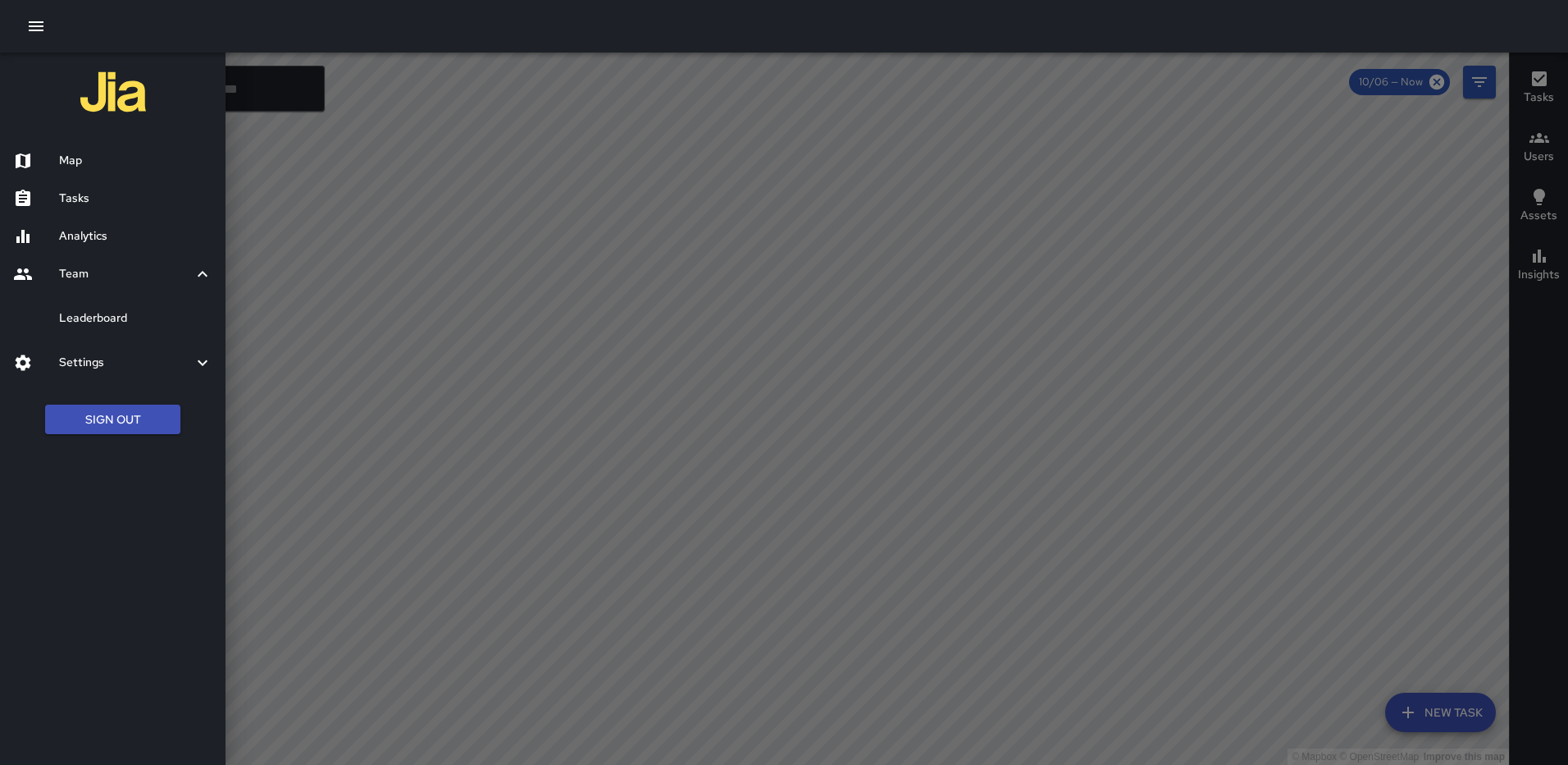
click at [134, 319] on h6 "Leaderboard" at bounding box center [135, 318] width 153 height 18
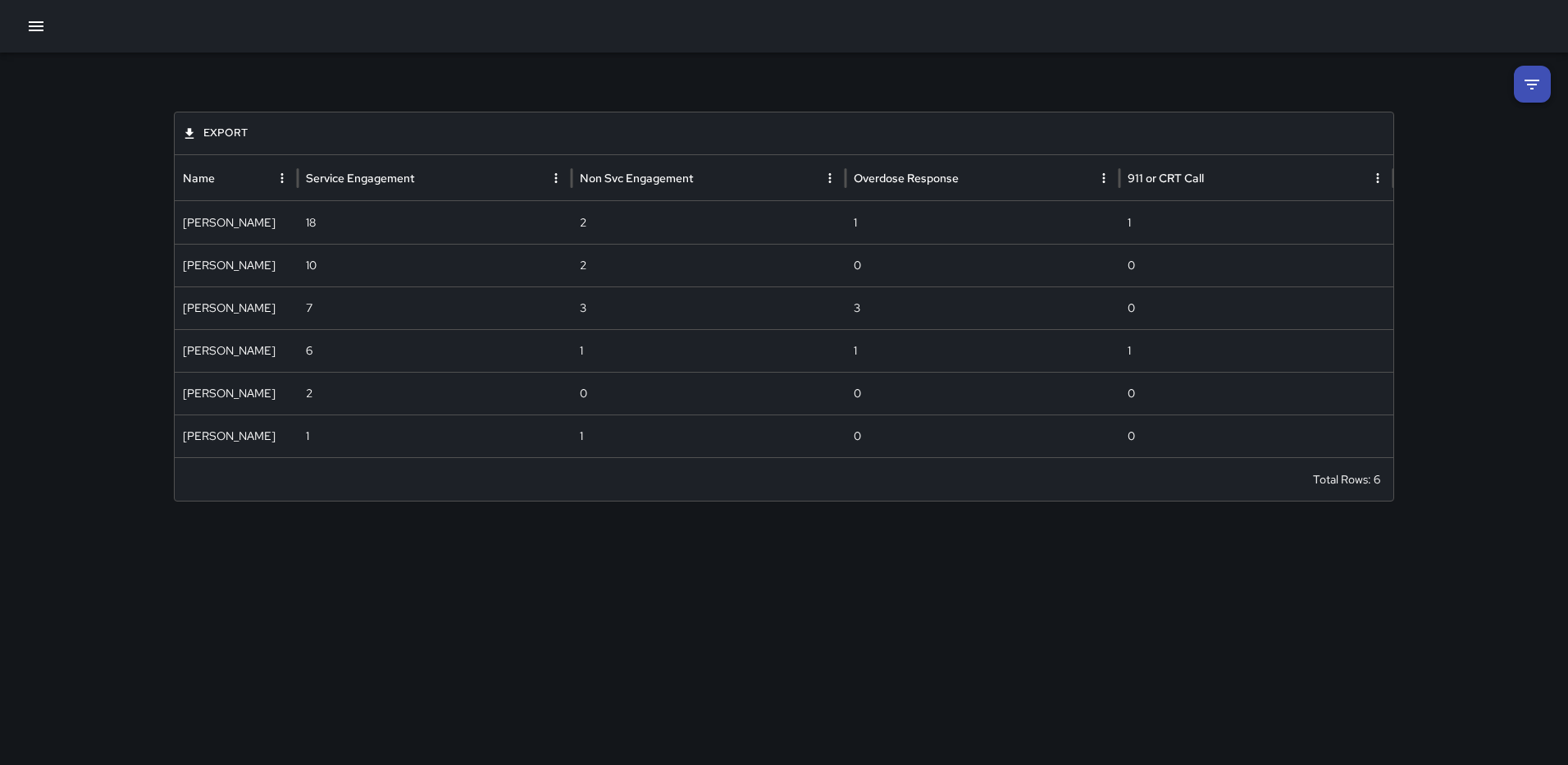
click at [186, 133] on icon "Export Data" at bounding box center [189, 133] width 15 height 15
click at [202, 169] on li "Print" at bounding box center [244, 168] width 130 height 30
click at [1521, 77] on li at bounding box center [1532, 83] width 37 height 37
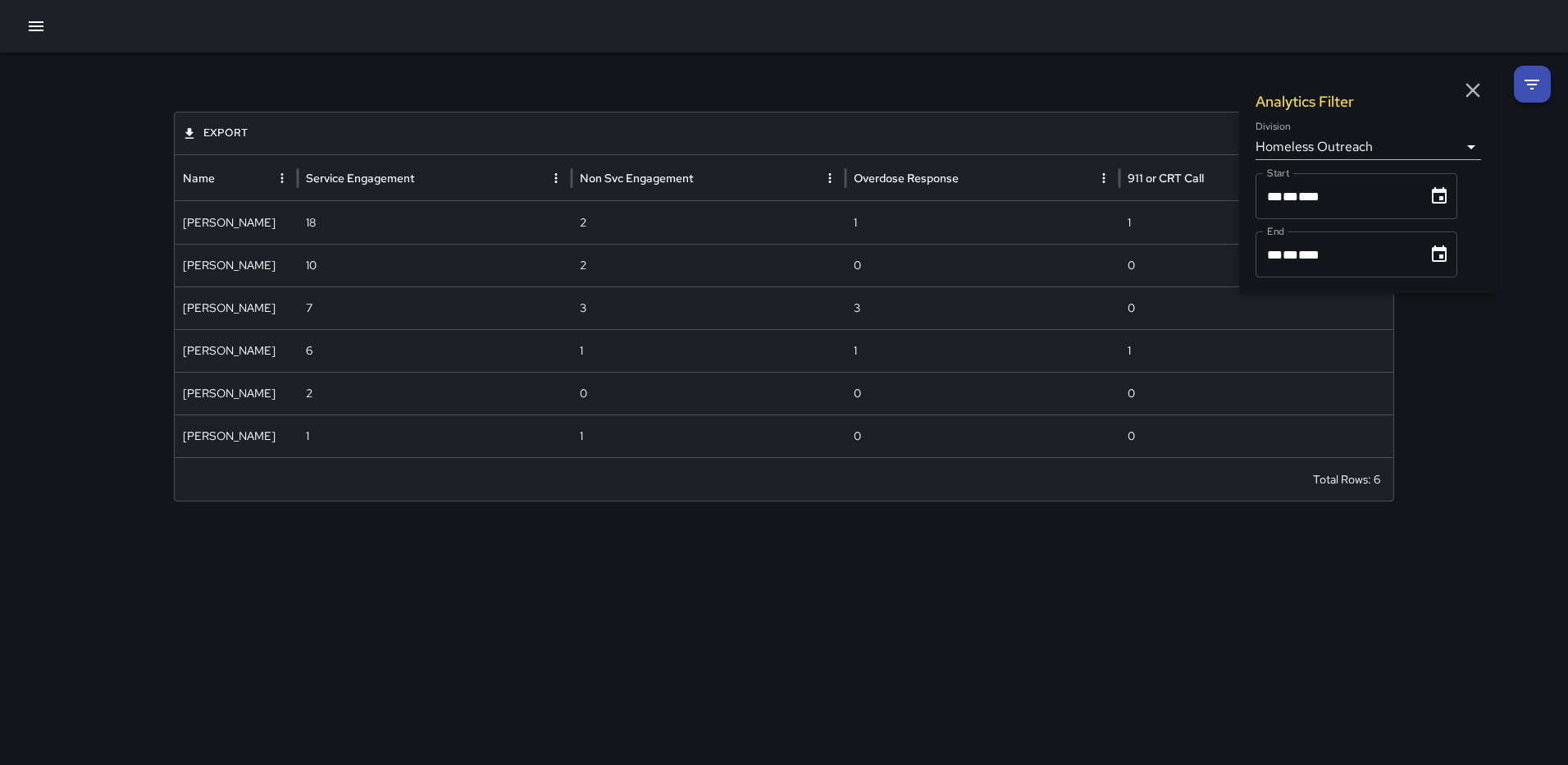
click at [1444, 147] on body "**********" at bounding box center [784, 382] width 1568 height 765
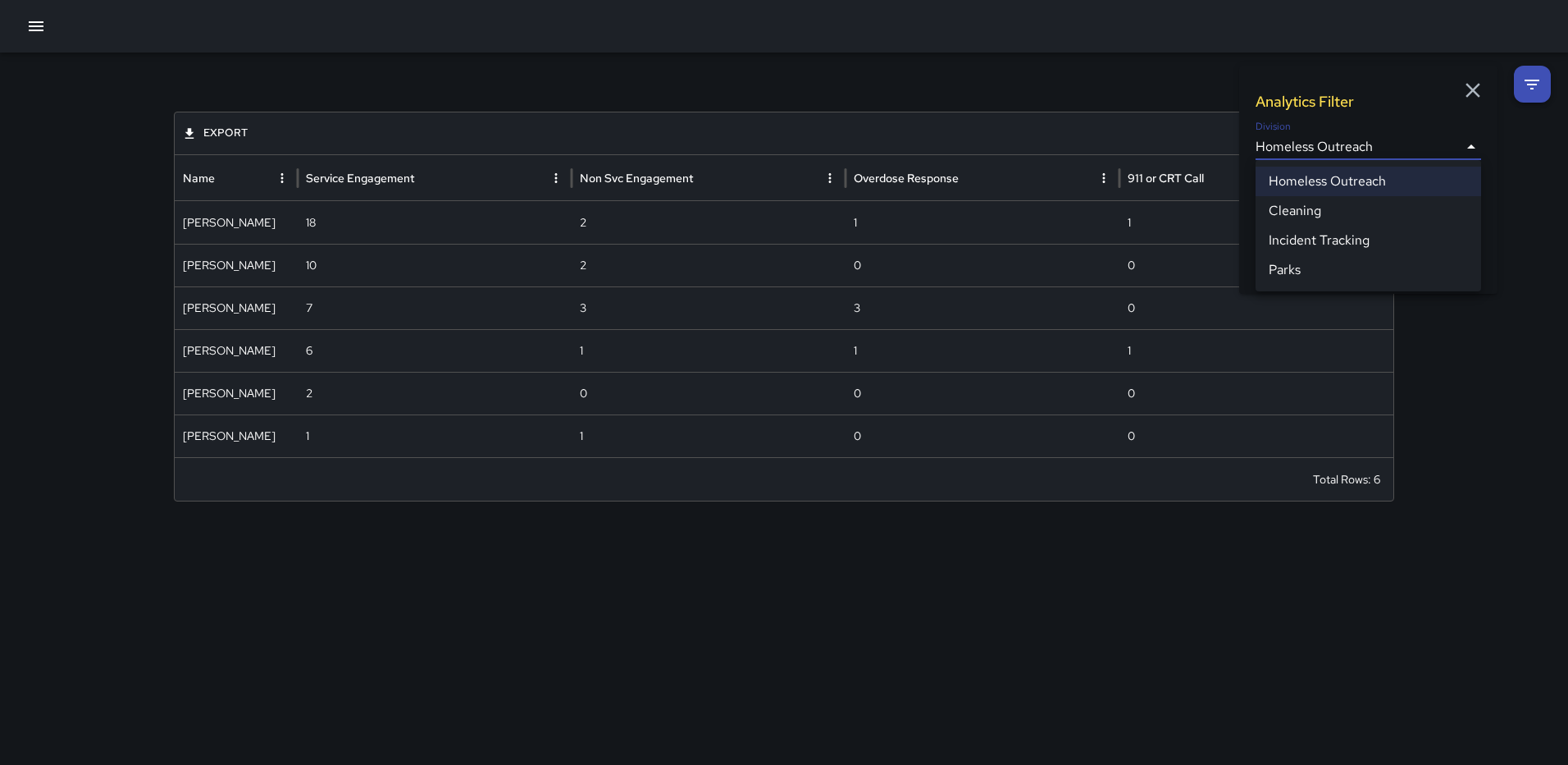
click at [1332, 215] on li "Cleaning" at bounding box center [1368, 211] width 225 height 30
type input "**********"
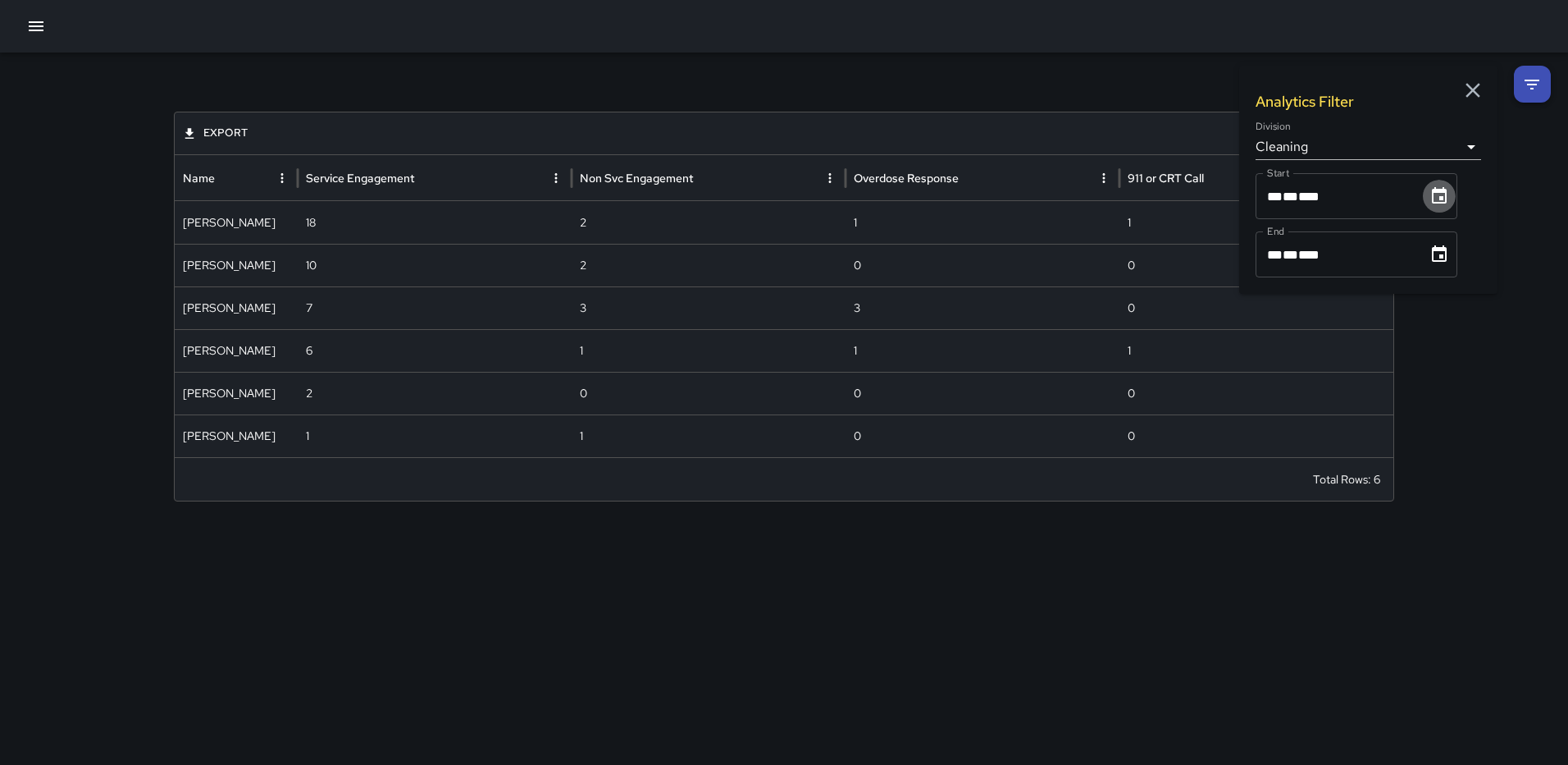
click at [1450, 203] on button "Choose date, selected date is Oct 1, 2025" at bounding box center [1439, 196] width 33 height 33
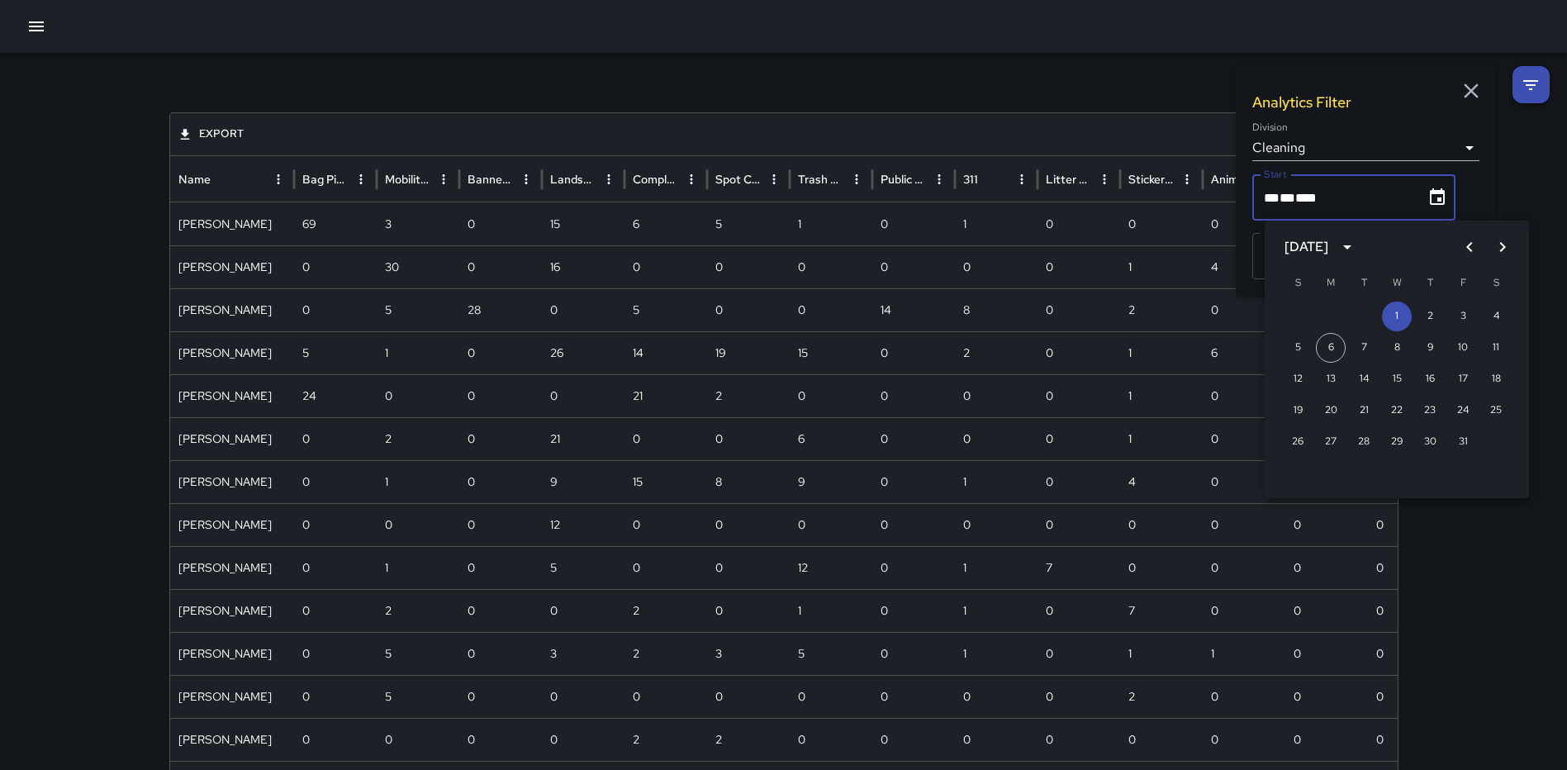
click at [1470, 244] on button "Previous month" at bounding box center [1469, 246] width 33 height 33
click at [1322, 316] on button "1" at bounding box center [1318, 317] width 30 height 30
type input "**********"
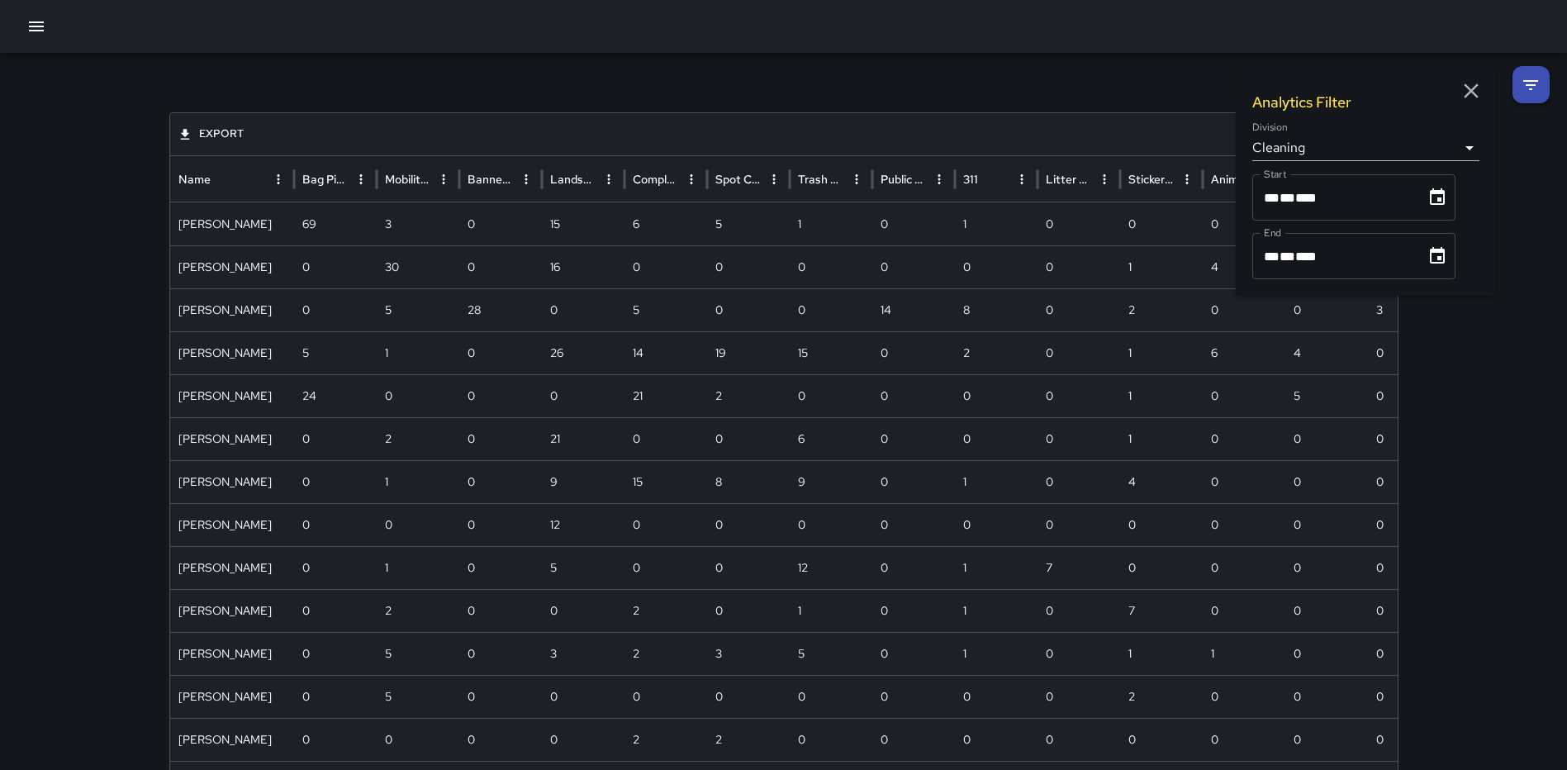
click at [1442, 265] on icon "Choose date, selected date is Oct 31, 2025" at bounding box center [1437, 256] width 20 height 20
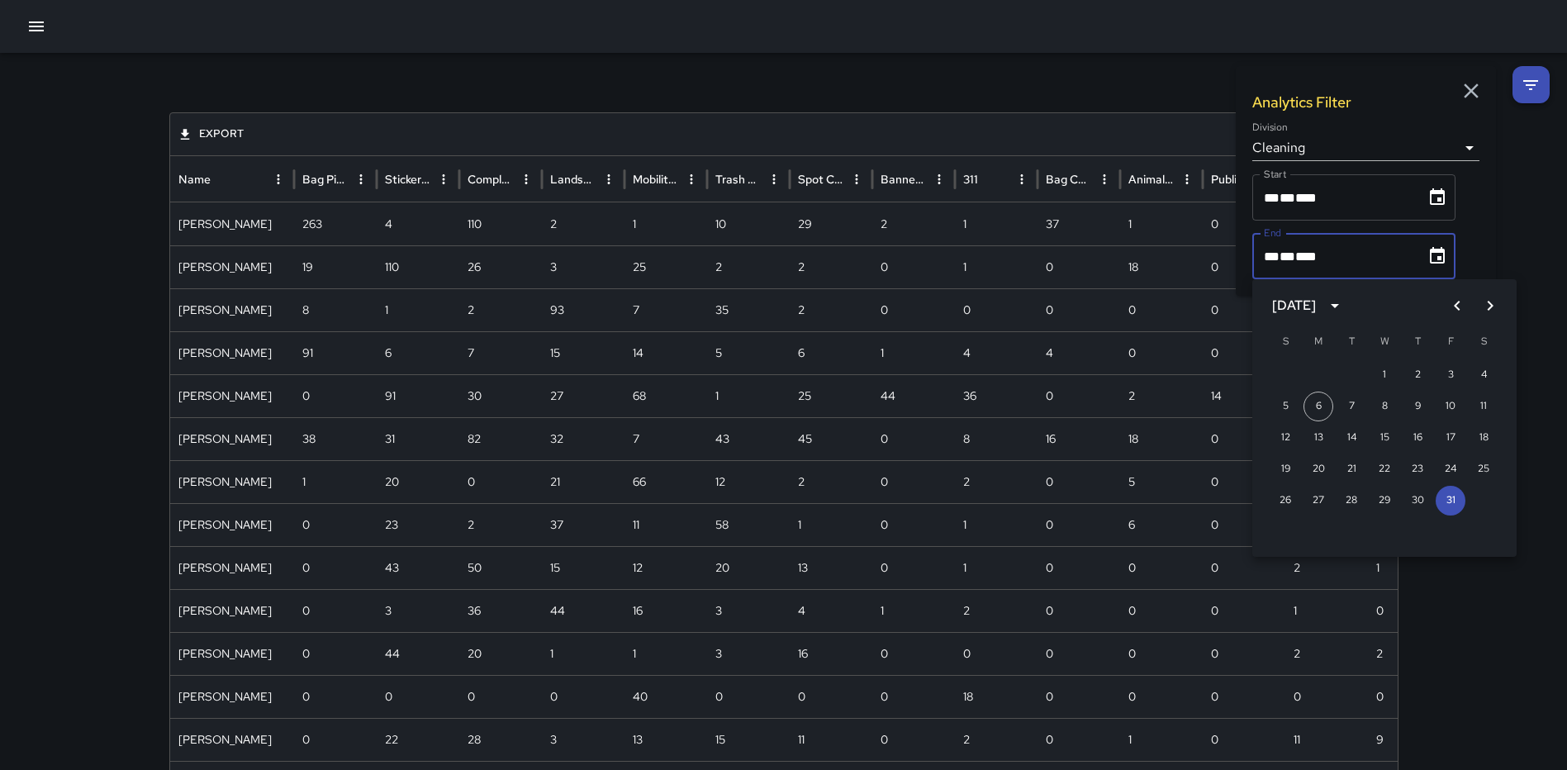
click at [1455, 307] on icon "Previous month" at bounding box center [1457, 306] width 6 height 10
click at [1349, 491] on button "30" at bounding box center [1352, 501] width 30 height 30
type input "**********"
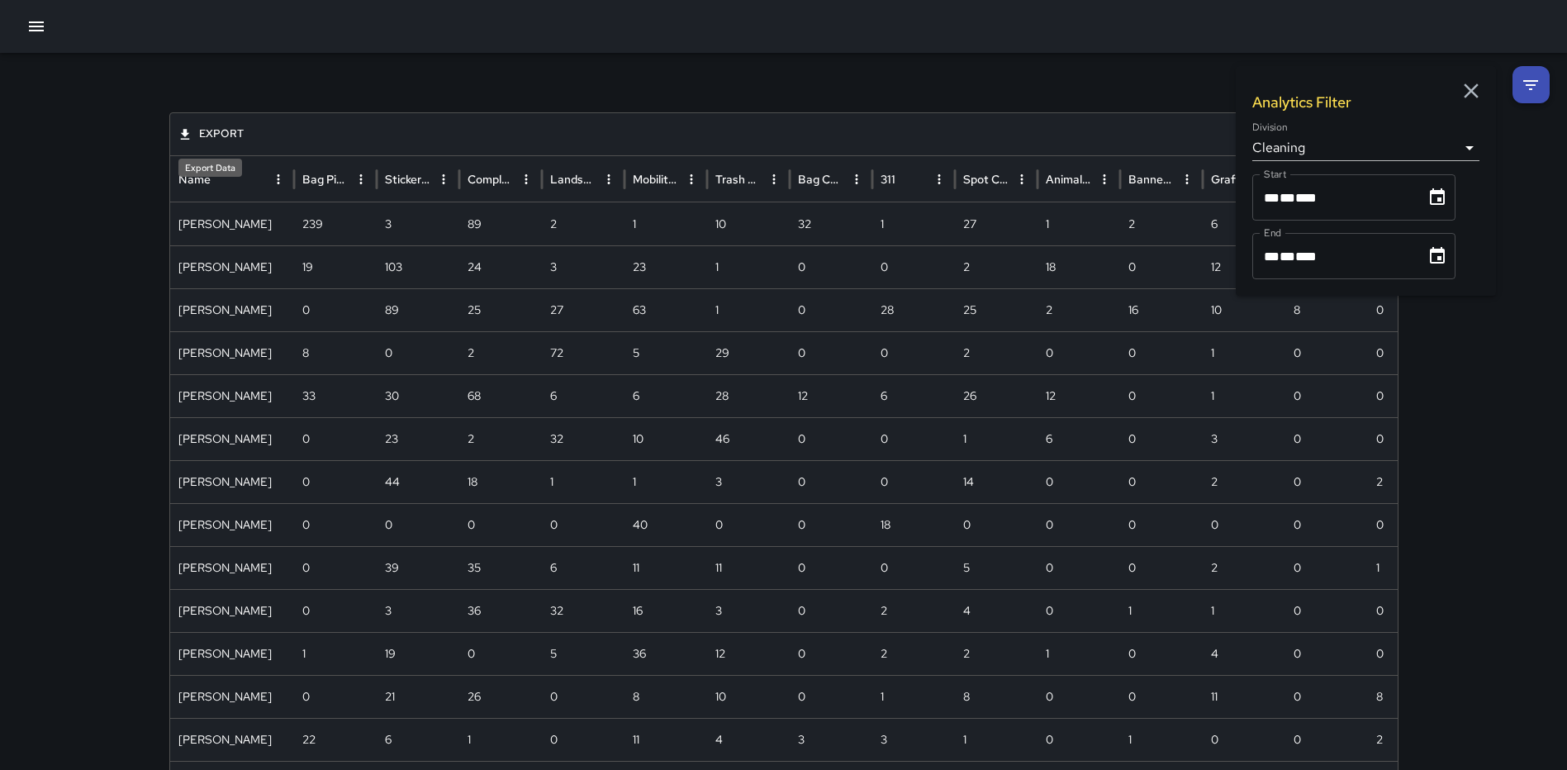
click at [183, 131] on icon "Export Data" at bounding box center [184, 134] width 9 height 11
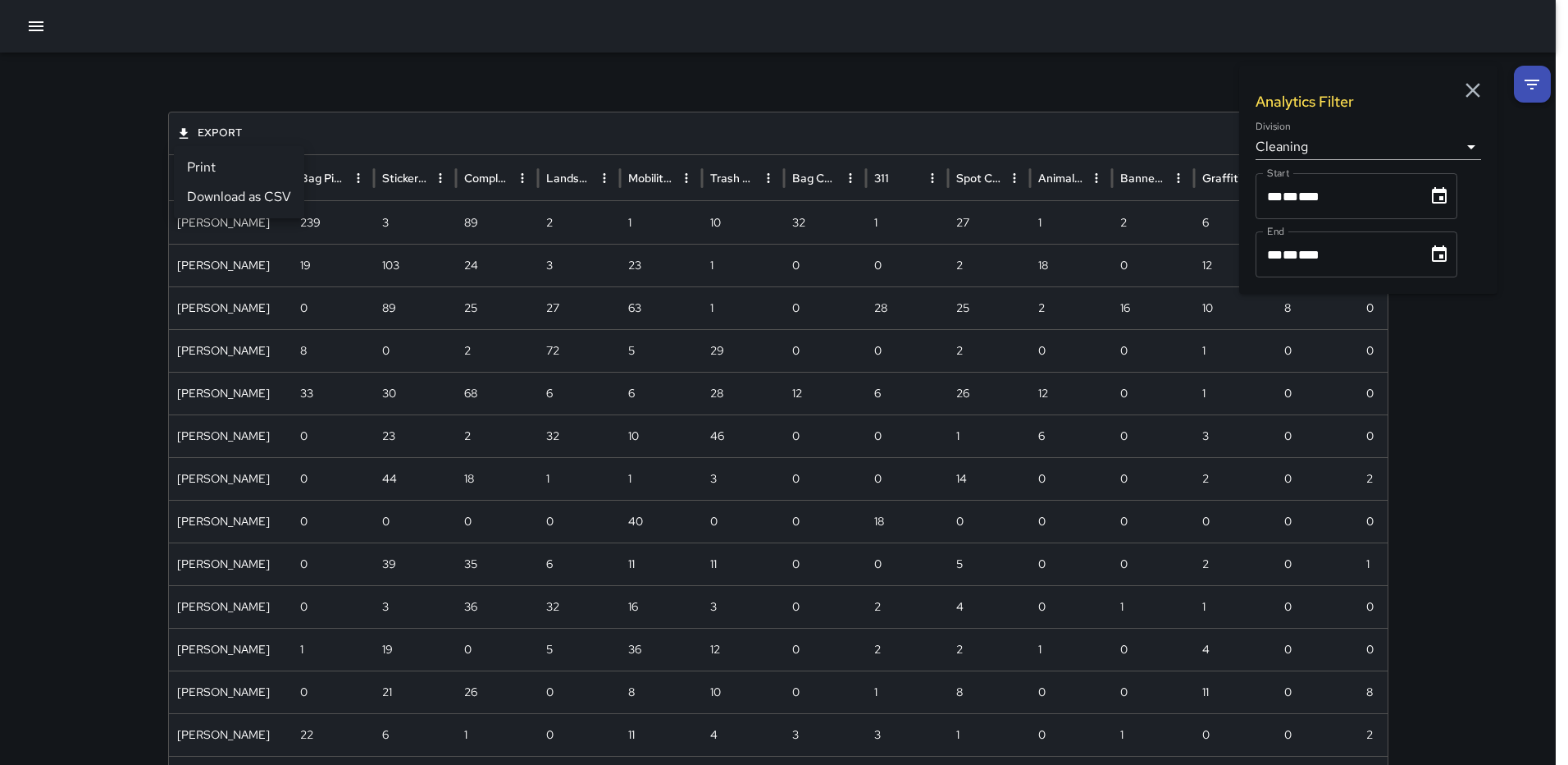
click at [199, 162] on li "Print" at bounding box center [238, 168] width 130 height 30
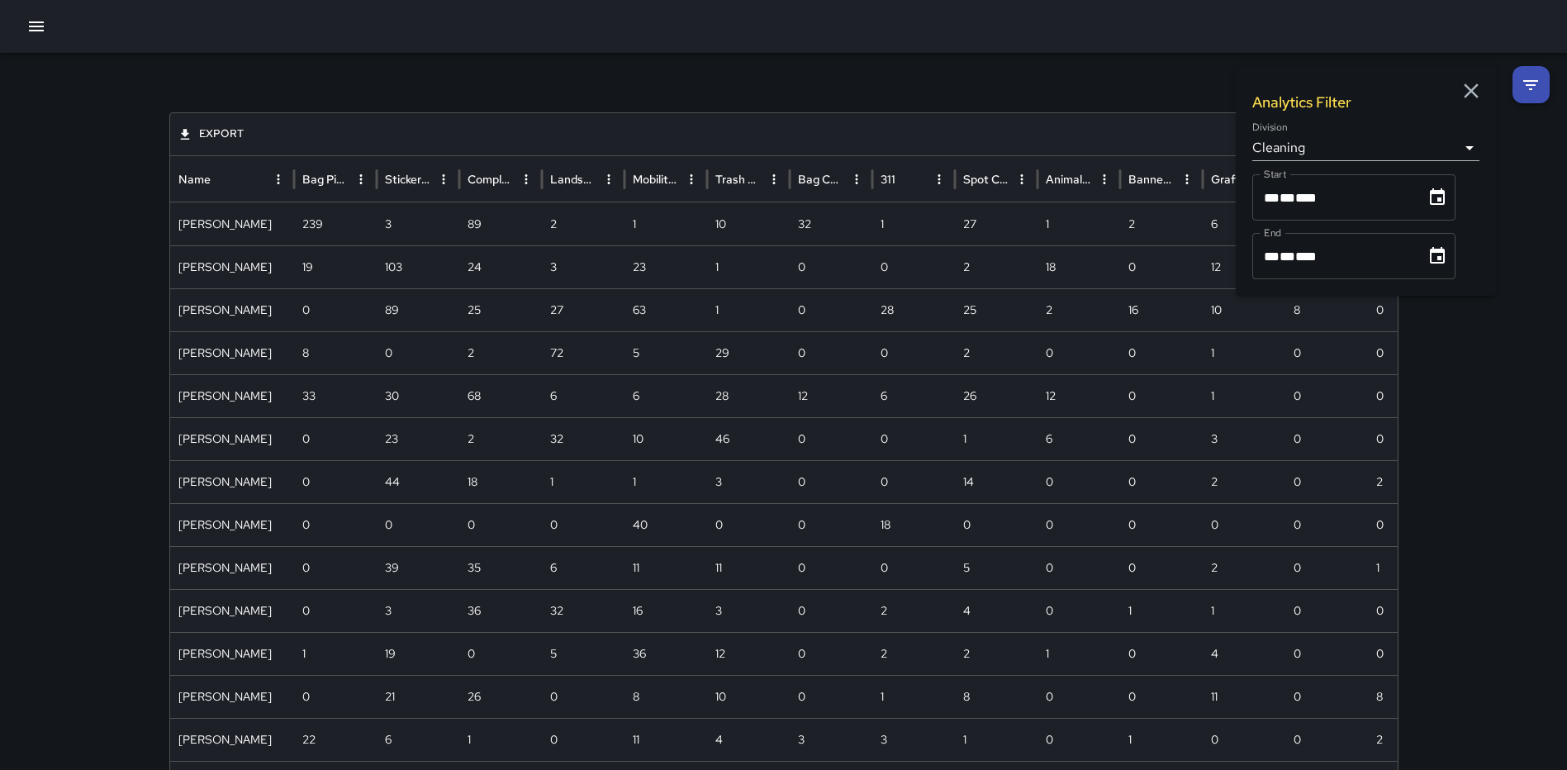
click at [221, 130] on button "Export" at bounding box center [211, 134] width 73 height 26
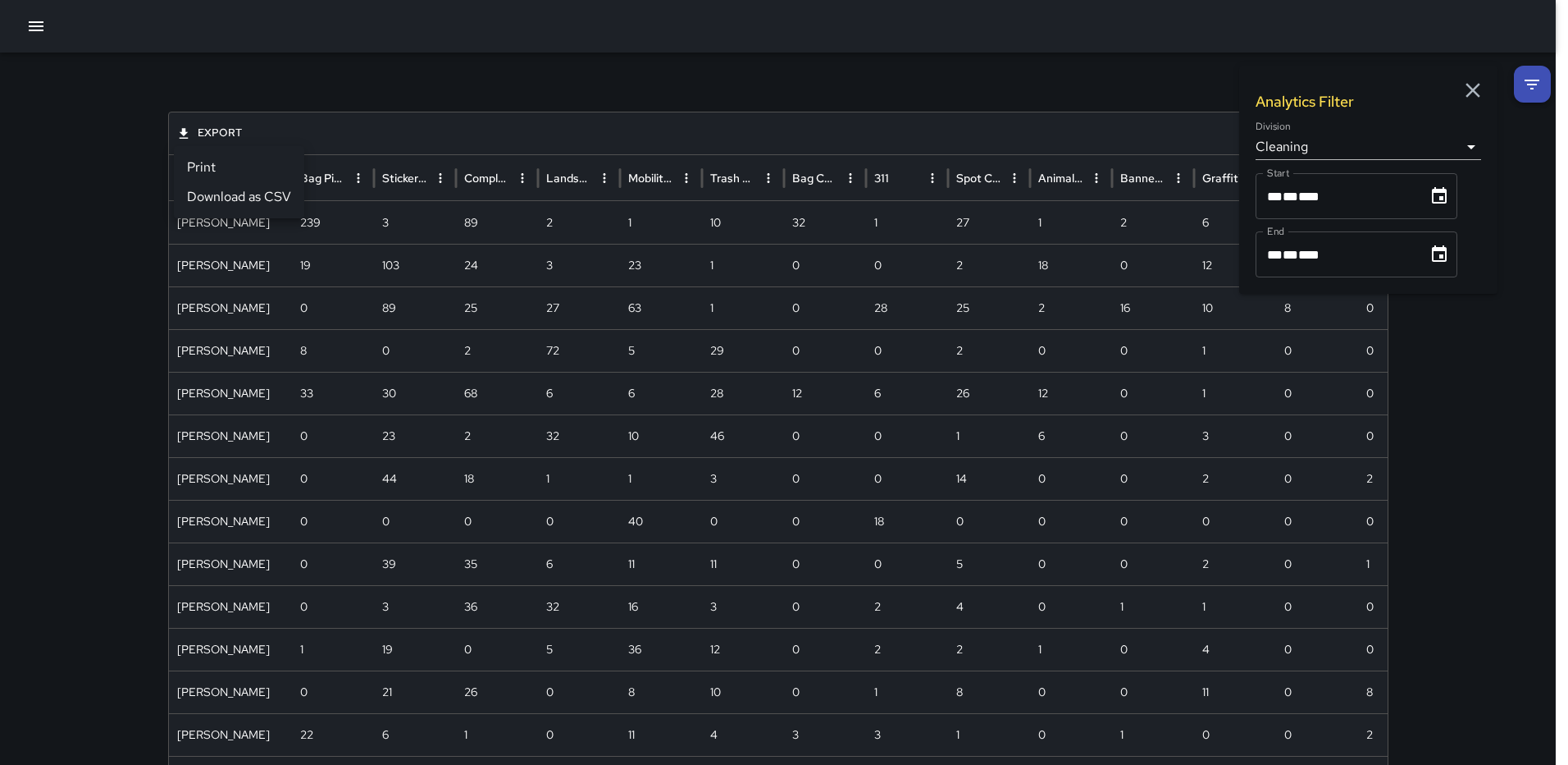
click at [251, 190] on li "Download as CSV" at bounding box center [238, 197] width 130 height 30
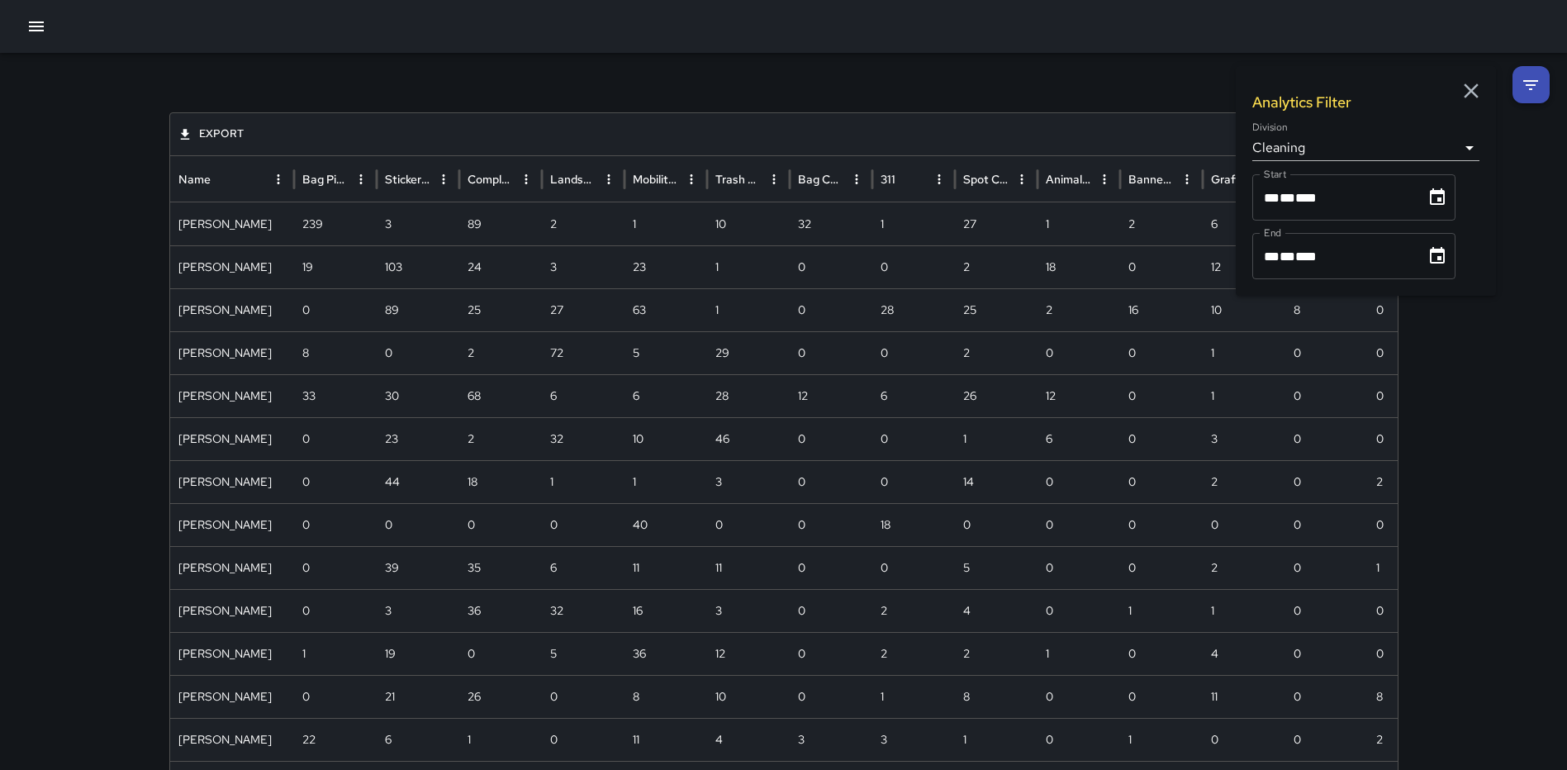
click at [41, 26] on icon "button" at bounding box center [36, 26] width 15 height 10
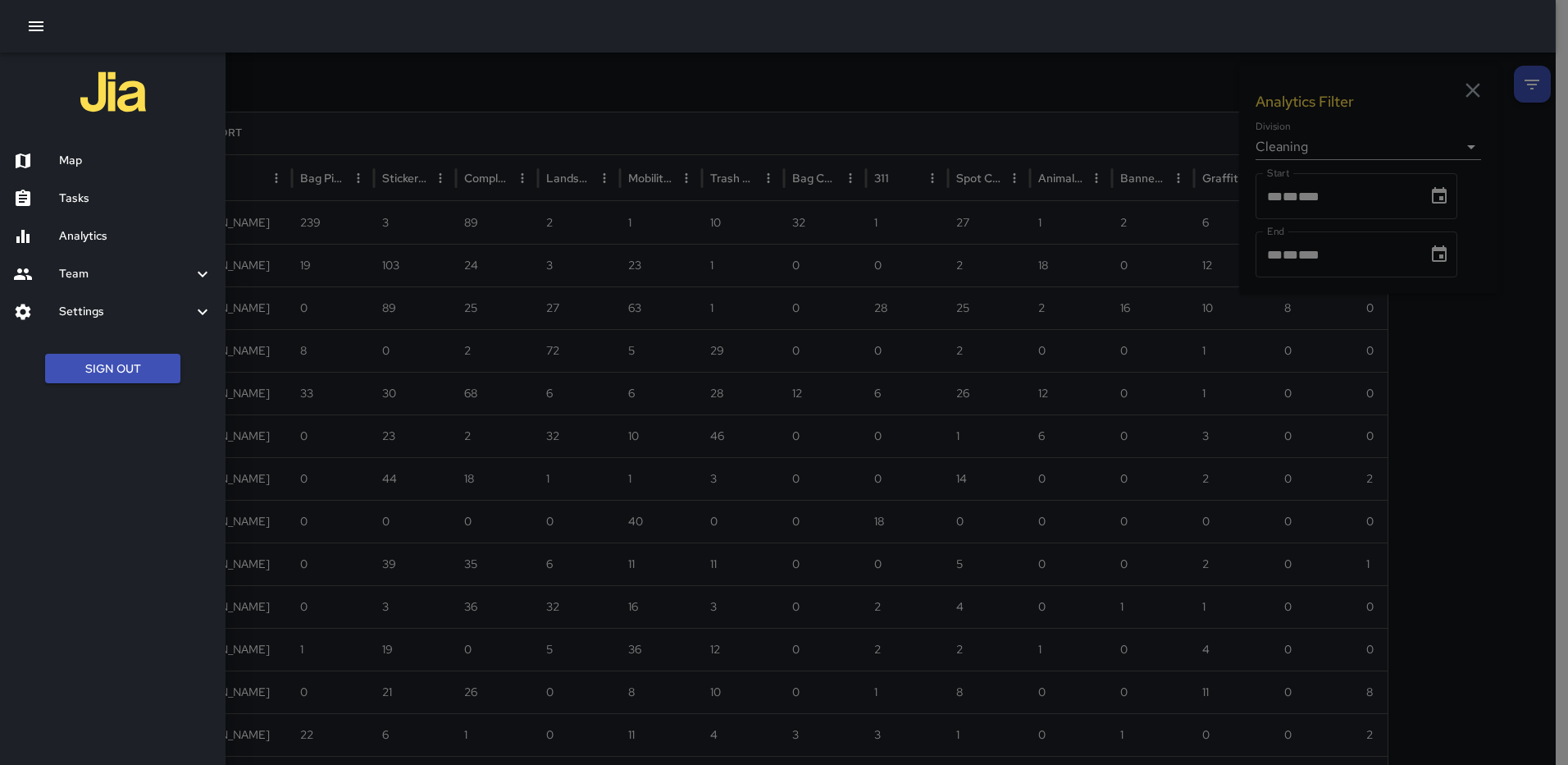
click at [91, 233] on h6 "Analytics" at bounding box center [135, 236] width 153 height 18
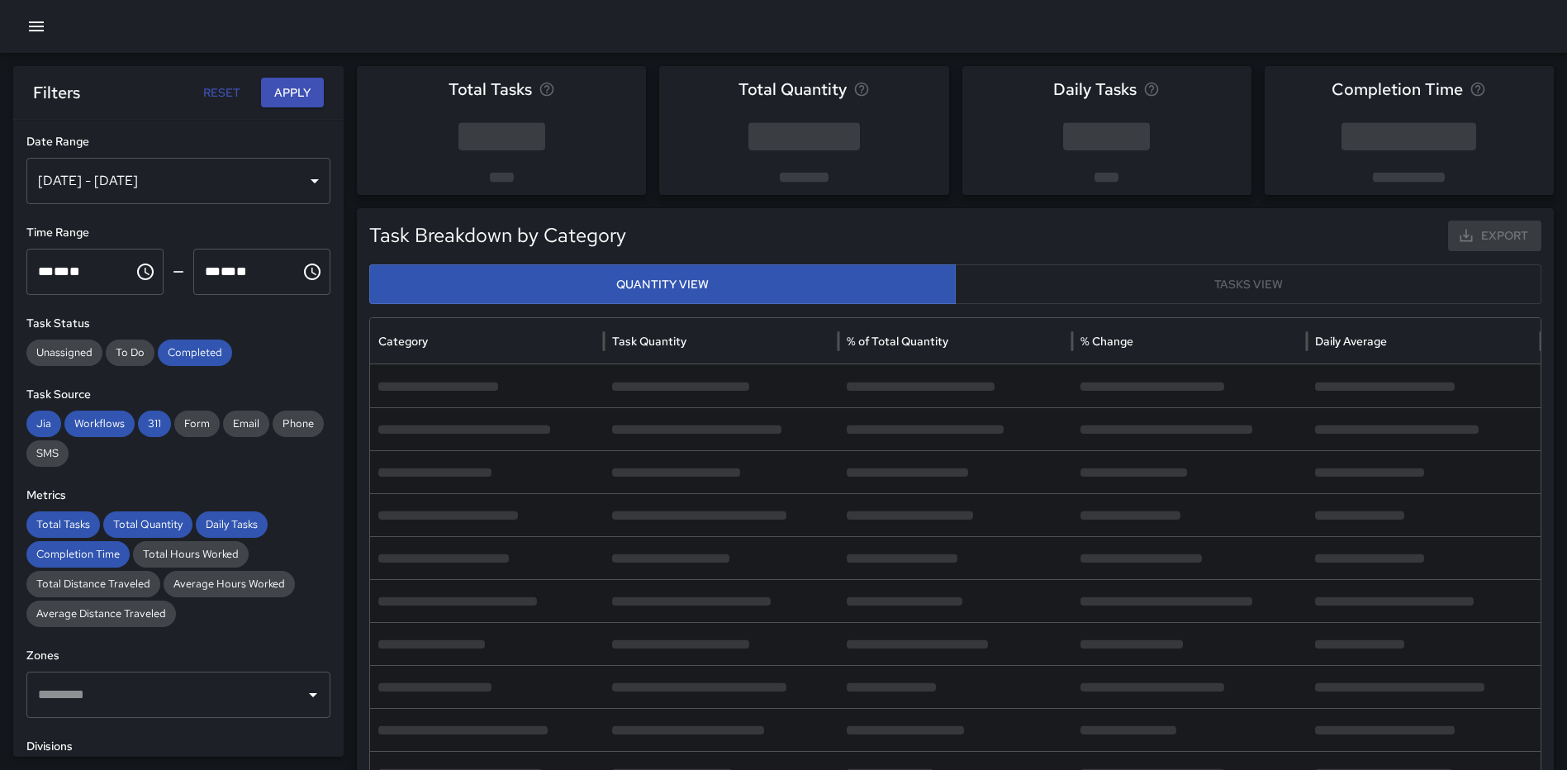
click at [269, 192] on div "[DATE] - [DATE]" at bounding box center [178, 181] width 304 height 46
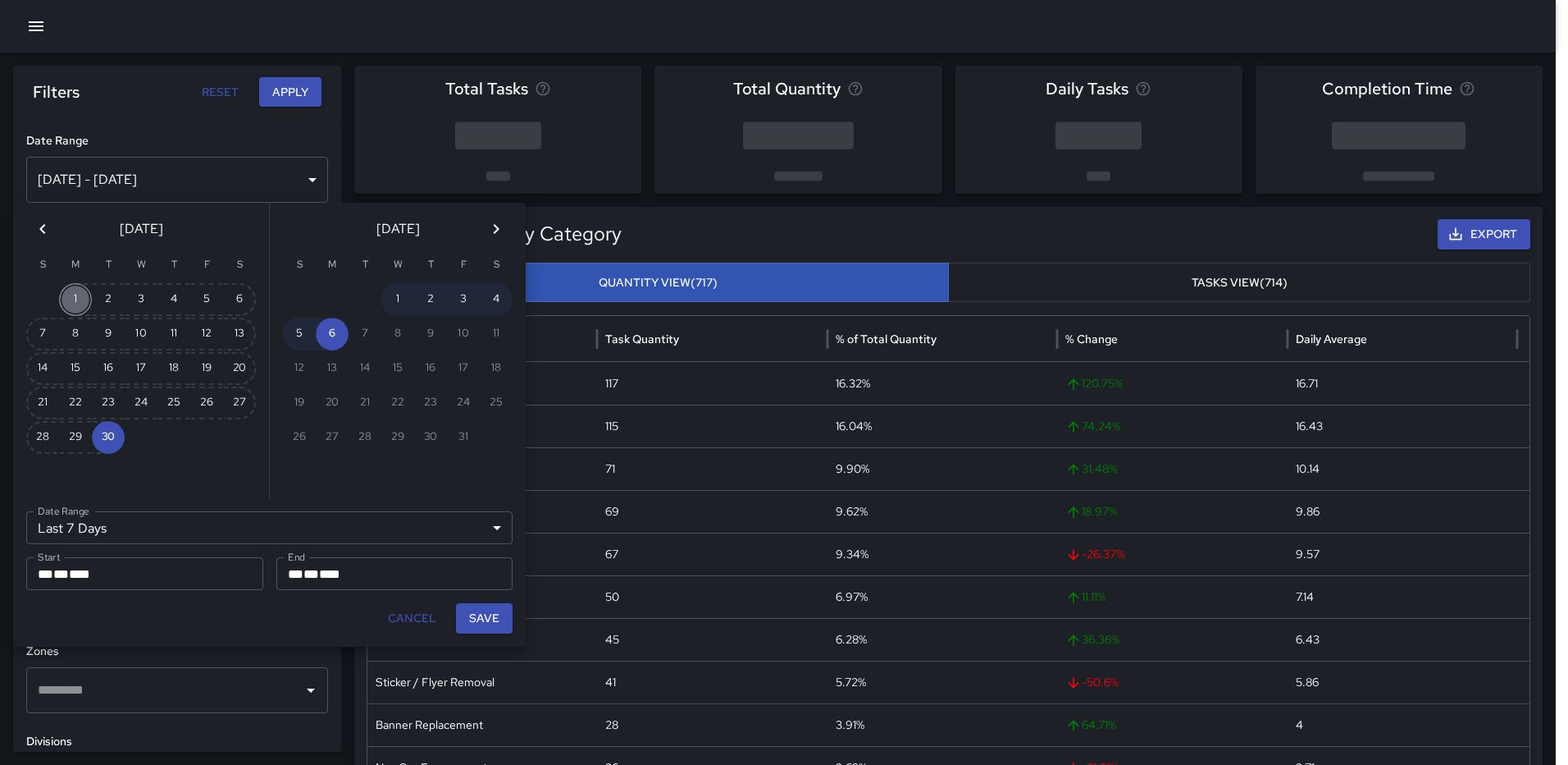
click at [70, 300] on button "1" at bounding box center [74, 299] width 33 height 33
type input "******"
type input "**********"
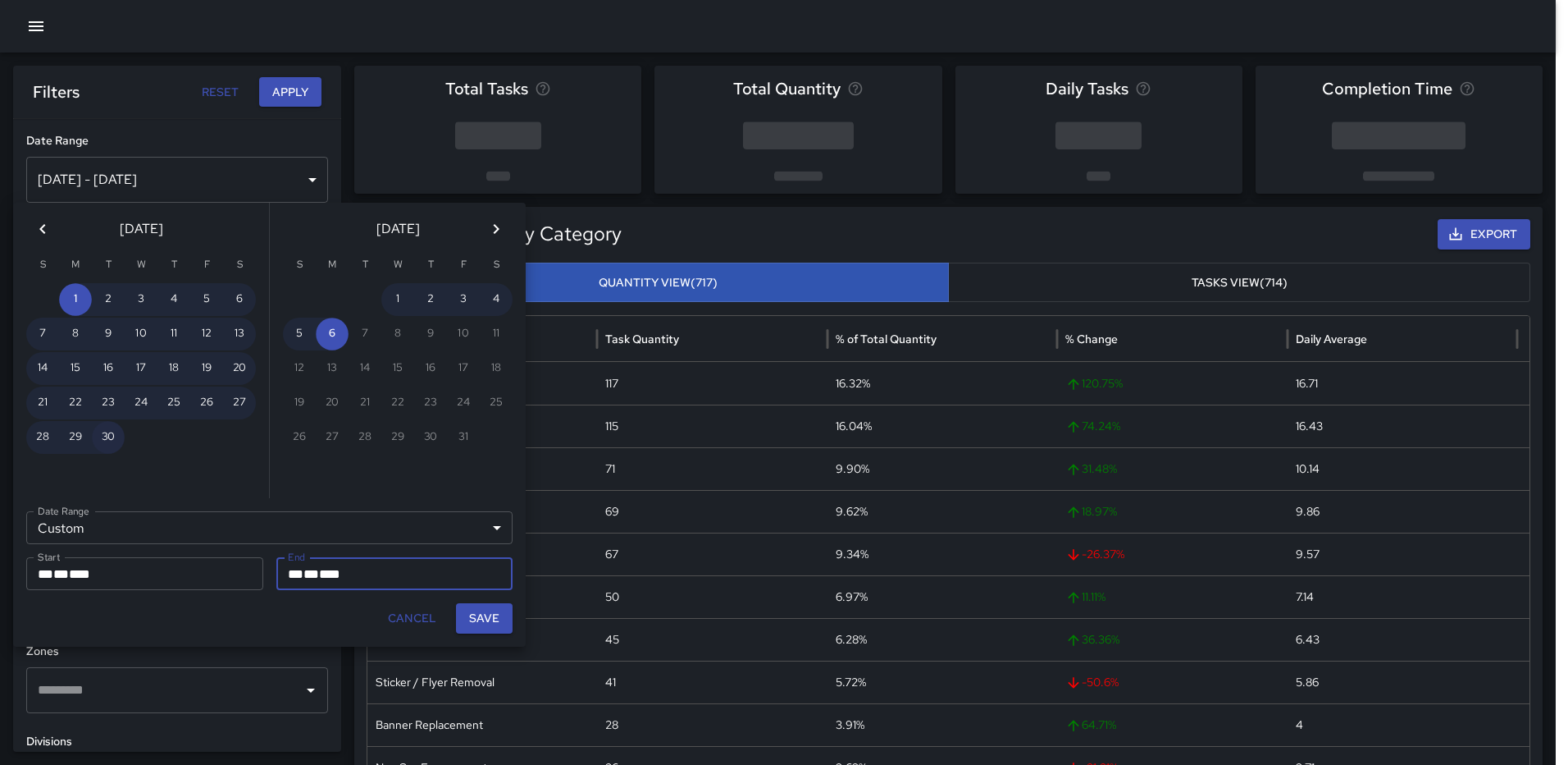
click at [106, 431] on button "30" at bounding box center [108, 437] width 33 height 33
type input "**********"
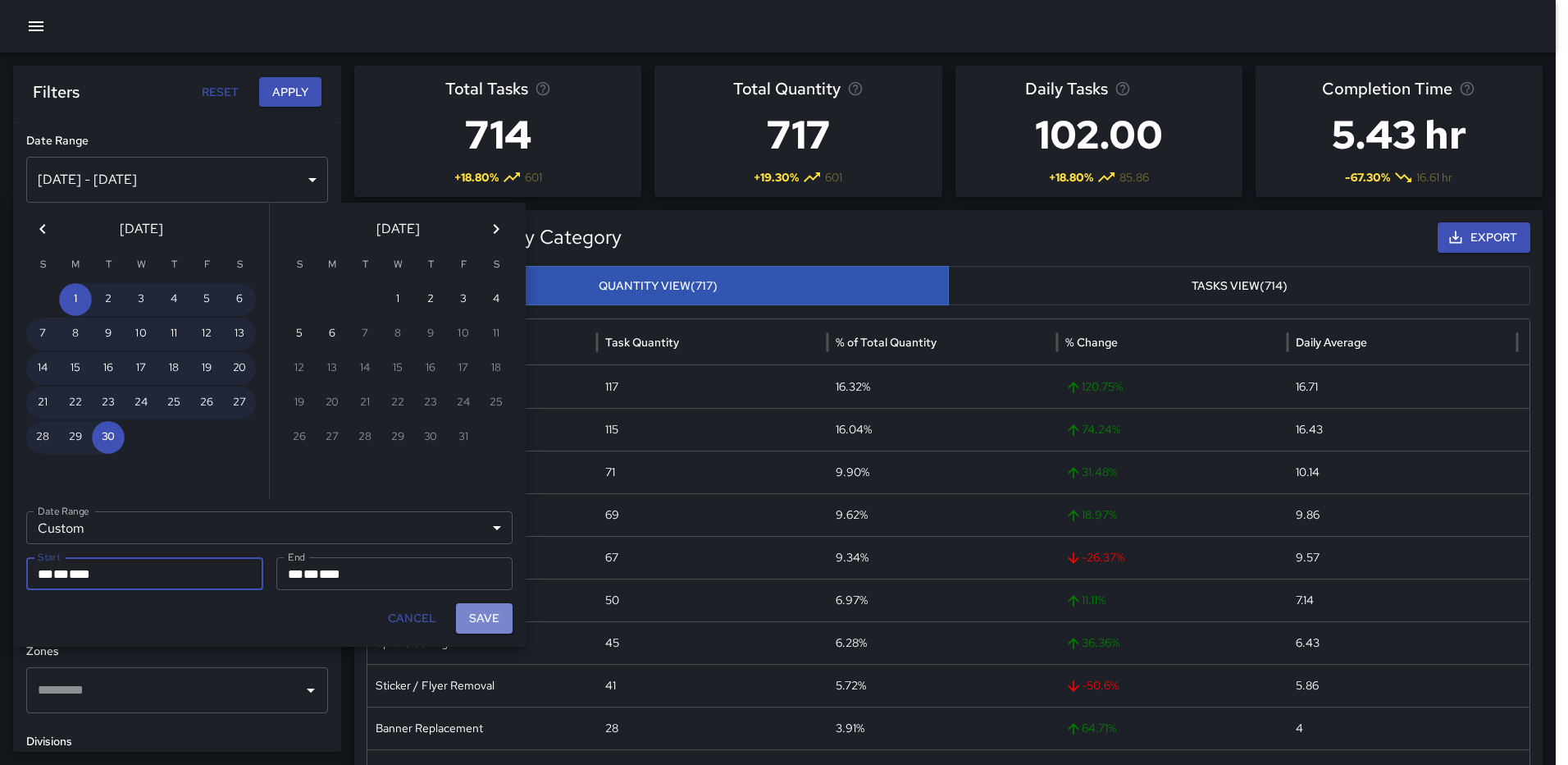
click at [490, 619] on button "Save" at bounding box center [484, 618] width 57 height 31
type input "**********"
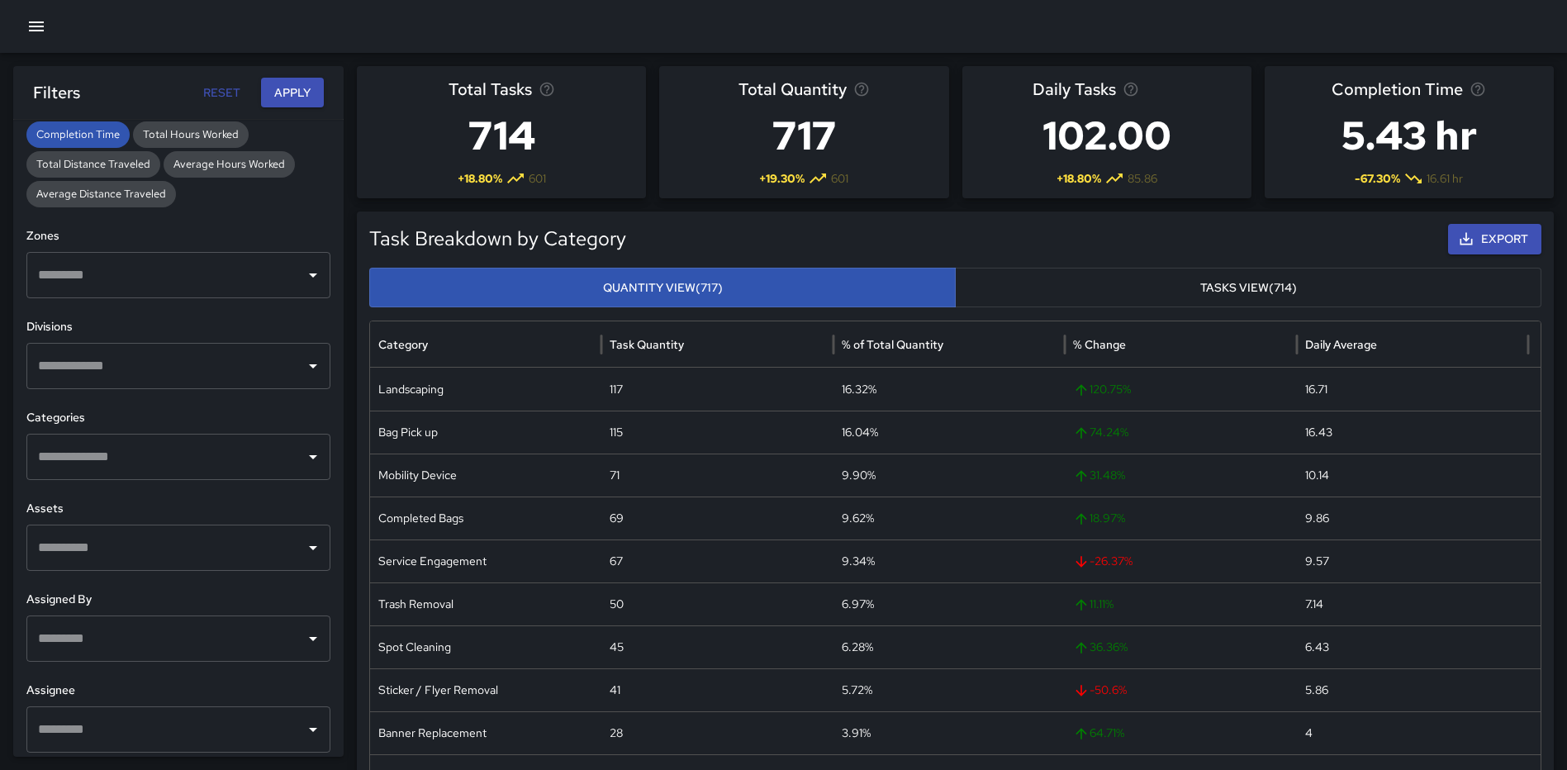
scroll to position [429, 0]
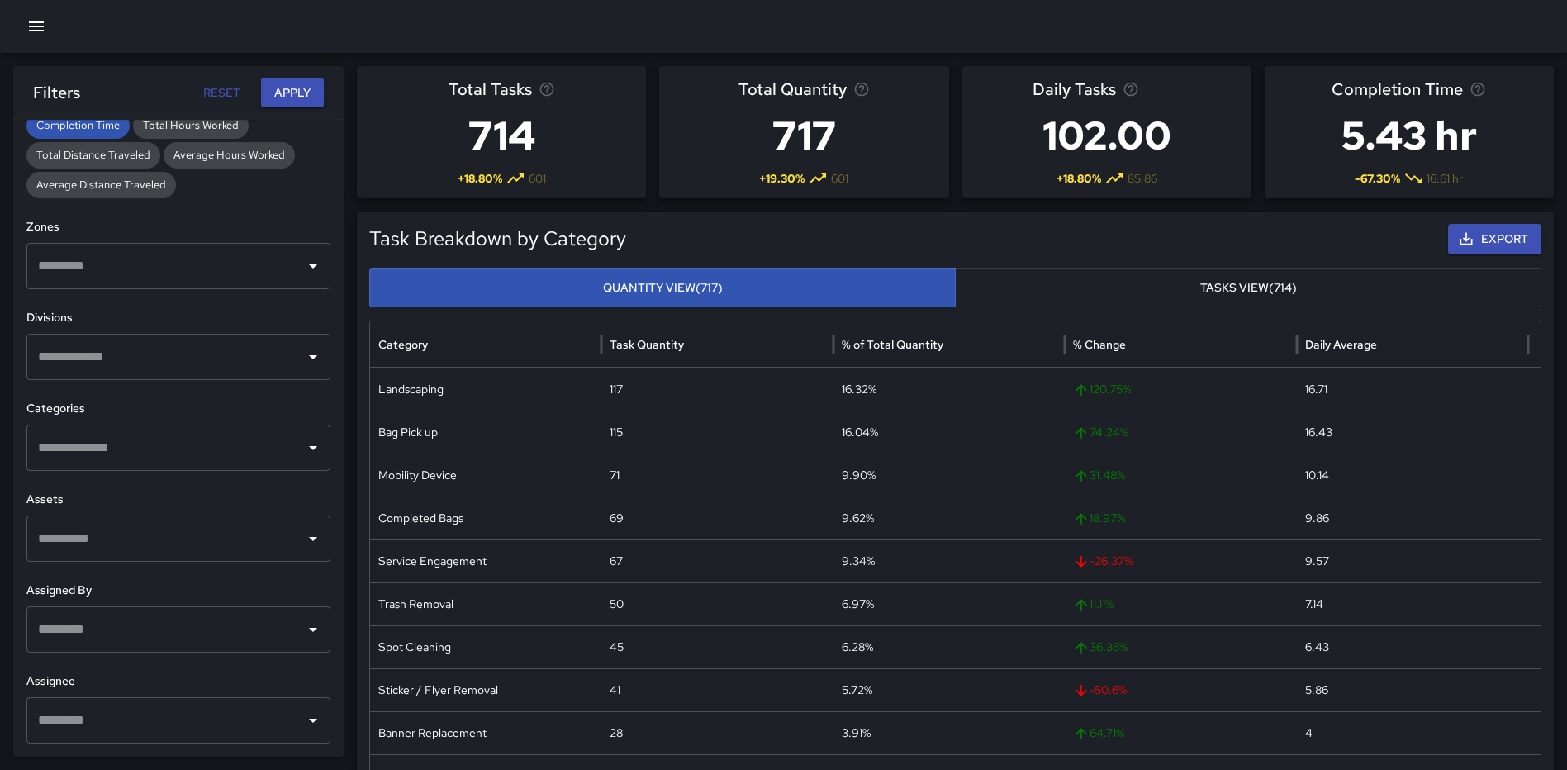
click at [213, 444] on input "text" at bounding box center [166, 447] width 264 height 31
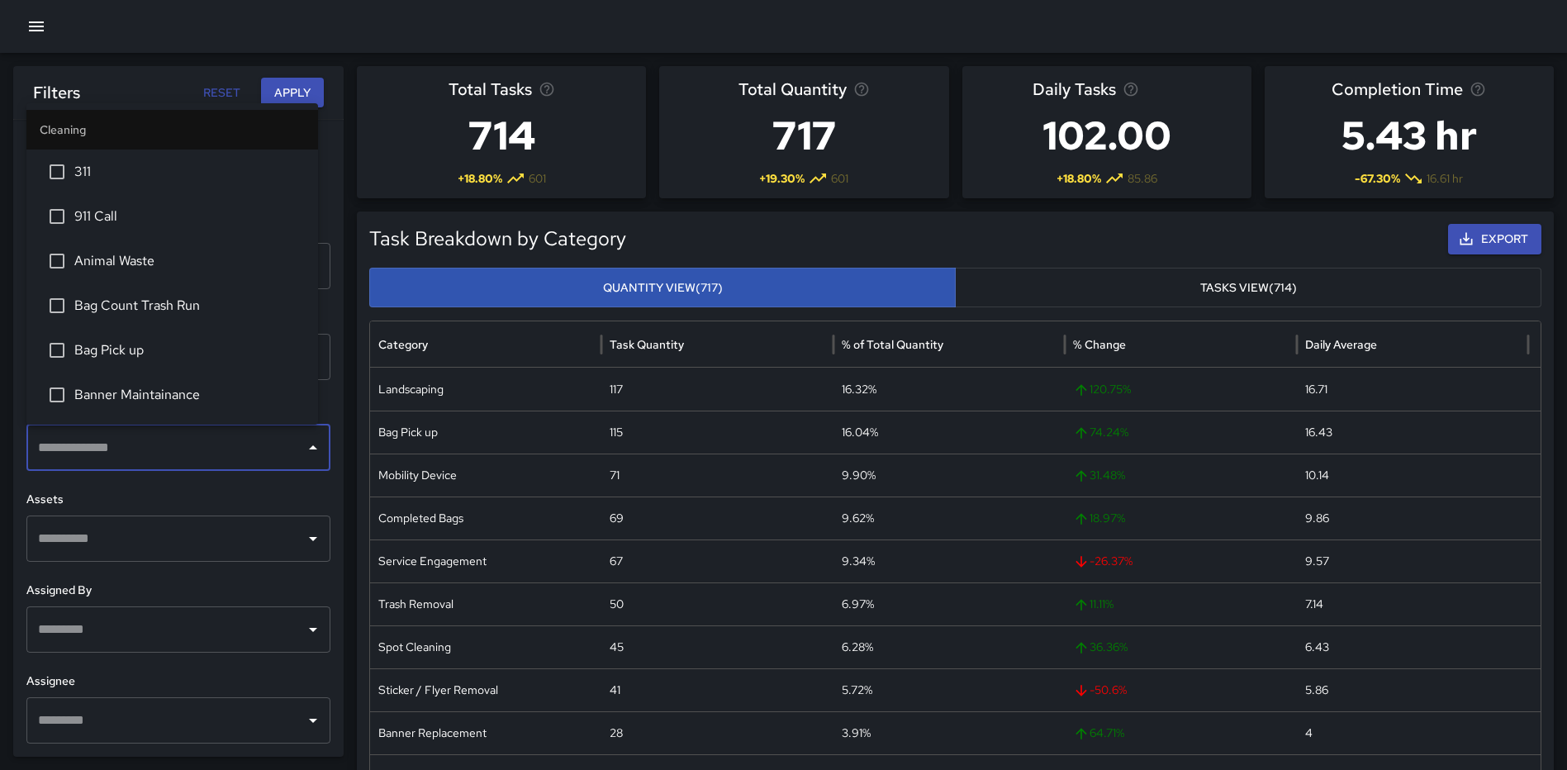
click at [115, 339] on li "Bag Pick up" at bounding box center [172, 350] width 292 height 45
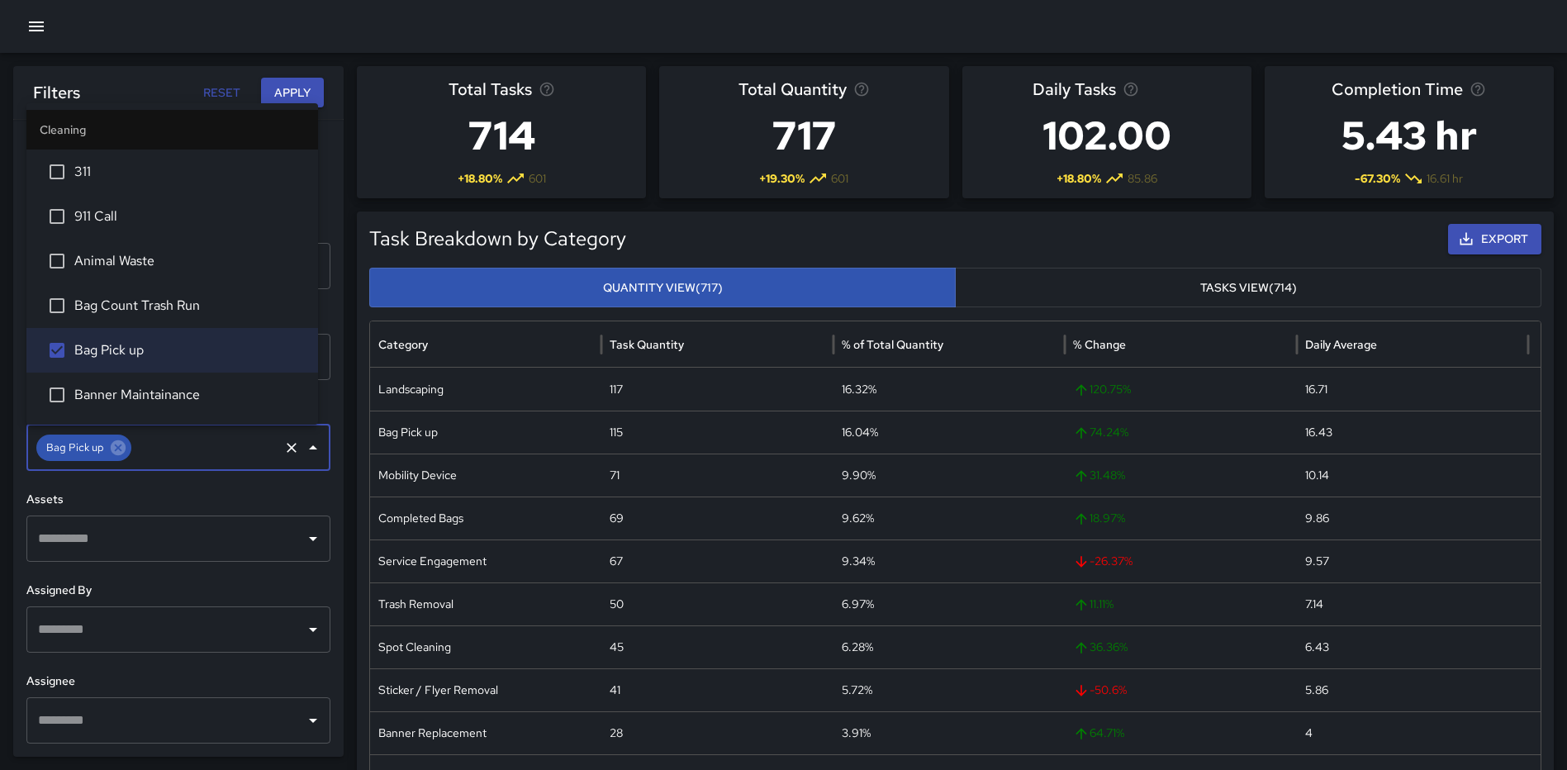
click at [277, 89] on button "Apply" at bounding box center [292, 93] width 63 height 31
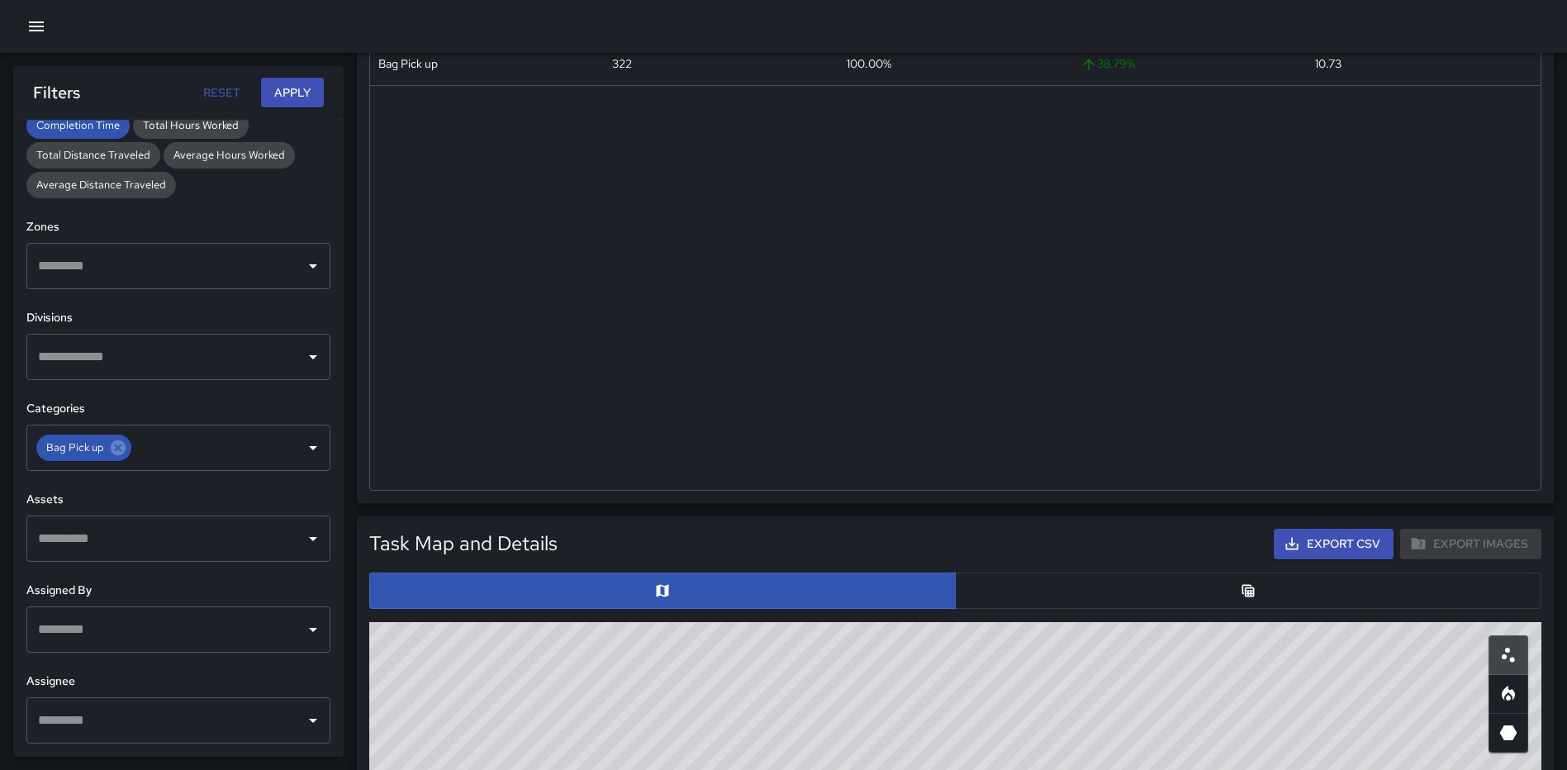
scroll to position [413, 0]
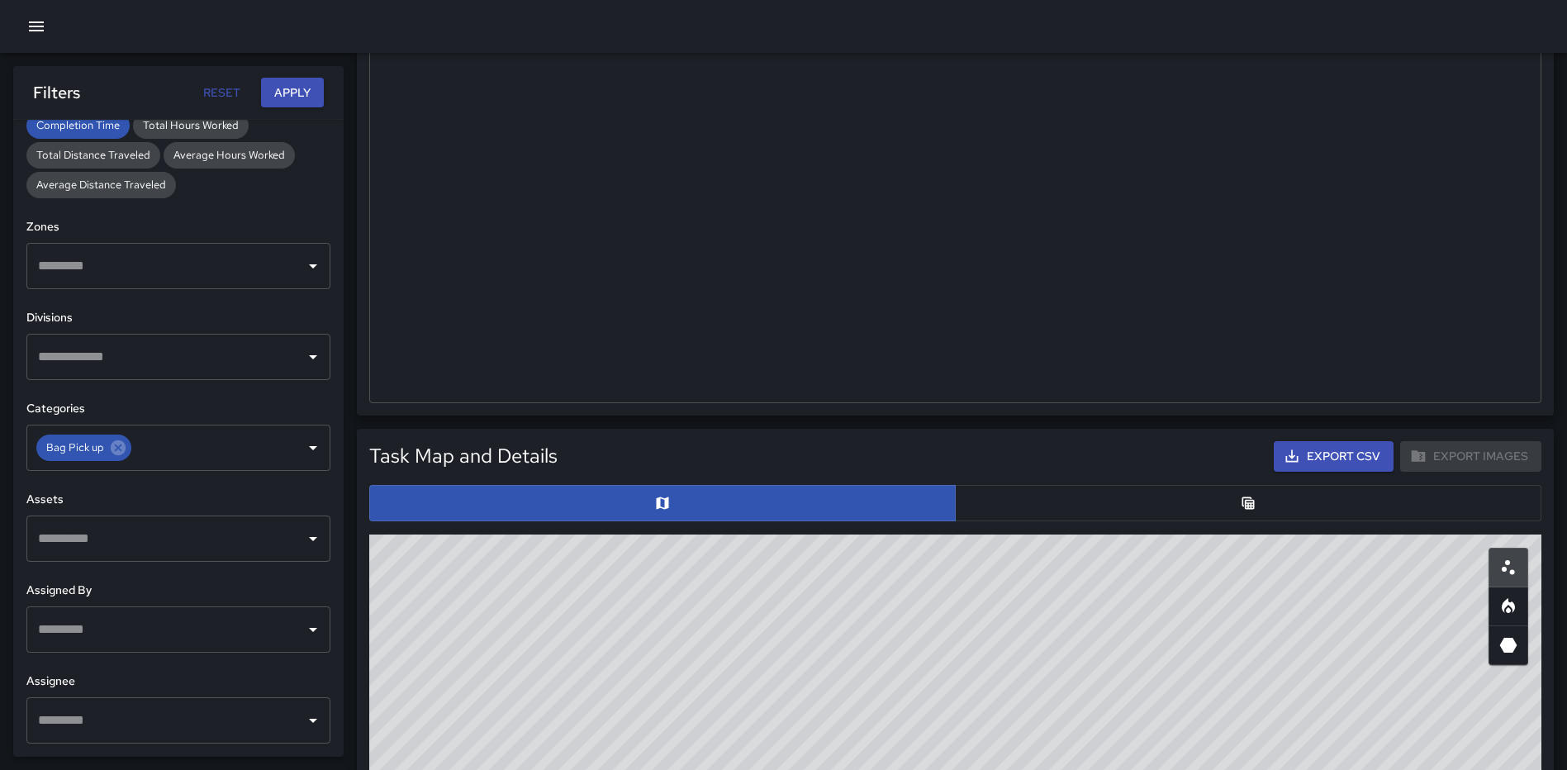
click at [1142, 511] on button "button" at bounding box center [1248, 503] width 586 height 36
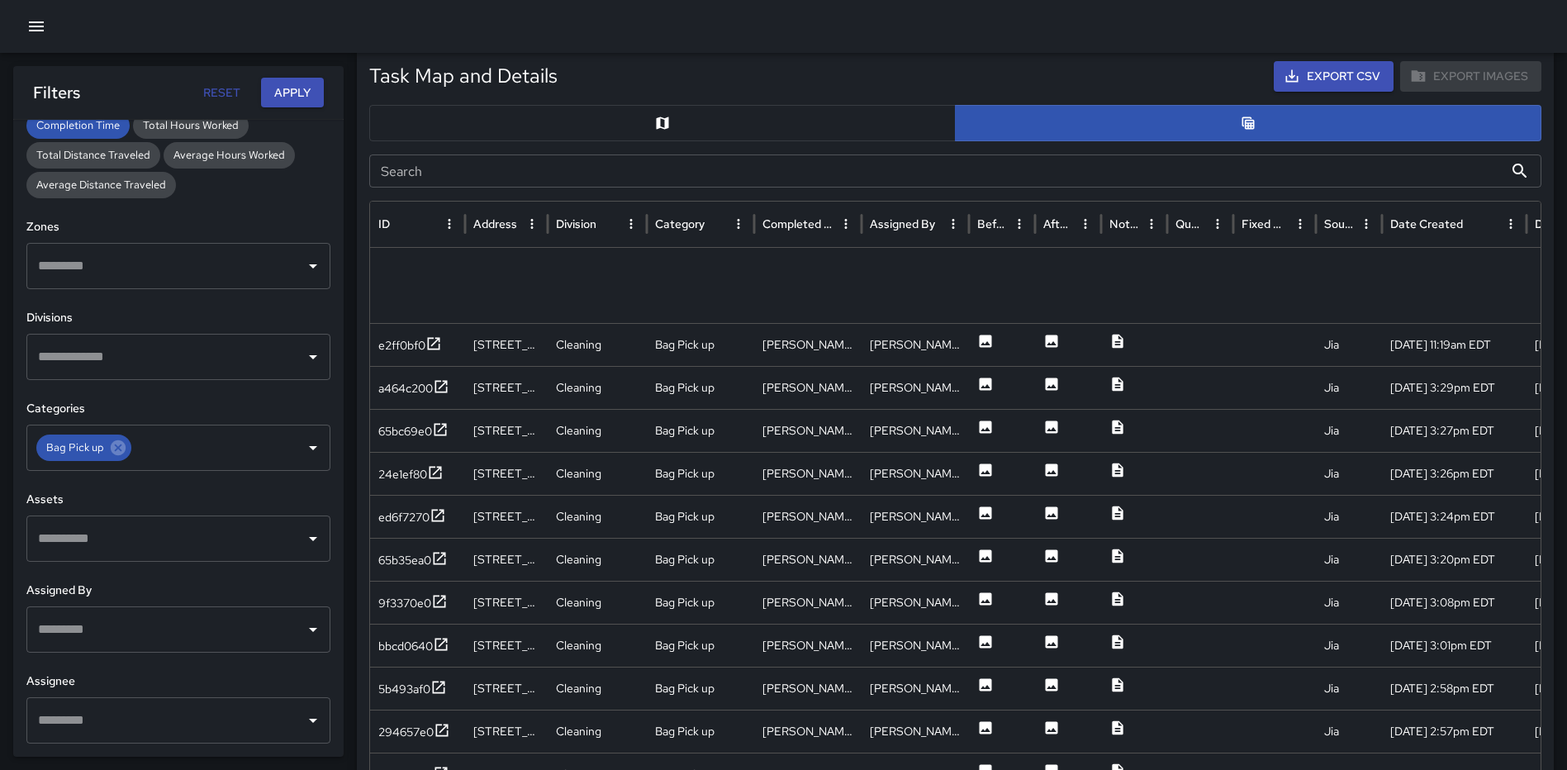
scroll to position [0, 0]
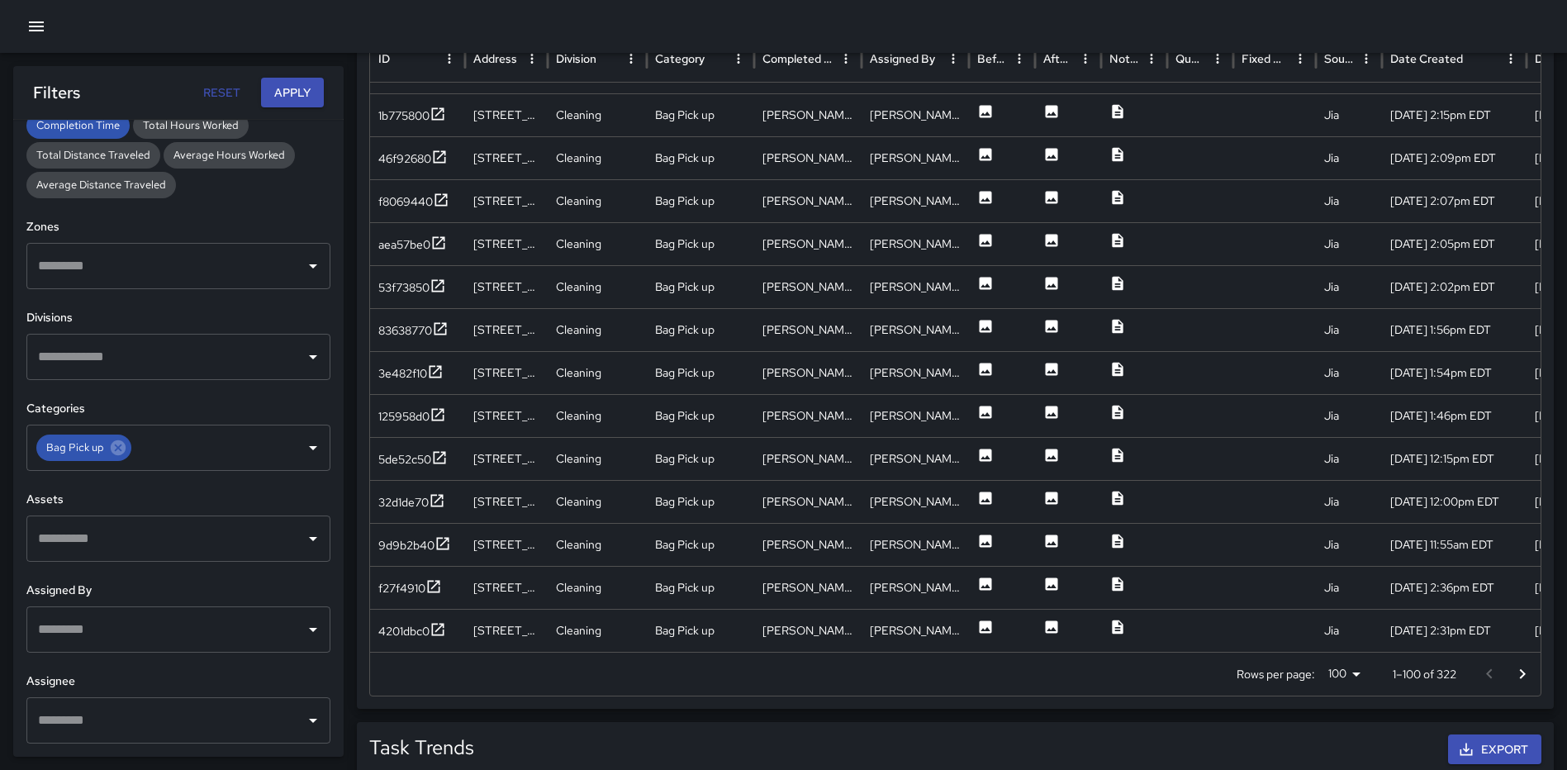
click at [1517, 672] on icon "Go to next page" at bounding box center [1522, 674] width 20 height 20
click at [1526, 670] on icon "Go to next page" at bounding box center [1522, 674] width 20 height 20
click at [1527, 674] on icon "Go to next page" at bounding box center [1522, 674] width 20 height 20
click at [116, 453] on icon at bounding box center [118, 447] width 15 height 15
click at [303, 455] on icon "Open" at bounding box center [313, 448] width 20 height 20
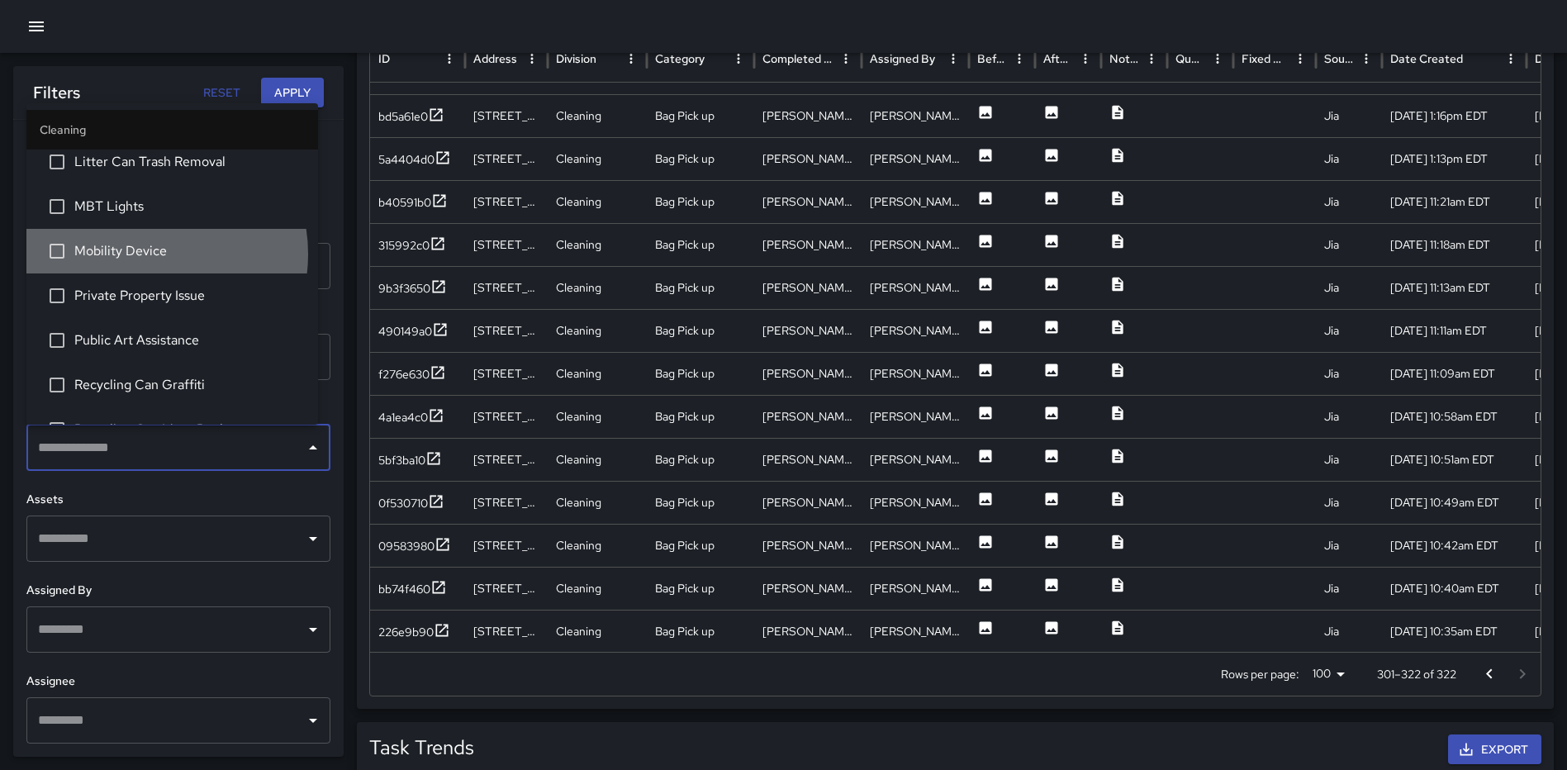
click at [145, 254] on span "Mobility Device" at bounding box center [189, 251] width 230 height 20
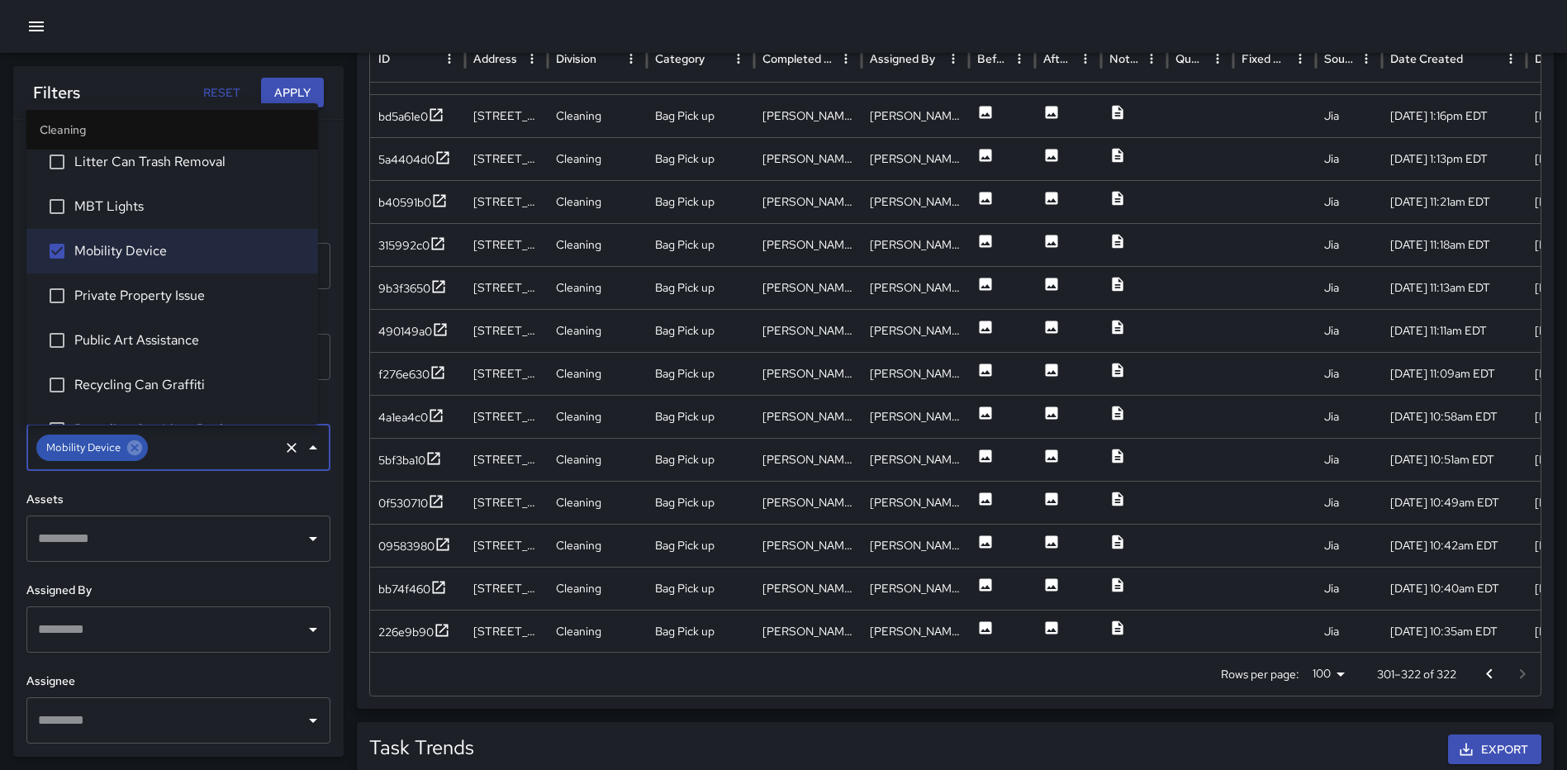
click at [288, 88] on button "Apply" at bounding box center [292, 93] width 63 height 31
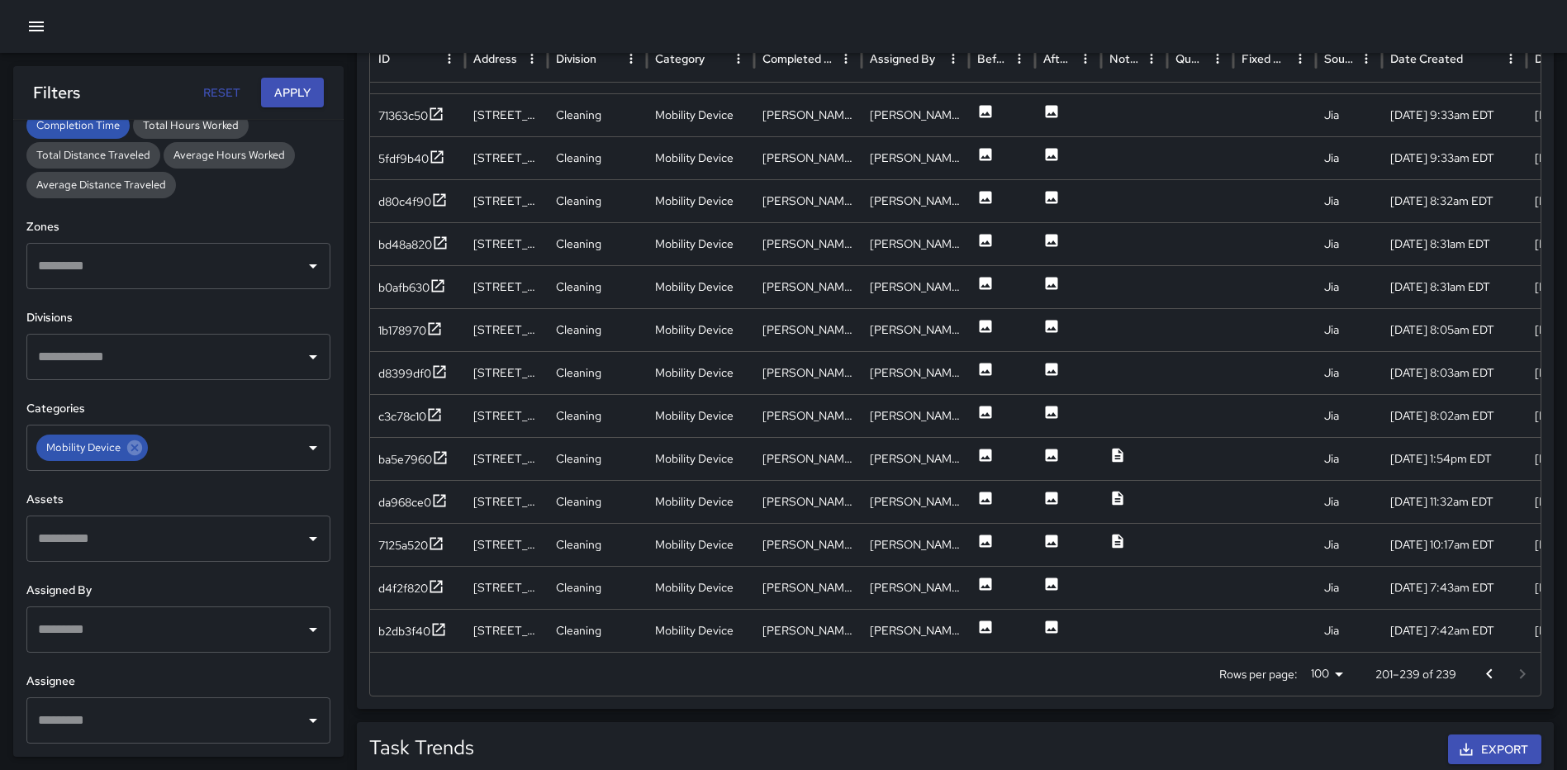
click at [1492, 670] on icon "Go to previous page" at bounding box center [1489, 674] width 20 height 20
click at [1487, 672] on icon "Go to previous page" at bounding box center [1489, 674] width 20 height 20
click at [132, 449] on icon at bounding box center [135, 448] width 18 height 18
click at [303, 449] on icon "Open" at bounding box center [313, 448] width 20 height 20
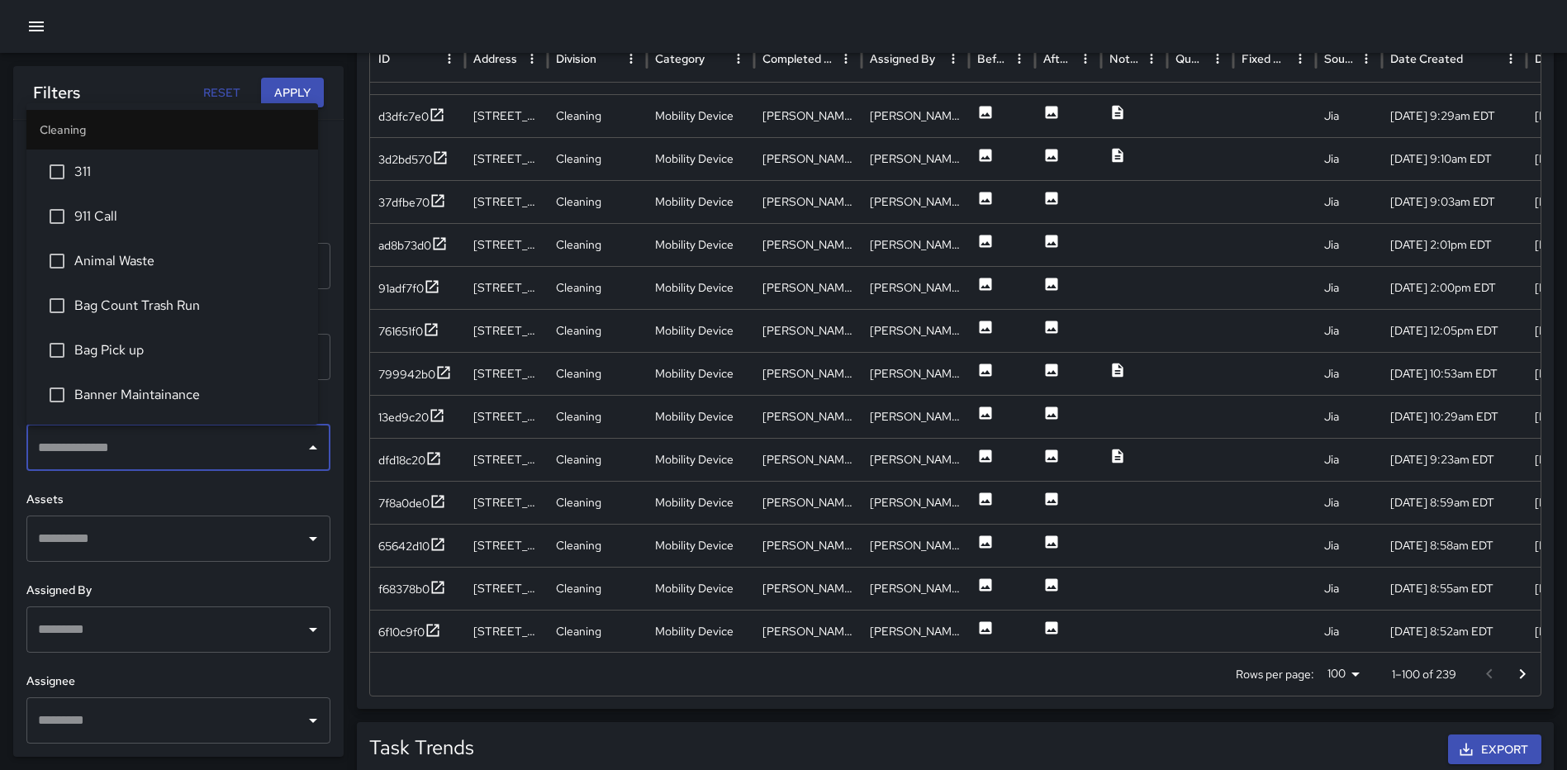
click at [135, 257] on span "Animal Waste" at bounding box center [189, 261] width 230 height 20
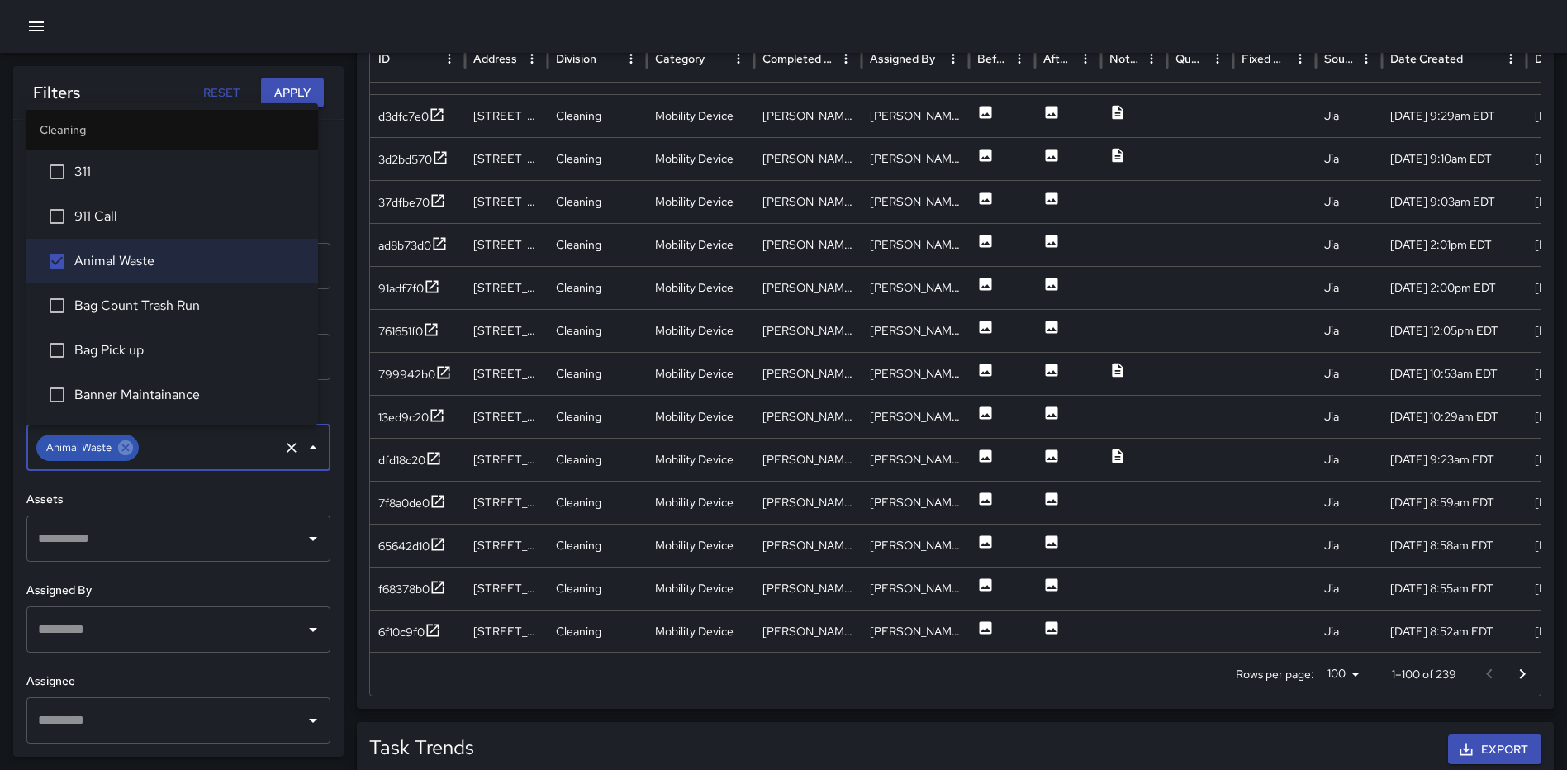
click at [277, 89] on button "Apply" at bounding box center [292, 93] width 63 height 31
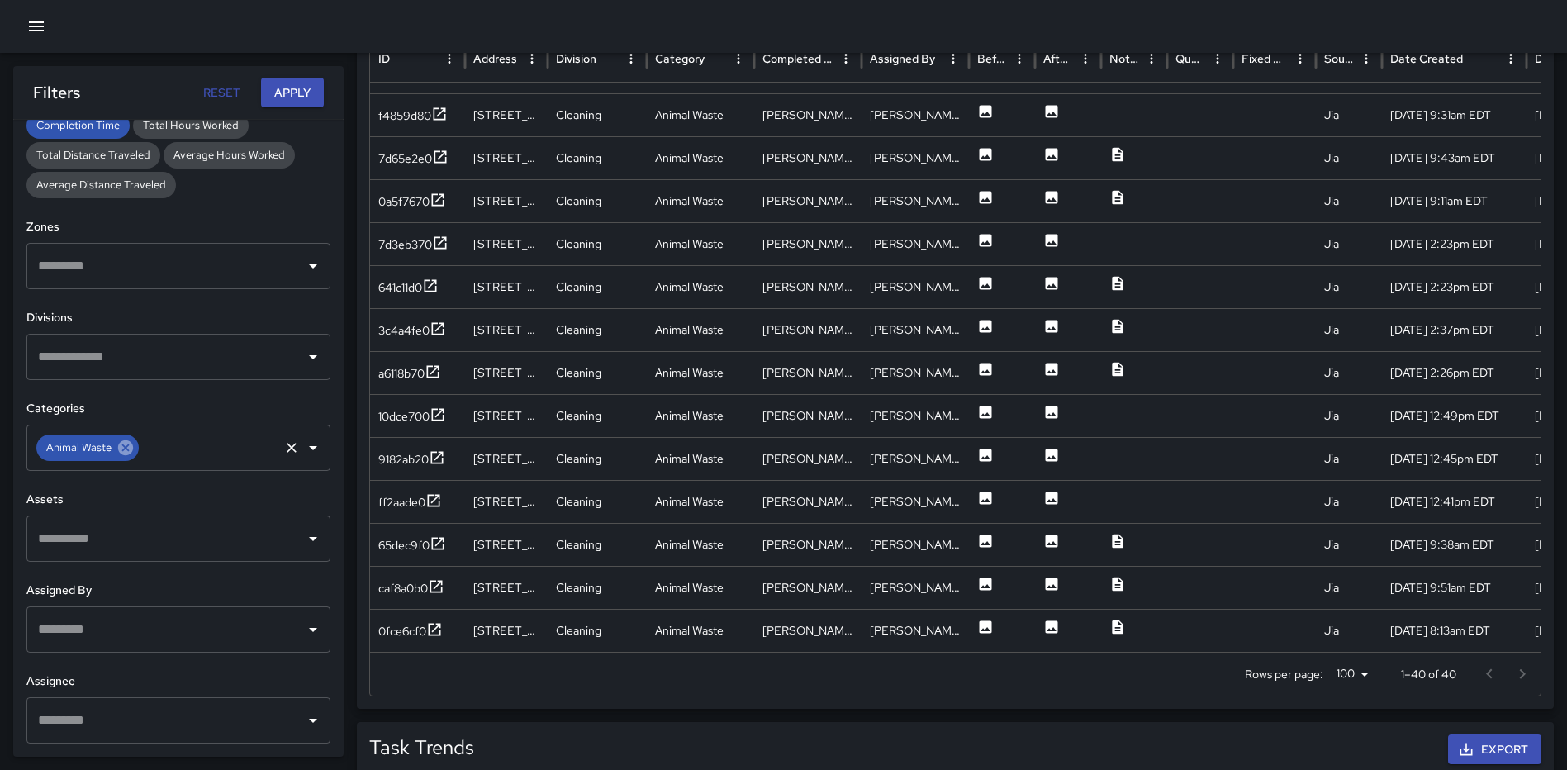
click at [121, 449] on icon at bounding box center [125, 447] width 15 height 15
click at [303, 449] on icon "Open" at bounding box center [313, 448] width 20 height 20
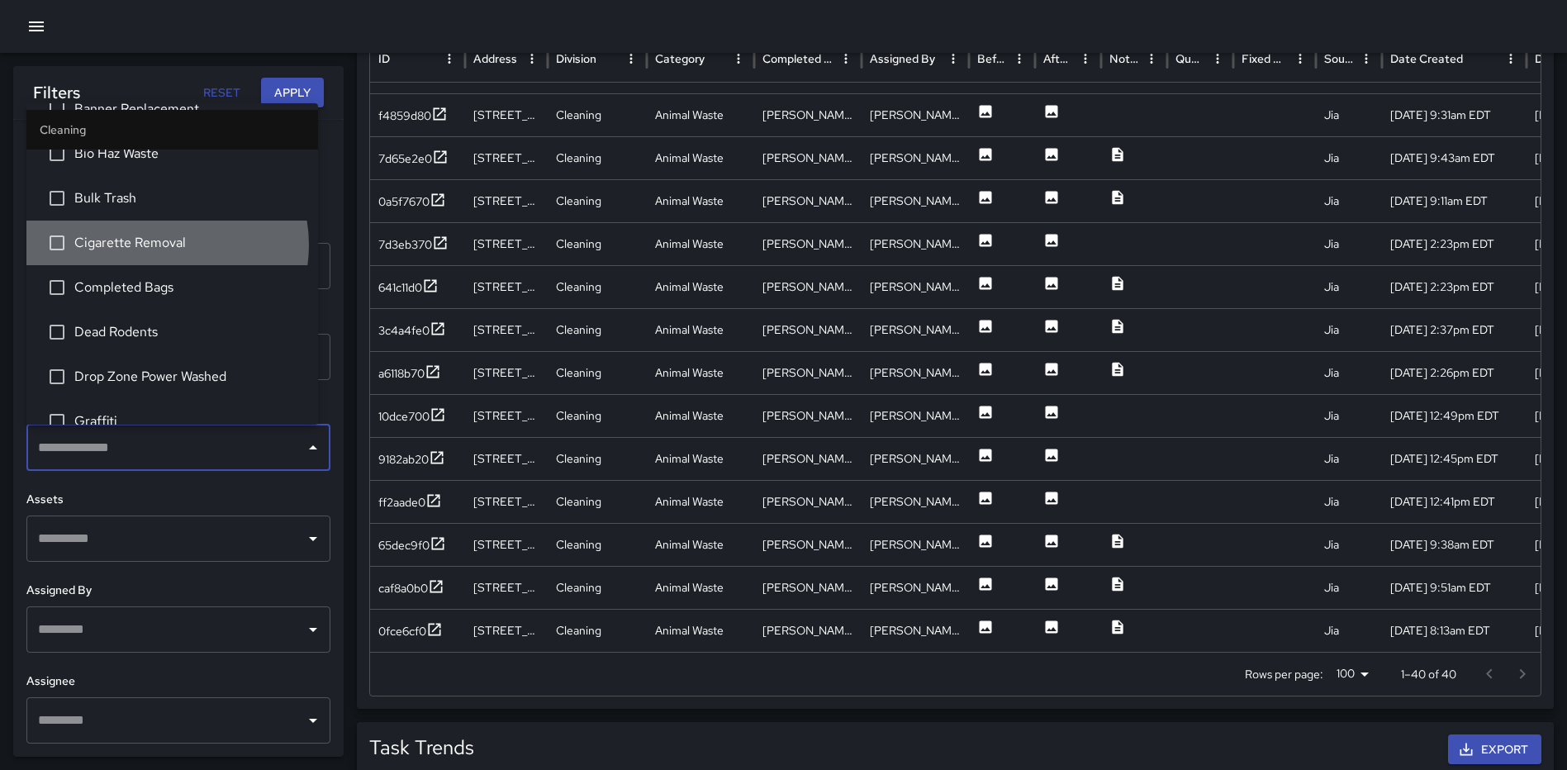
click at [161, 244] on span "Cigarette Removal" at bounding box center [189, 243] width 230 height 20
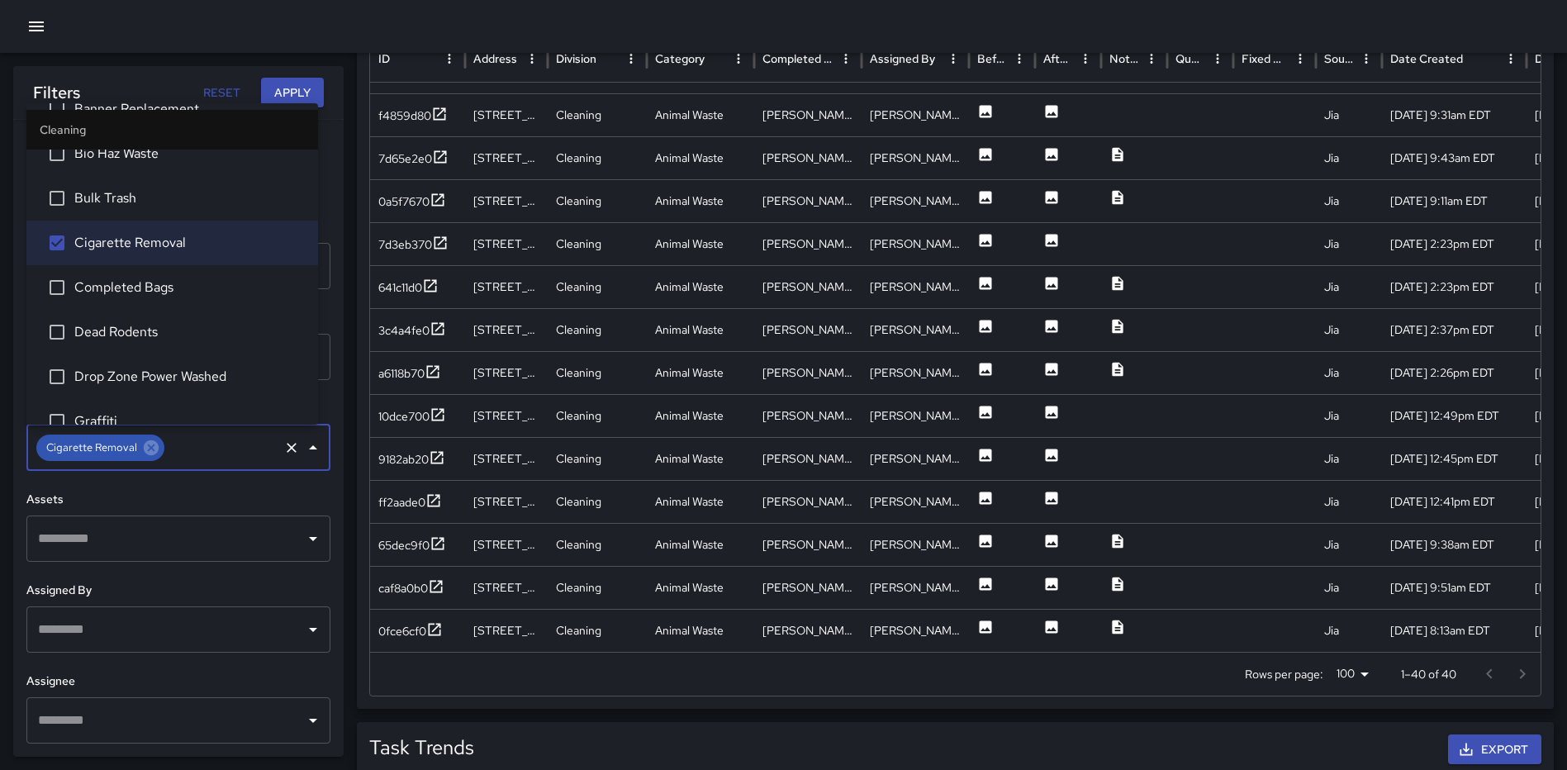
click at [291, 93] on button "Apply" at bounding box center [292, 93] width 63 height 31
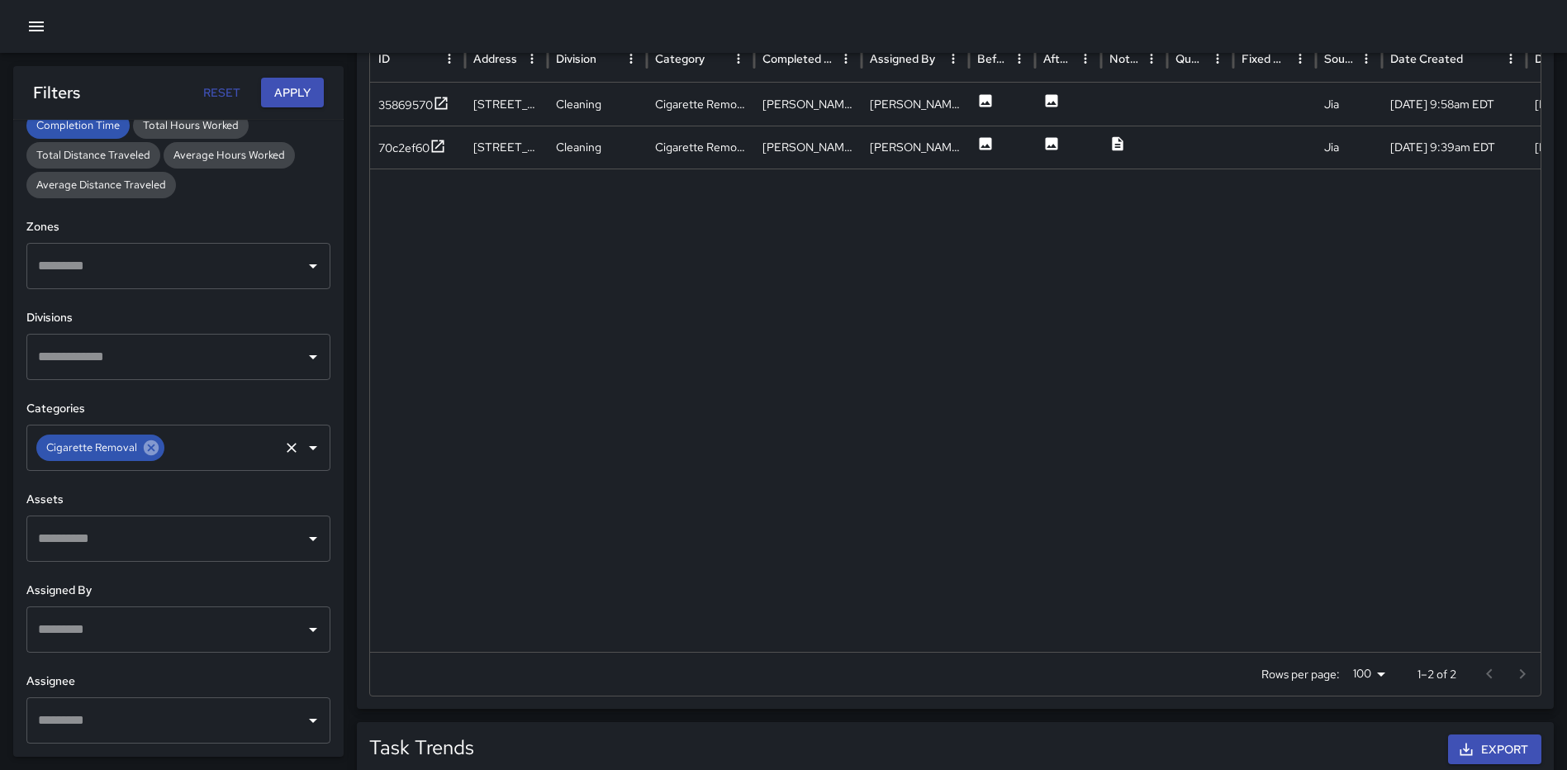
click at [151, 451] on icon at bounding box center [151, 447] width 15 height 15
click at [308, 448] on icon "Open" at bounding box center [313, 448] width 20 height 20
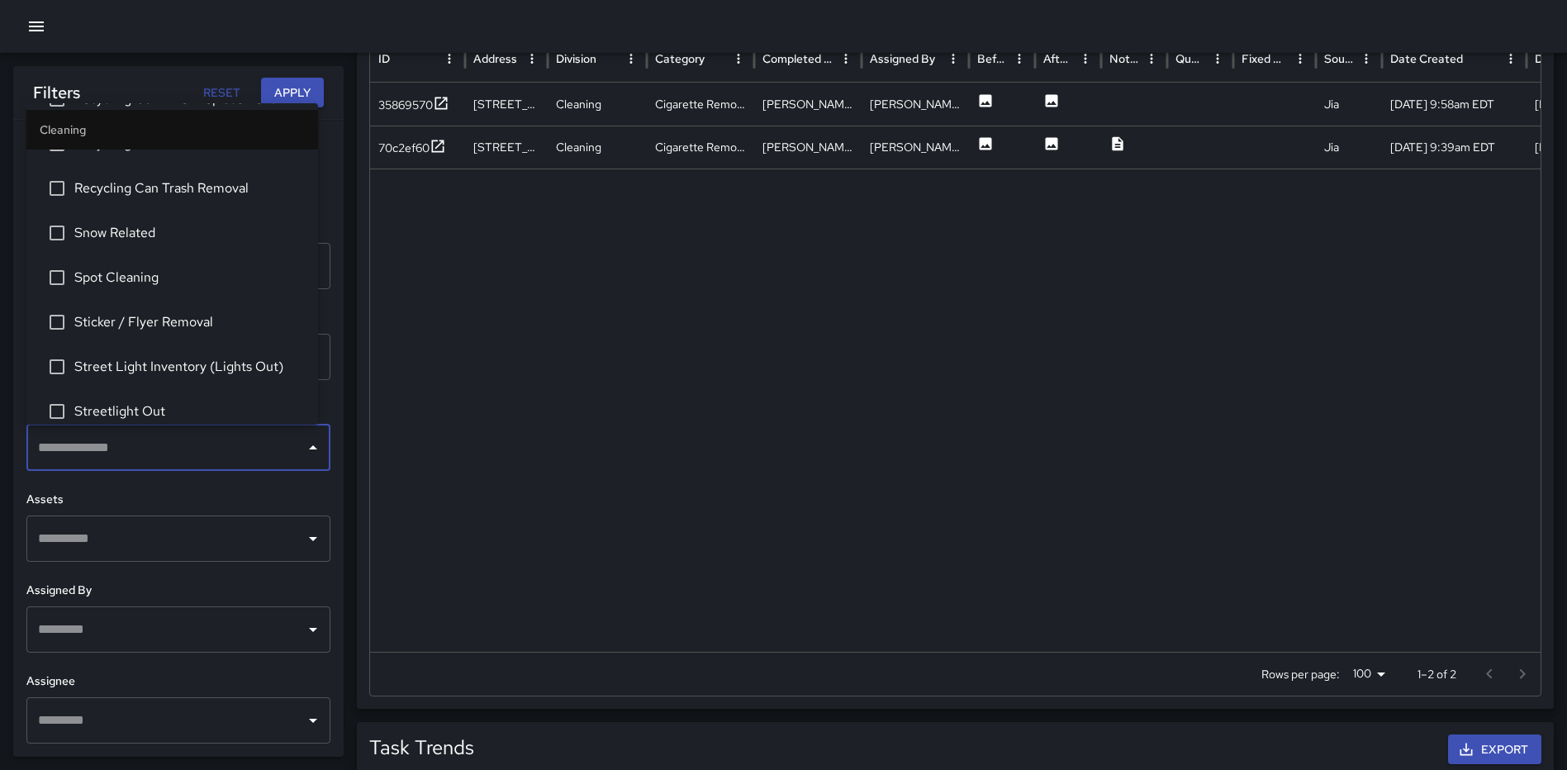
click at [176, 314] on span "Sticker / Flyer Removal" at bounding box center [189, 322] width 230 height 20
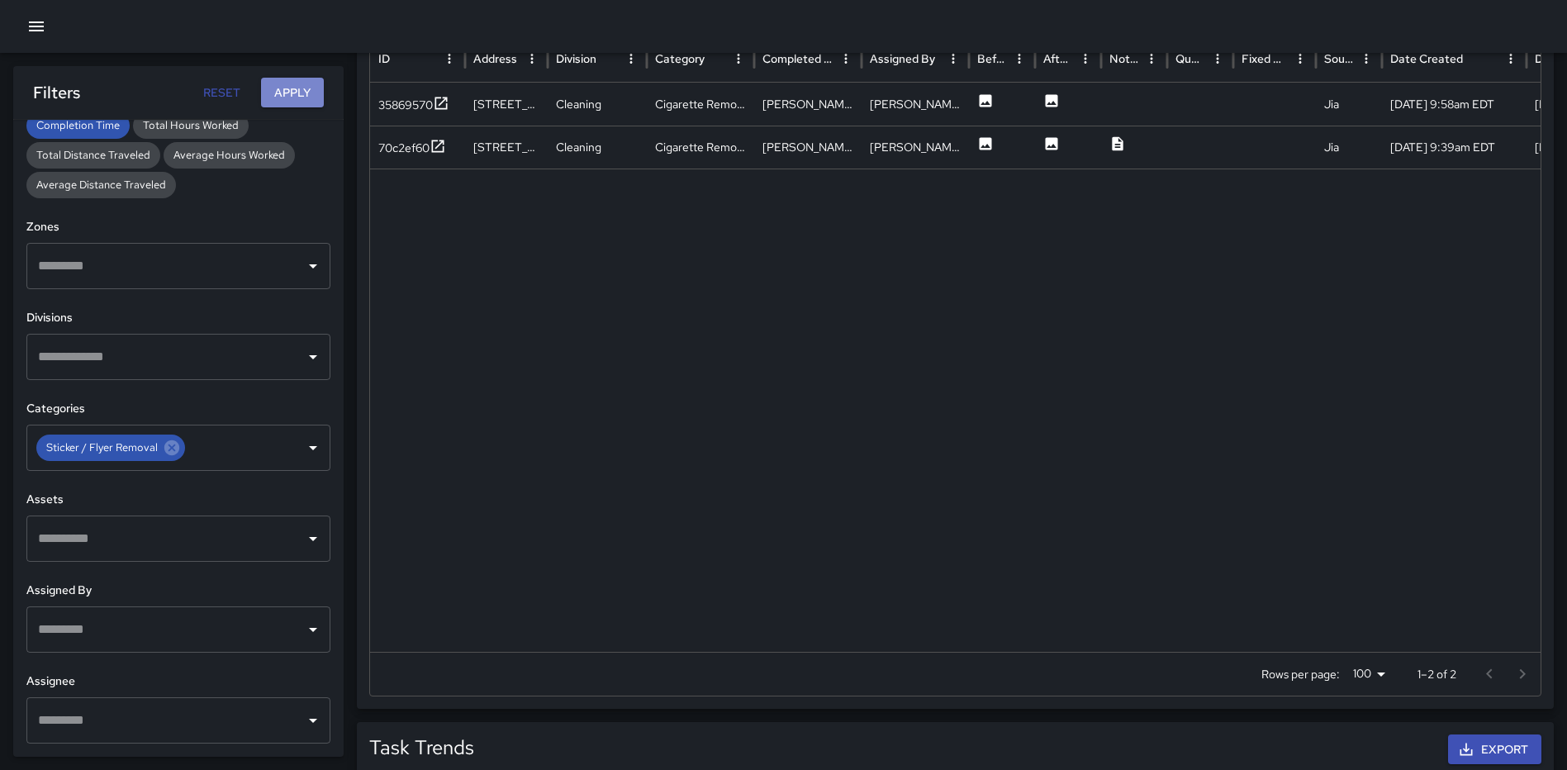
click at [283, 88] on button "Apply" at bounding box center [292, 93] width 63 height 31
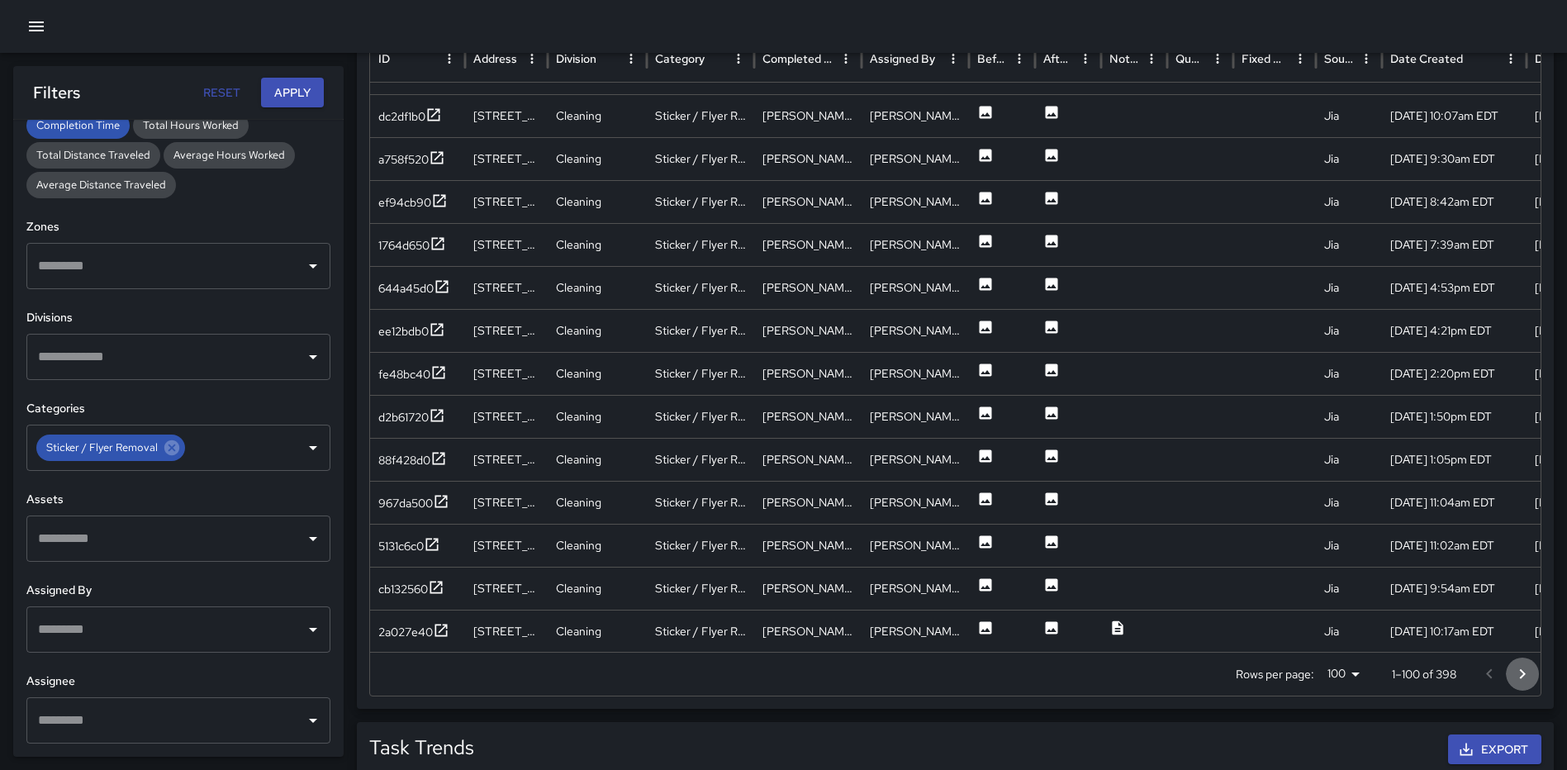
click at [1532, 667] on button "Go to next page" at bounding box center [1522, 674] width 33 height 33
click at [1519, 672] on icon "Go to next page" at bounding box center [1522, 674] width 20 height 20
click at [1517, 668] on icon "Go to next page" at bounding box center [1522, 674] width 20 height 20
click at [165, 449] on icon at bounding box center [171, 447] width 15 height 15
click at [303, 446] on icon "Open" at bounding box center [313, 448] width 20 height 20
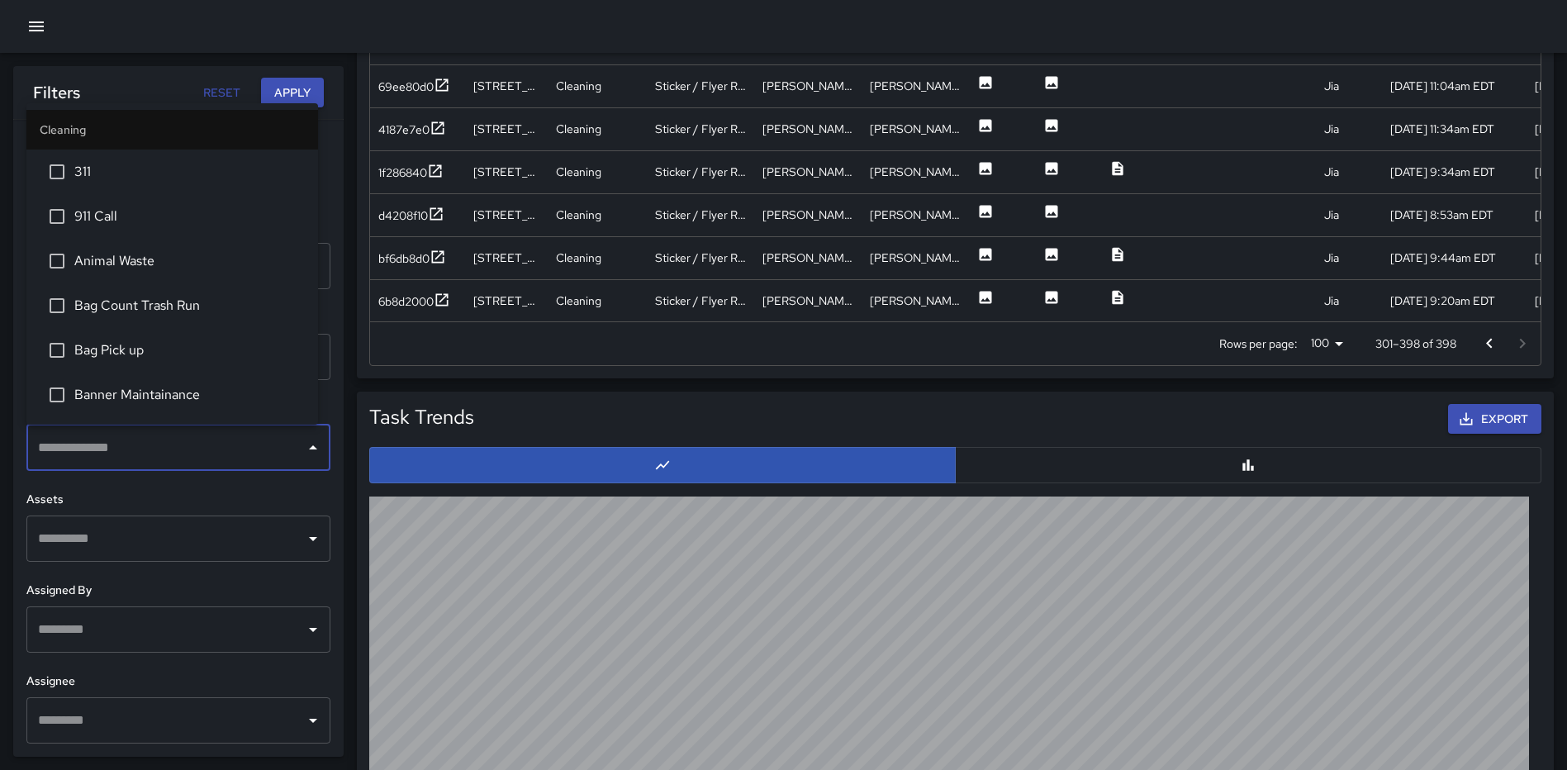
click at [145, 346] on span "Bag Pick up" at bounding box center [189, 350] width 230 height 20
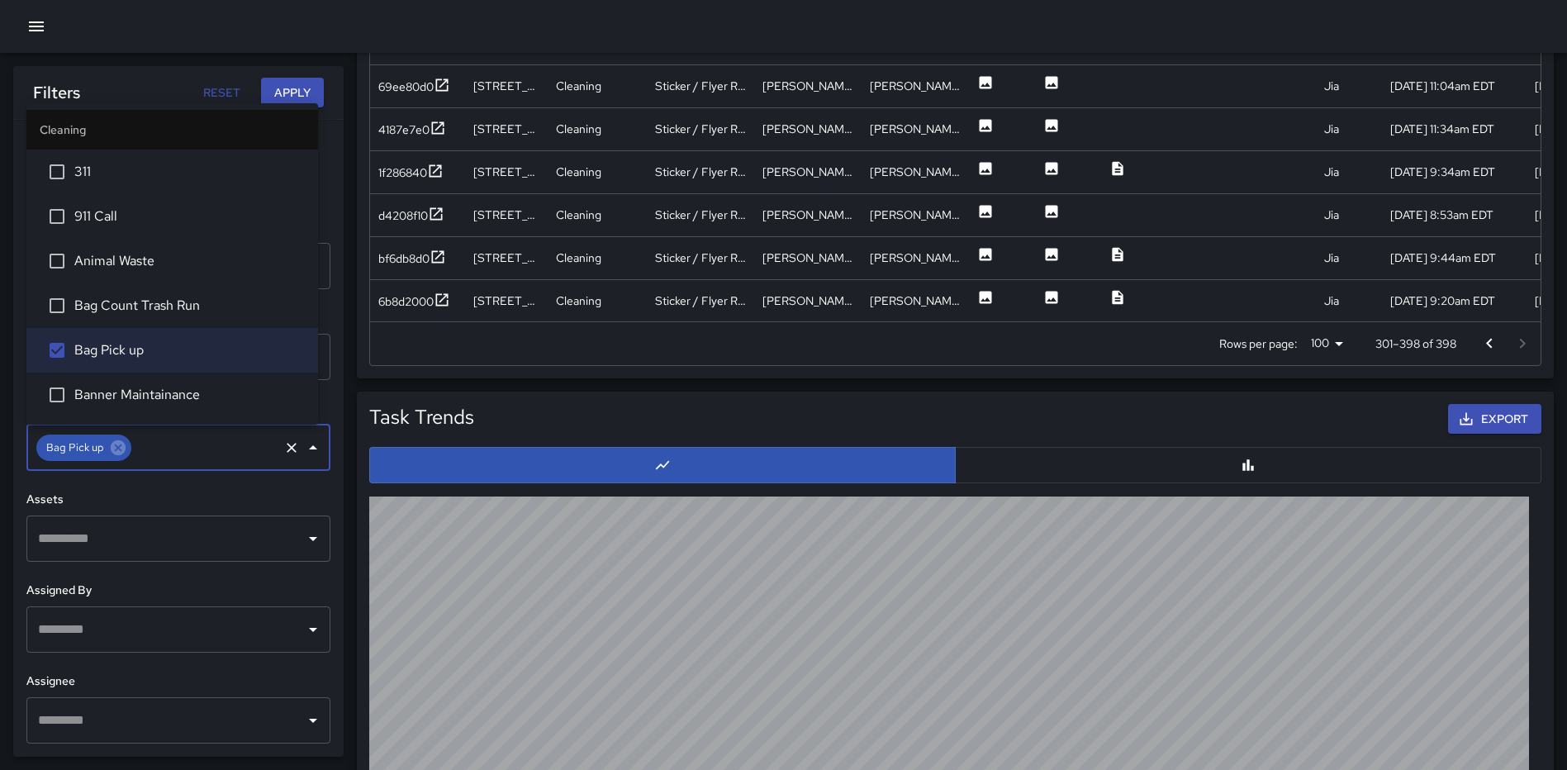
click at [290, 90] on button "Apply" at bounding box center [292, 93] width 63 height 31
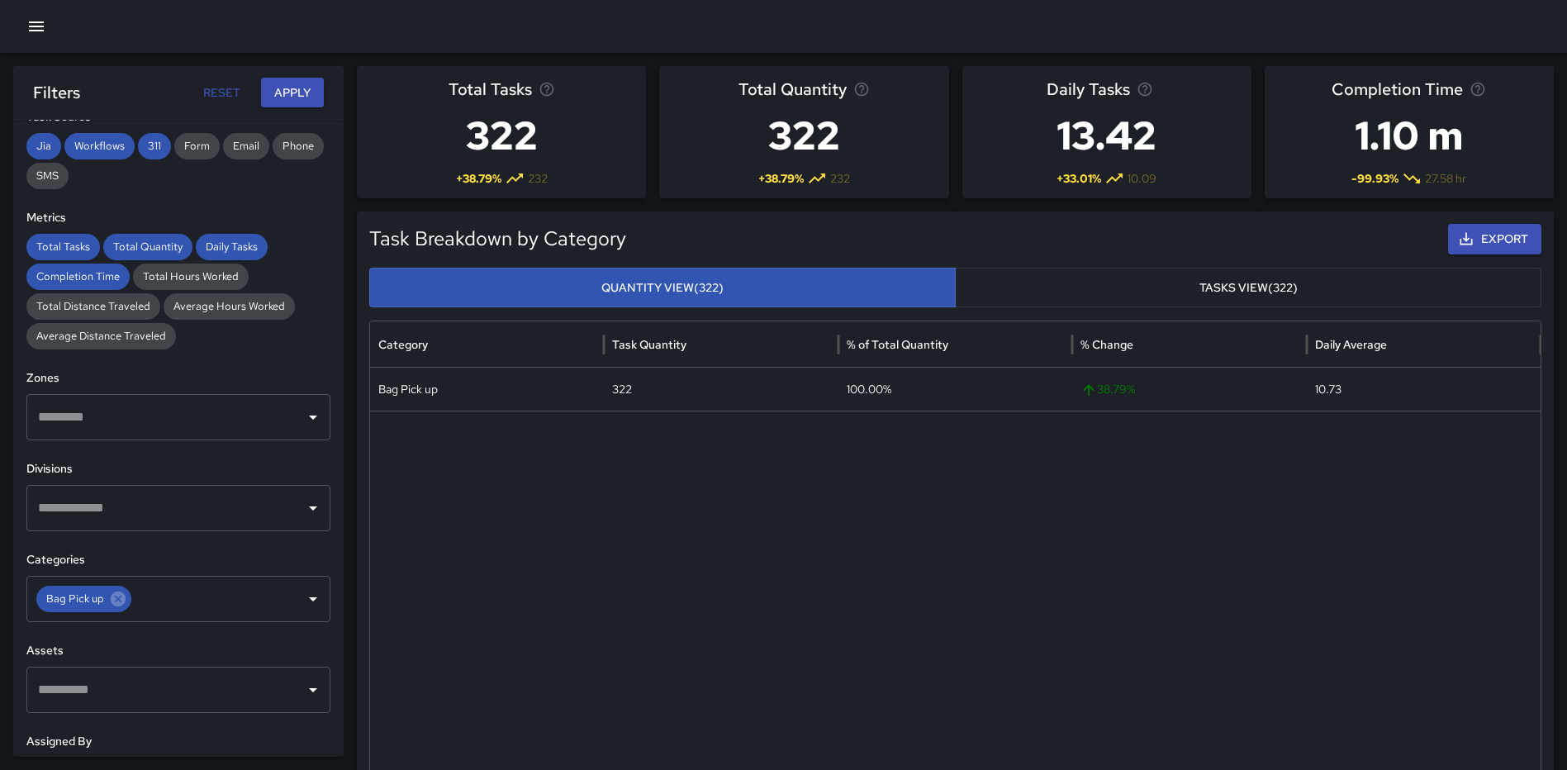
click at [212, 525] on div "​" at bounding box center [178, 508] width 304 height 46
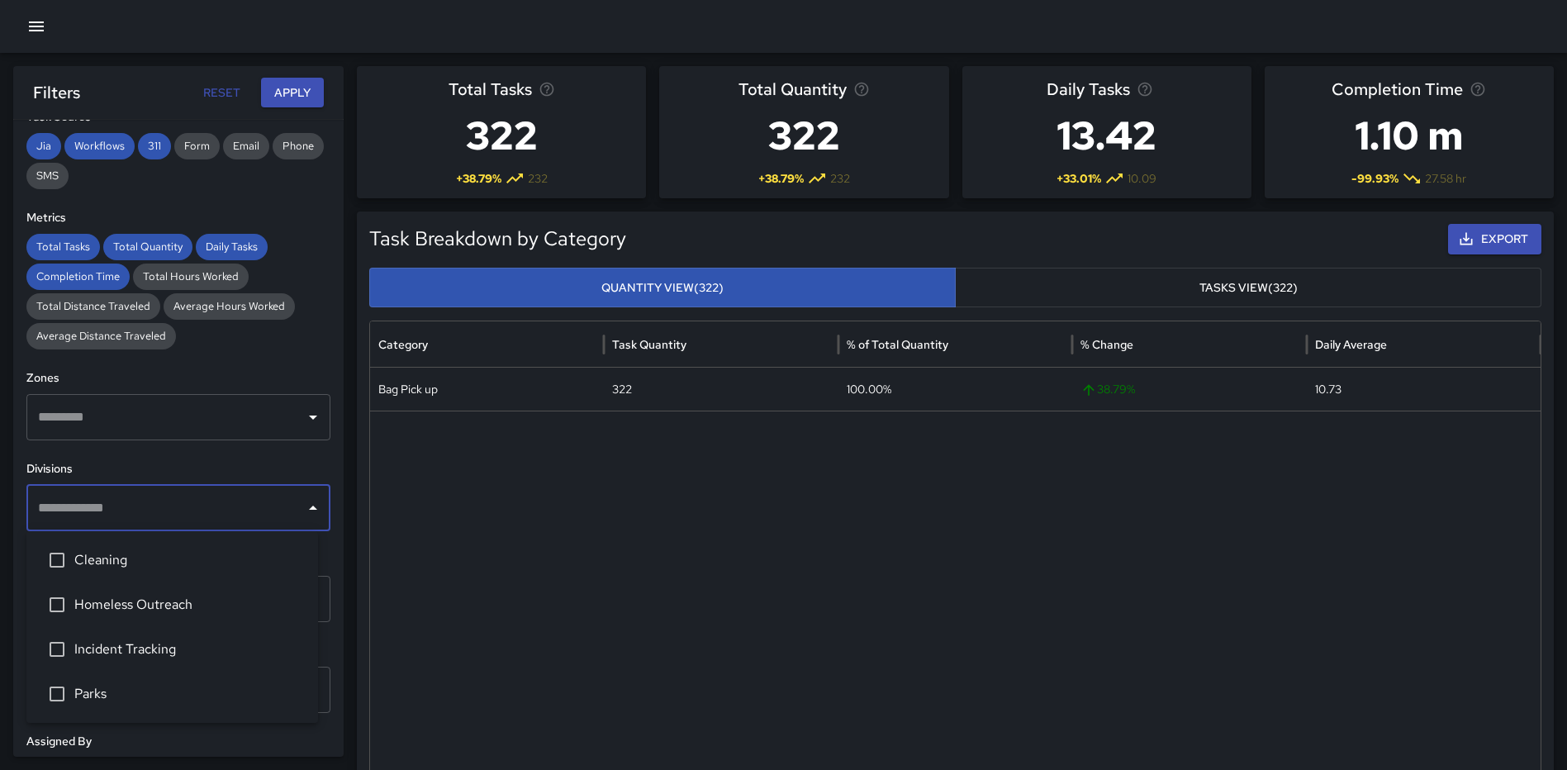
click at [160, 562] on span "Cleaning" at bounding box center [189, 560] width 230 height 20
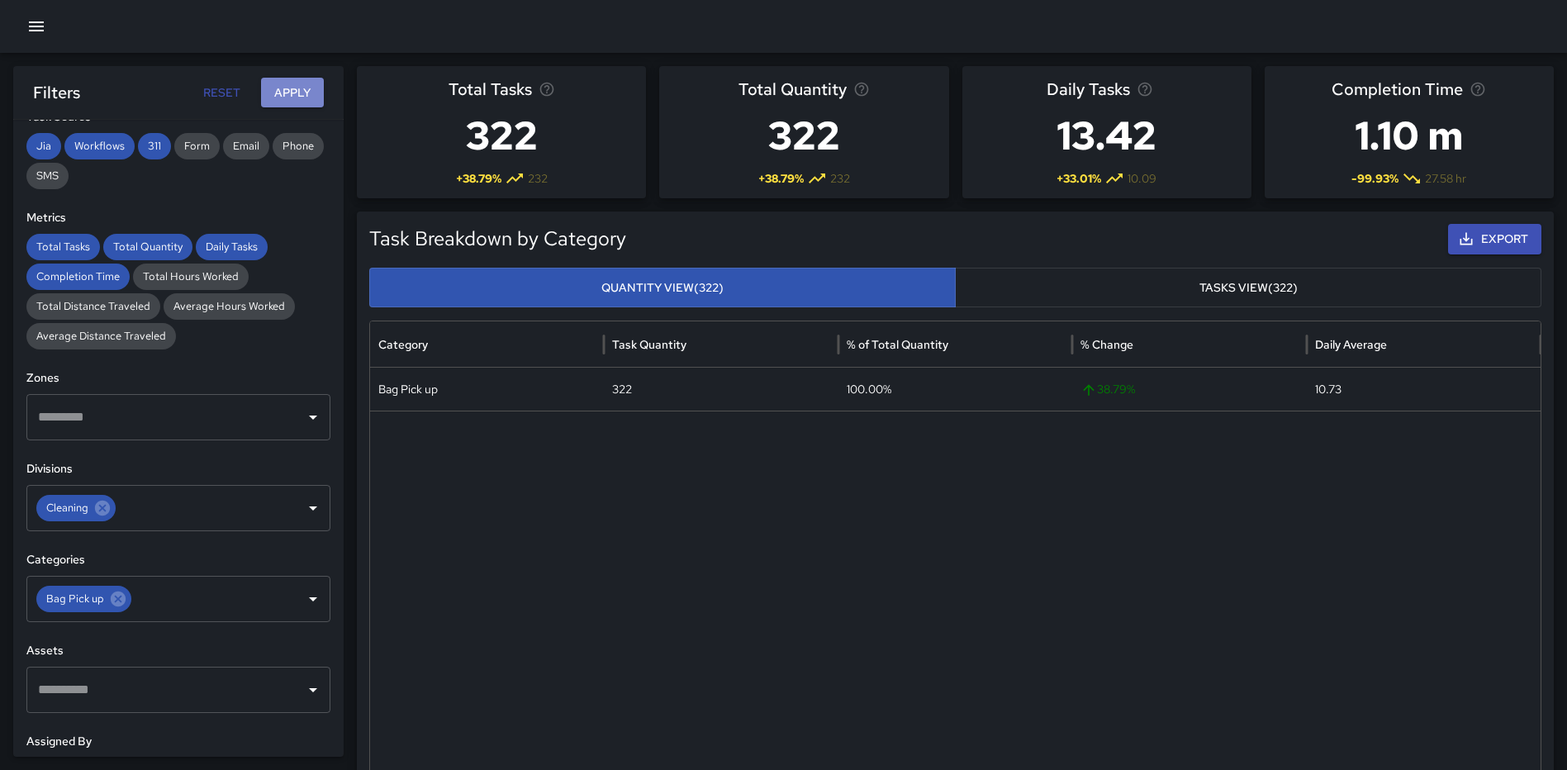
click at [295, 92] on button "Apply" at bounding box center [292, 93] width 63 height 31
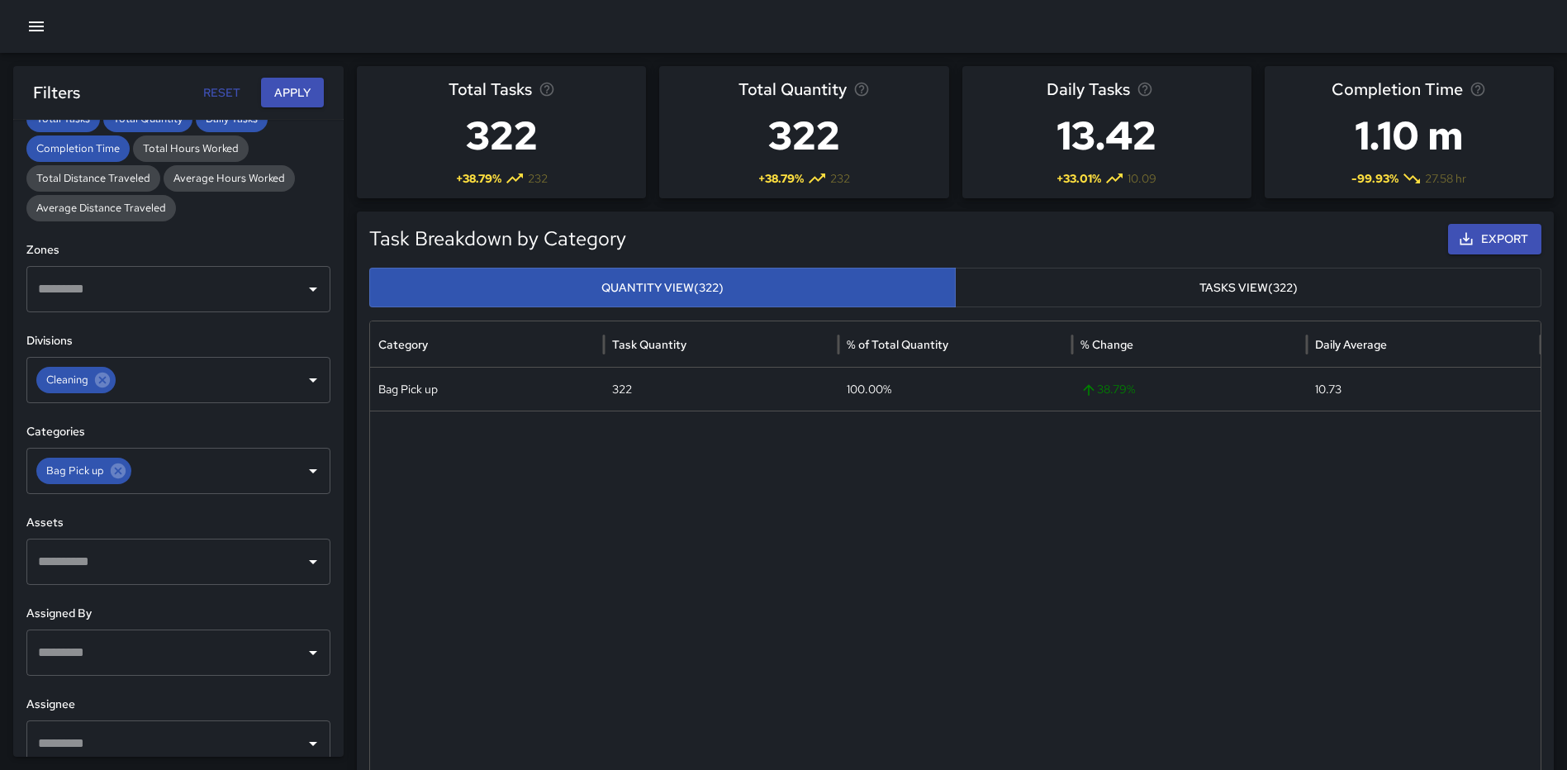
scroll to position [406, 0]
click at [112, 468] on icon at bounding box center [118, 470] width 15 height 15
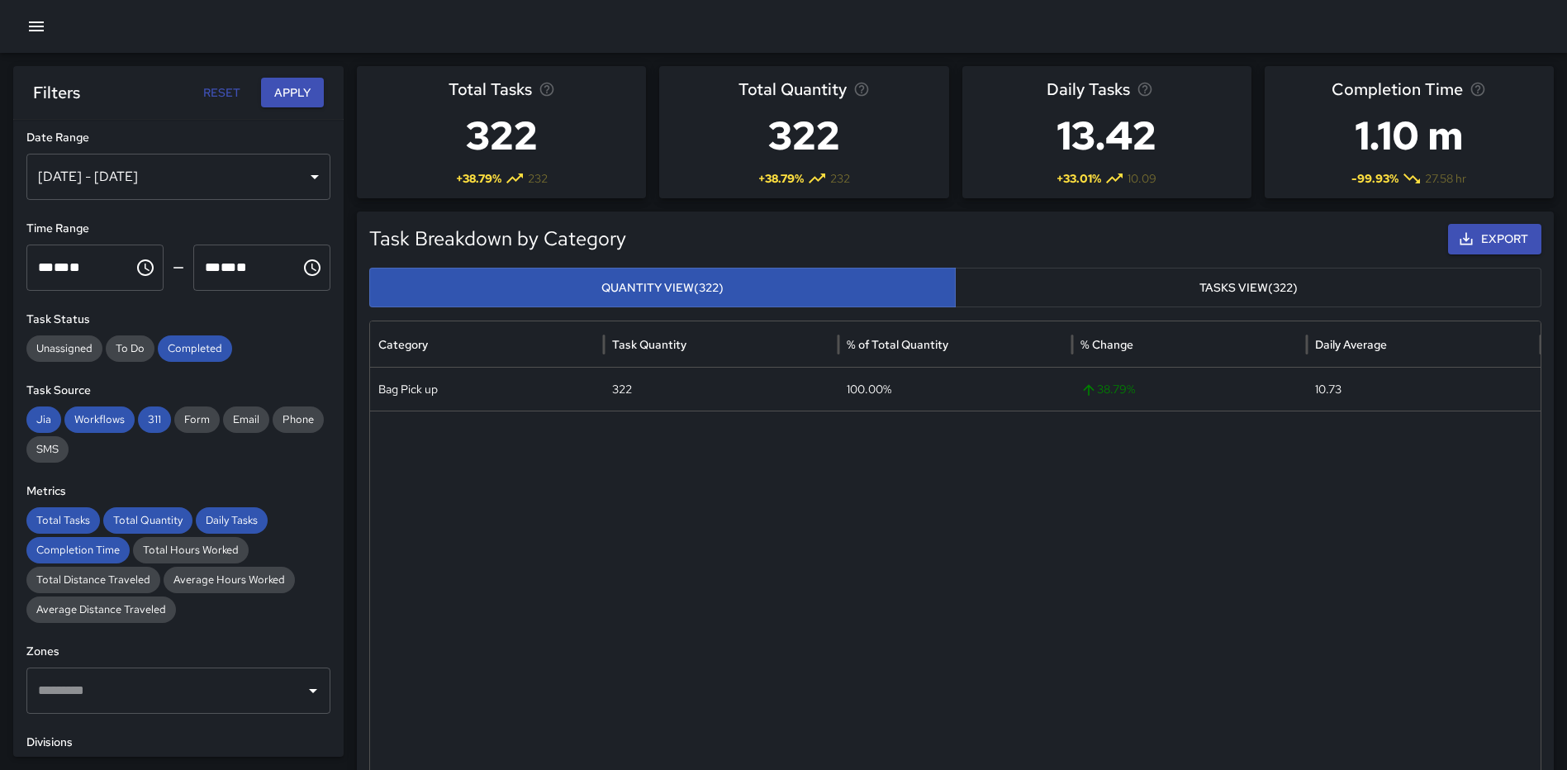
scroll to position [0, 0]
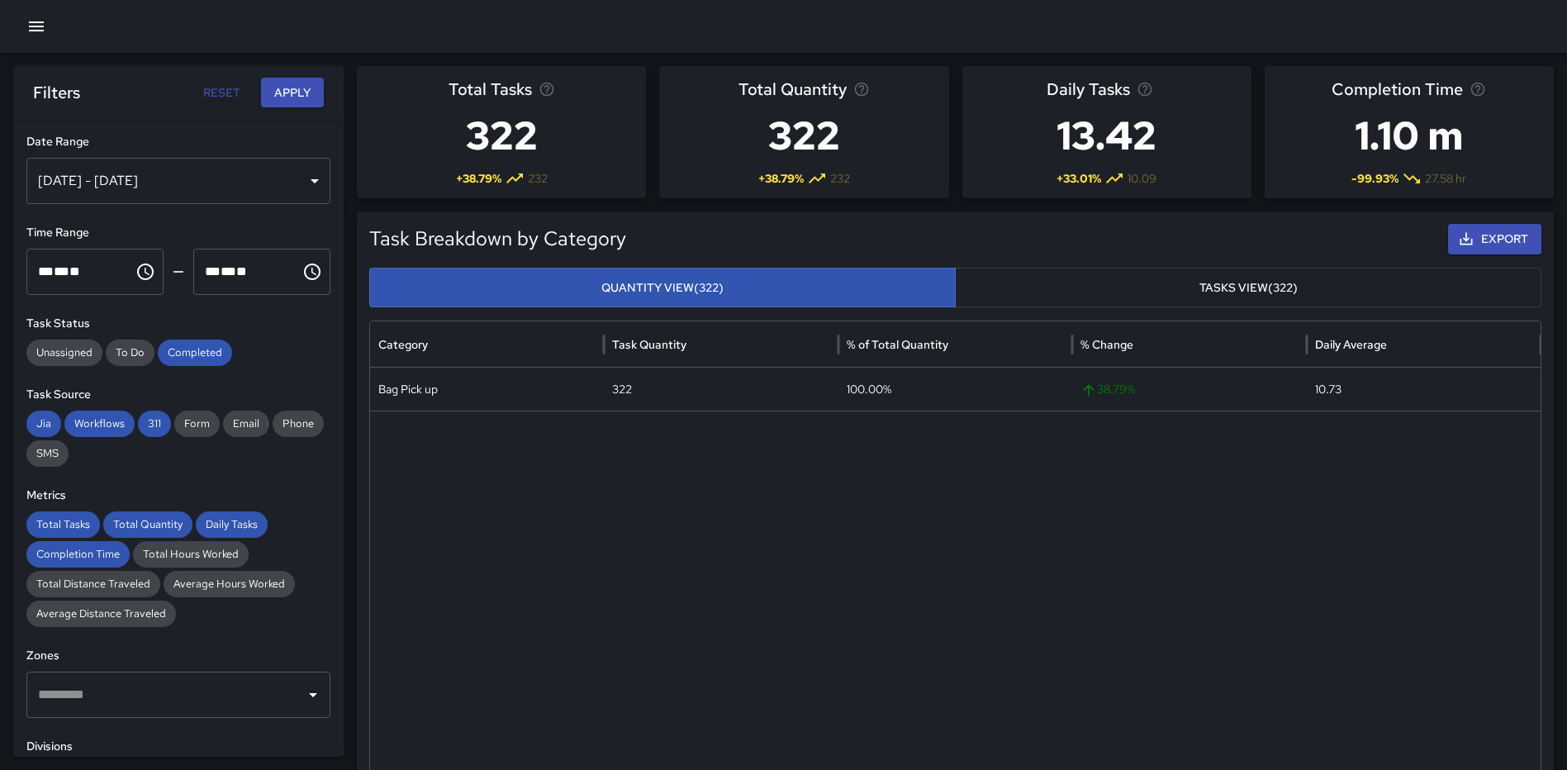
click at [287, 93] on button "Apply" at bounding box center [292, 93] width 63 height 31
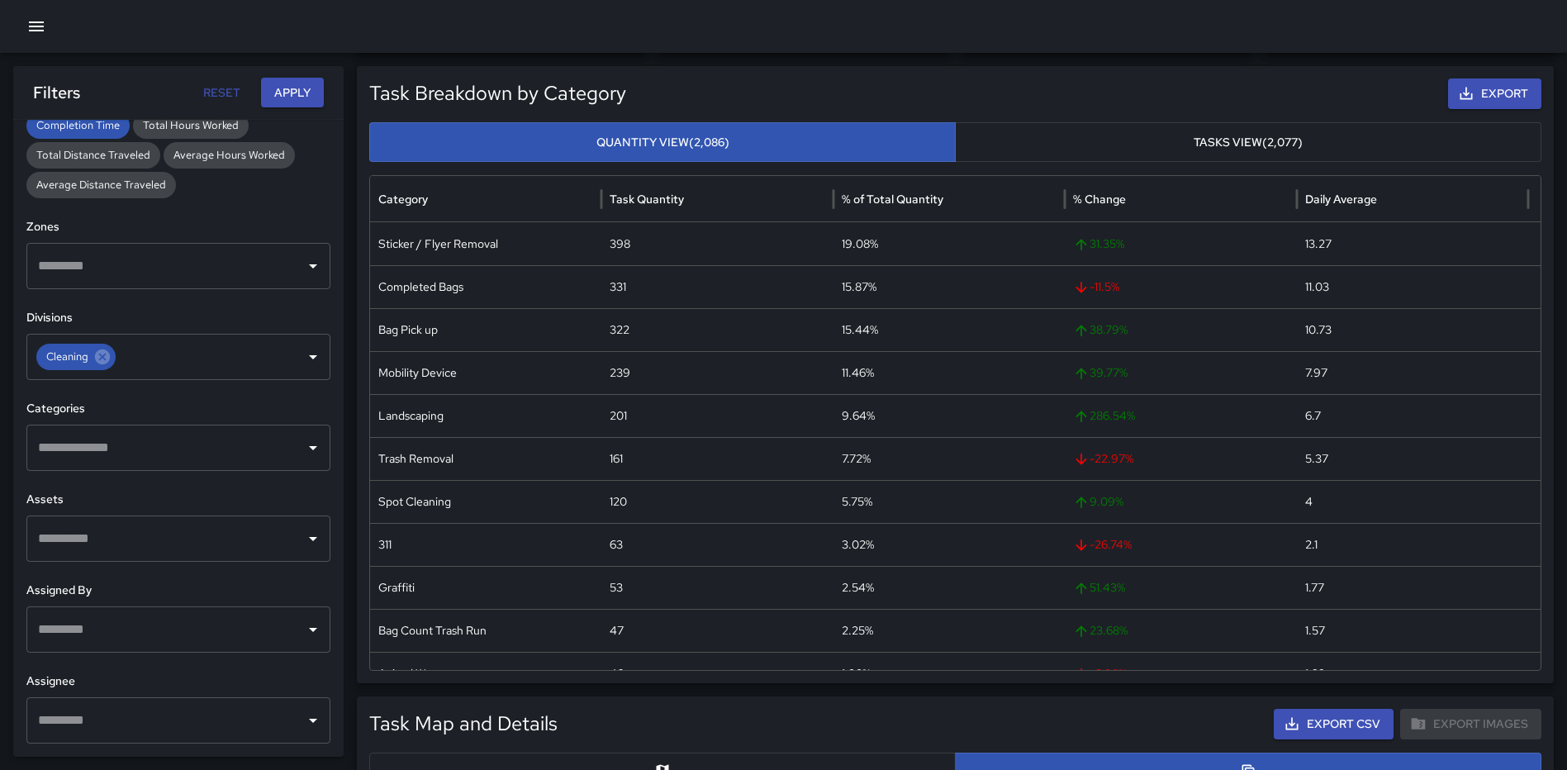
scroll to position [331, 0]
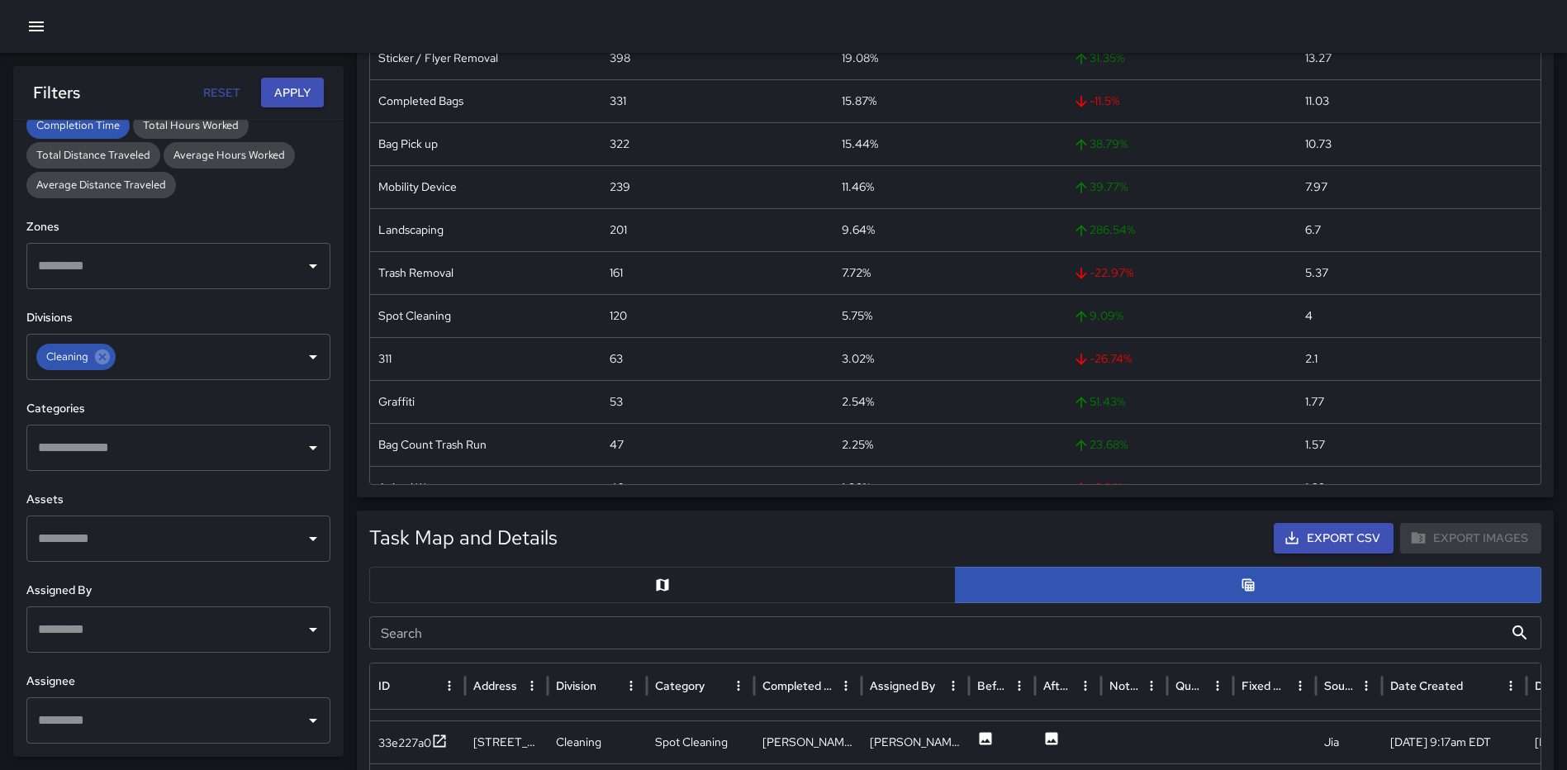
click at [107, 707] on input "text" at bounding box center [166, 720] width 264 height 31
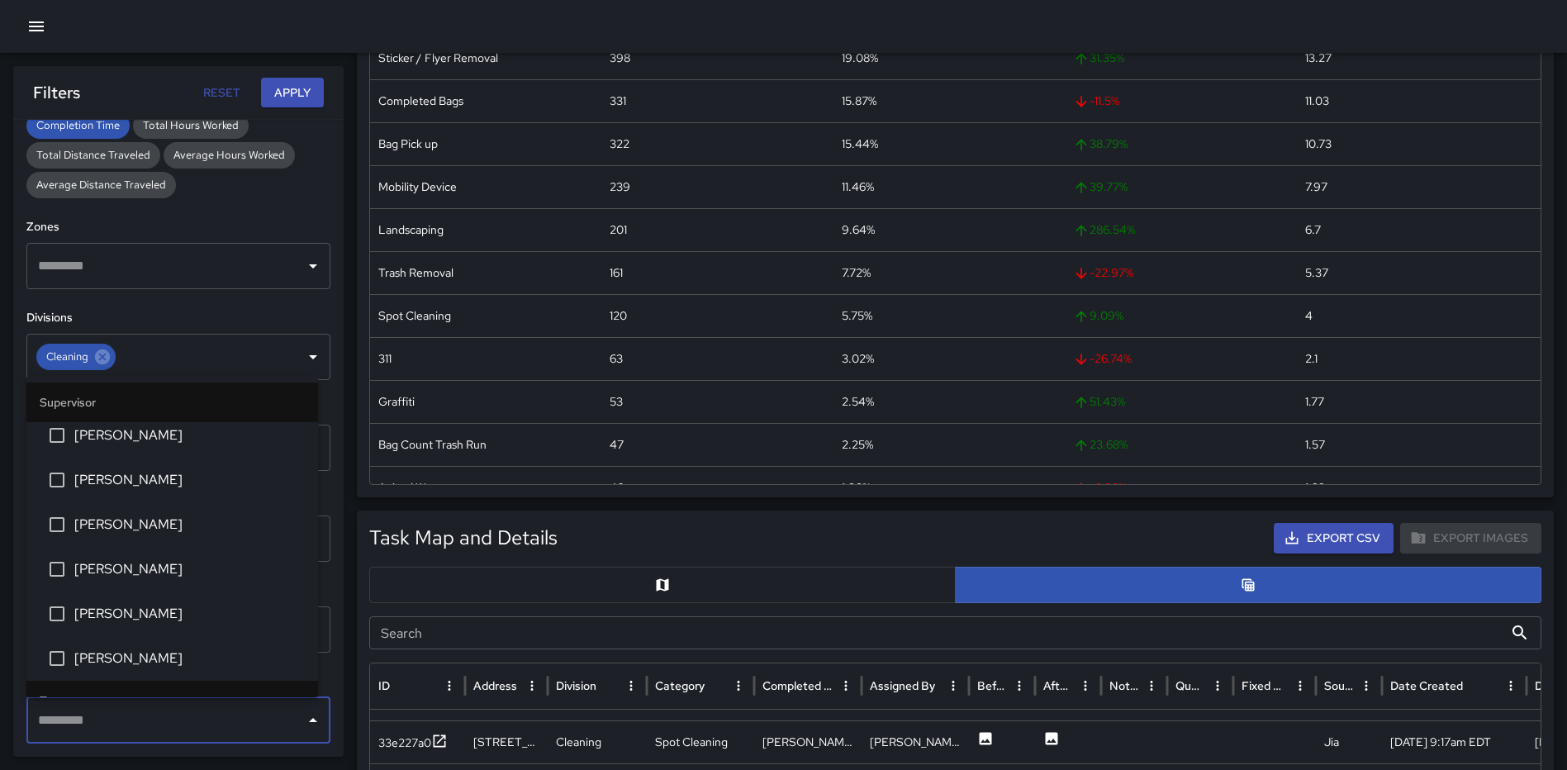
scroll to position [330, 0]
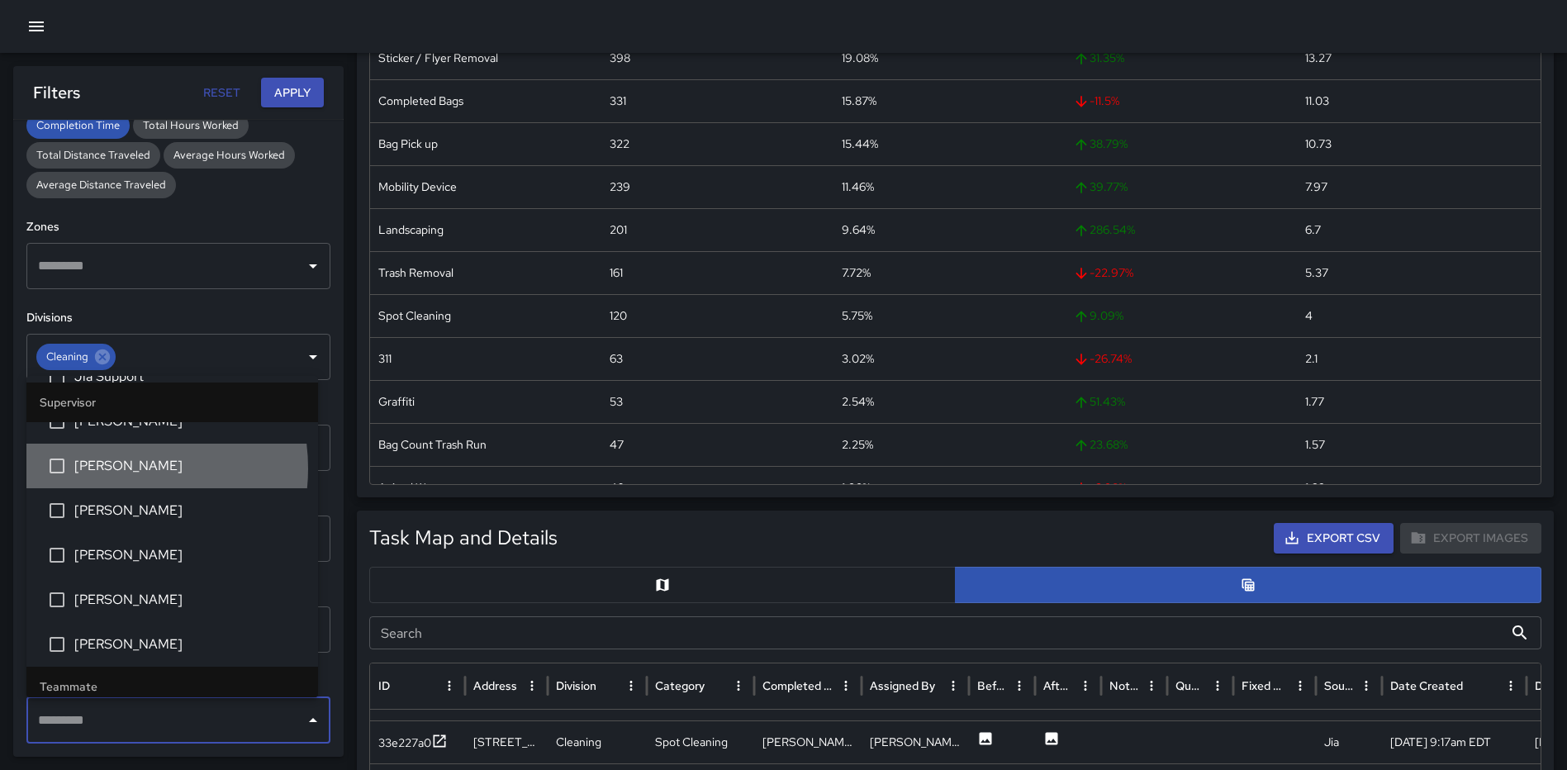
click at [106, 468] on span "[PERSON_NAME]" at bounding box center [189, 466] width 230 height 20
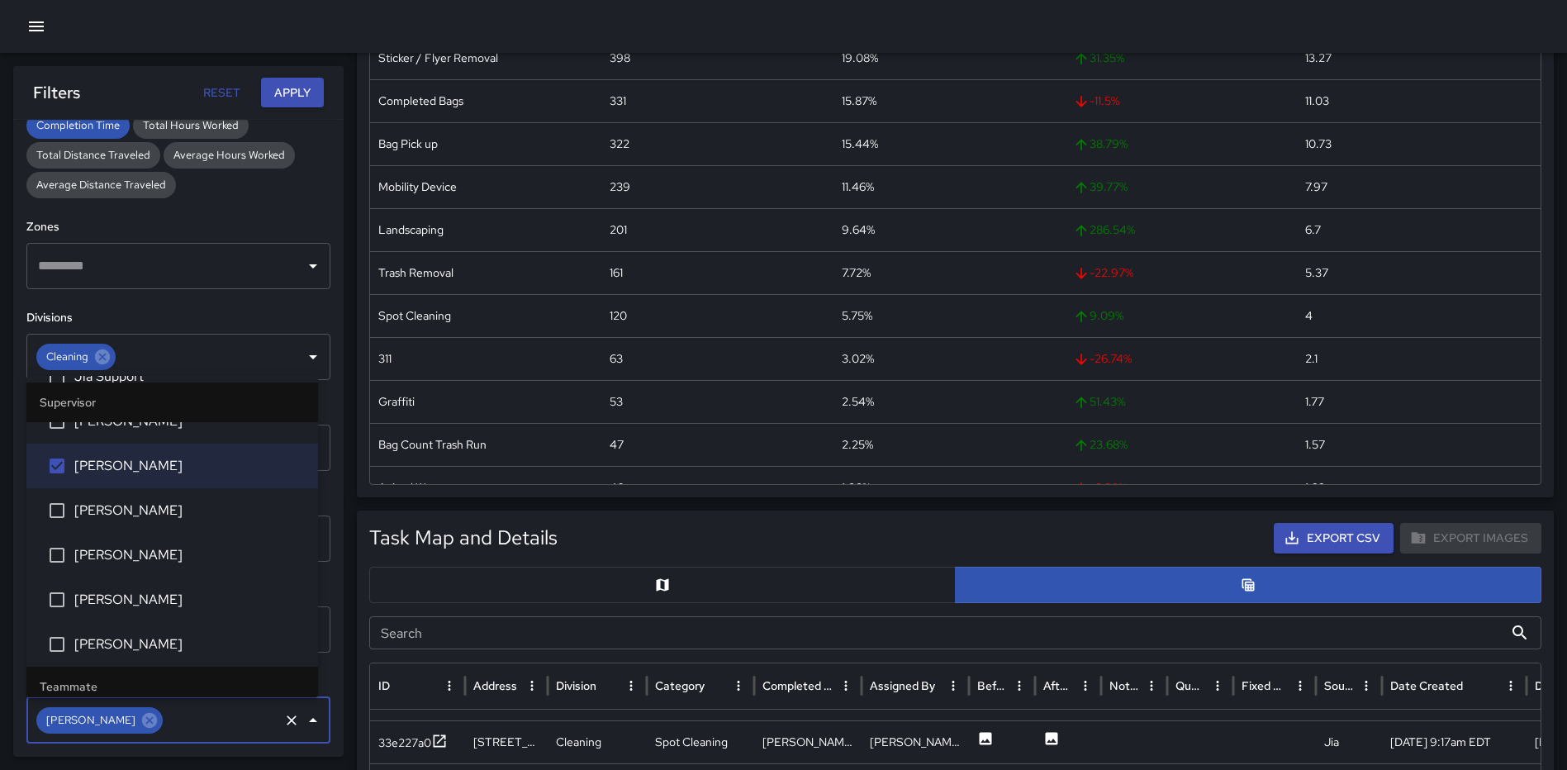
click at [284, 91] on button "Apply" at bounding box center [292, 93] width 63 height 31
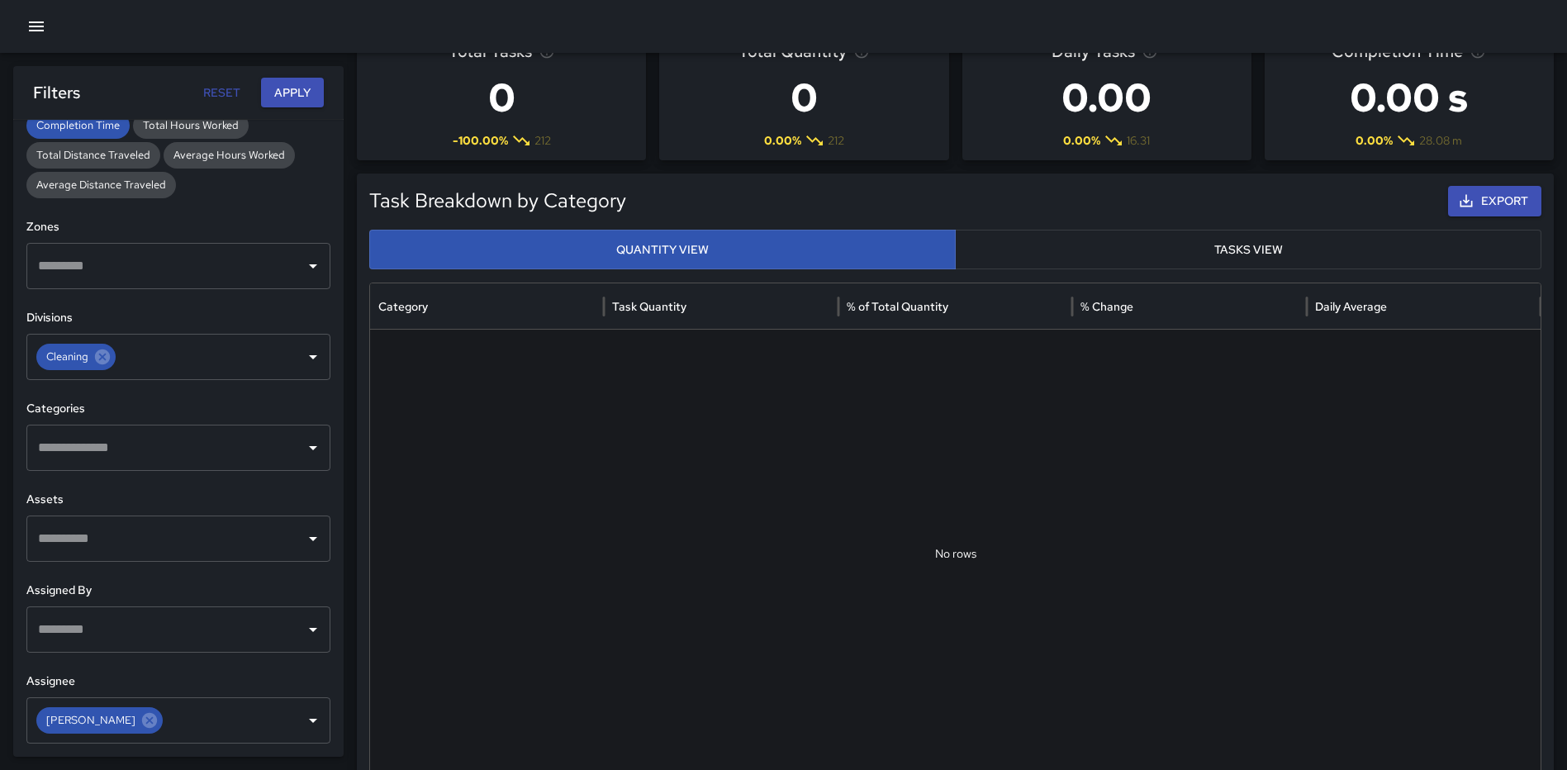
scroll to position [0, 0]
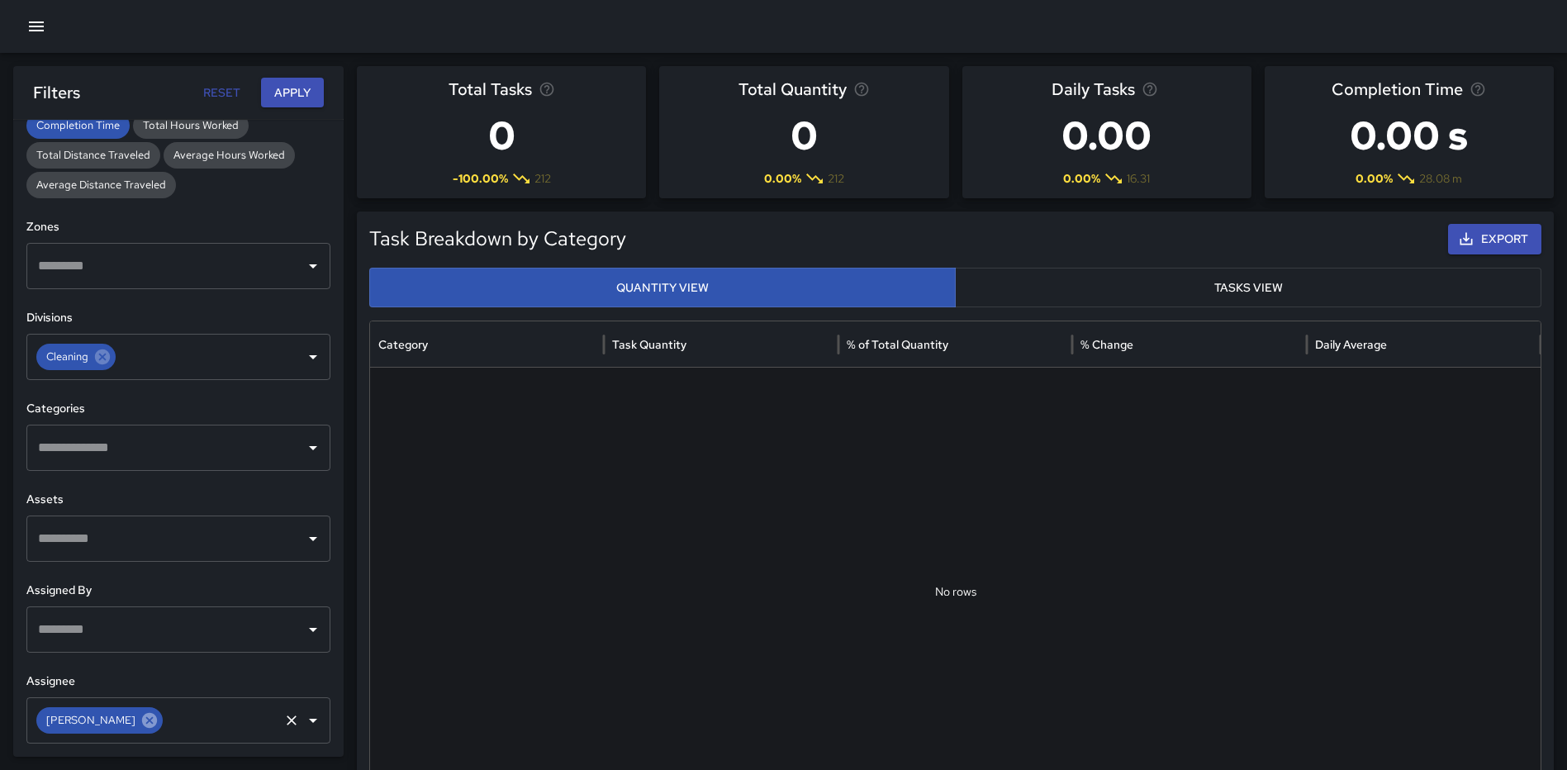
click at [142, 723] on icon at bounding box center [149, 719] width 15 height 15
click at [303, 725] on icon "Open" at bounding box center [313, 720] width 20 height 20
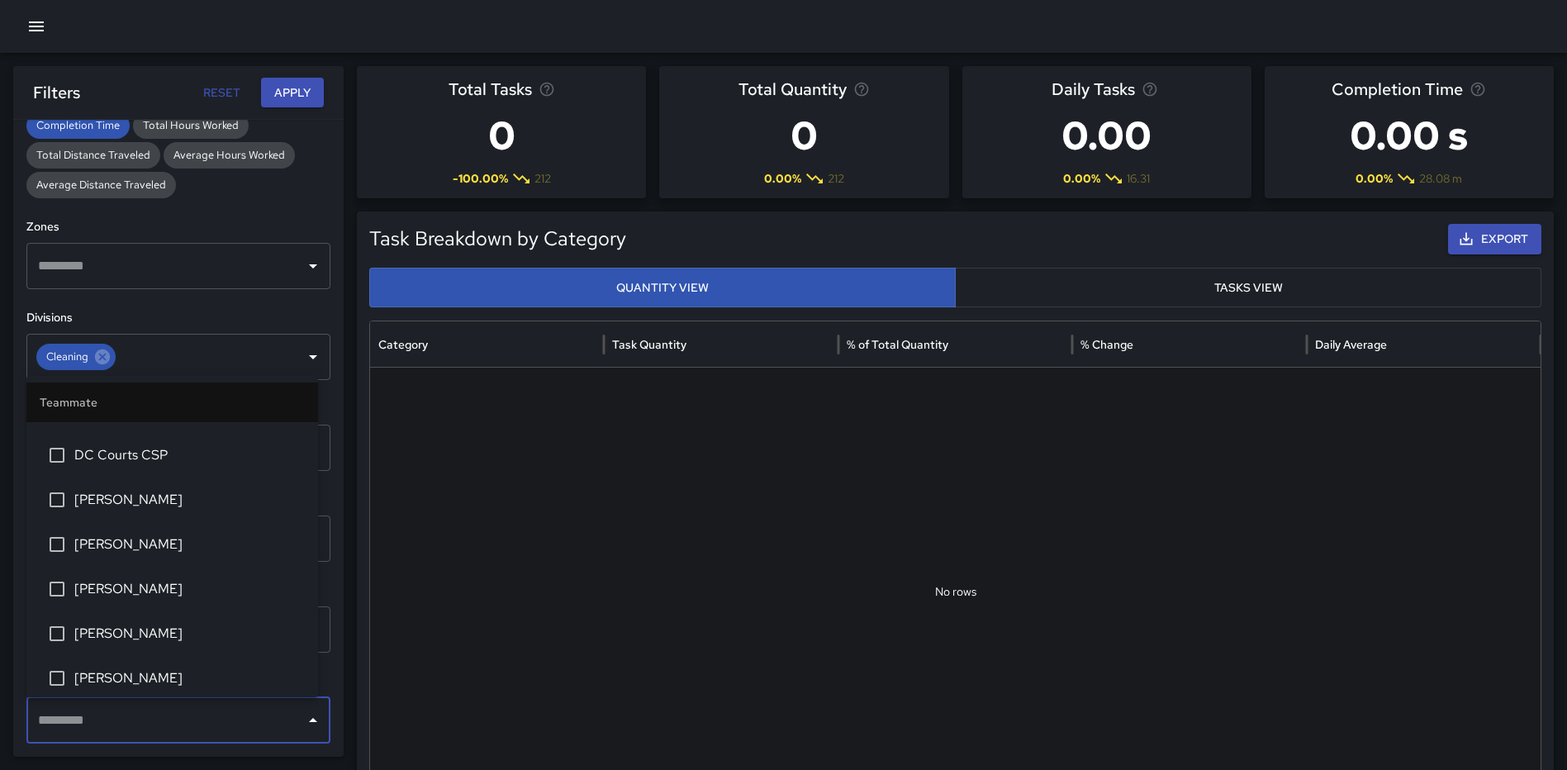
scroll to position [661, 0]
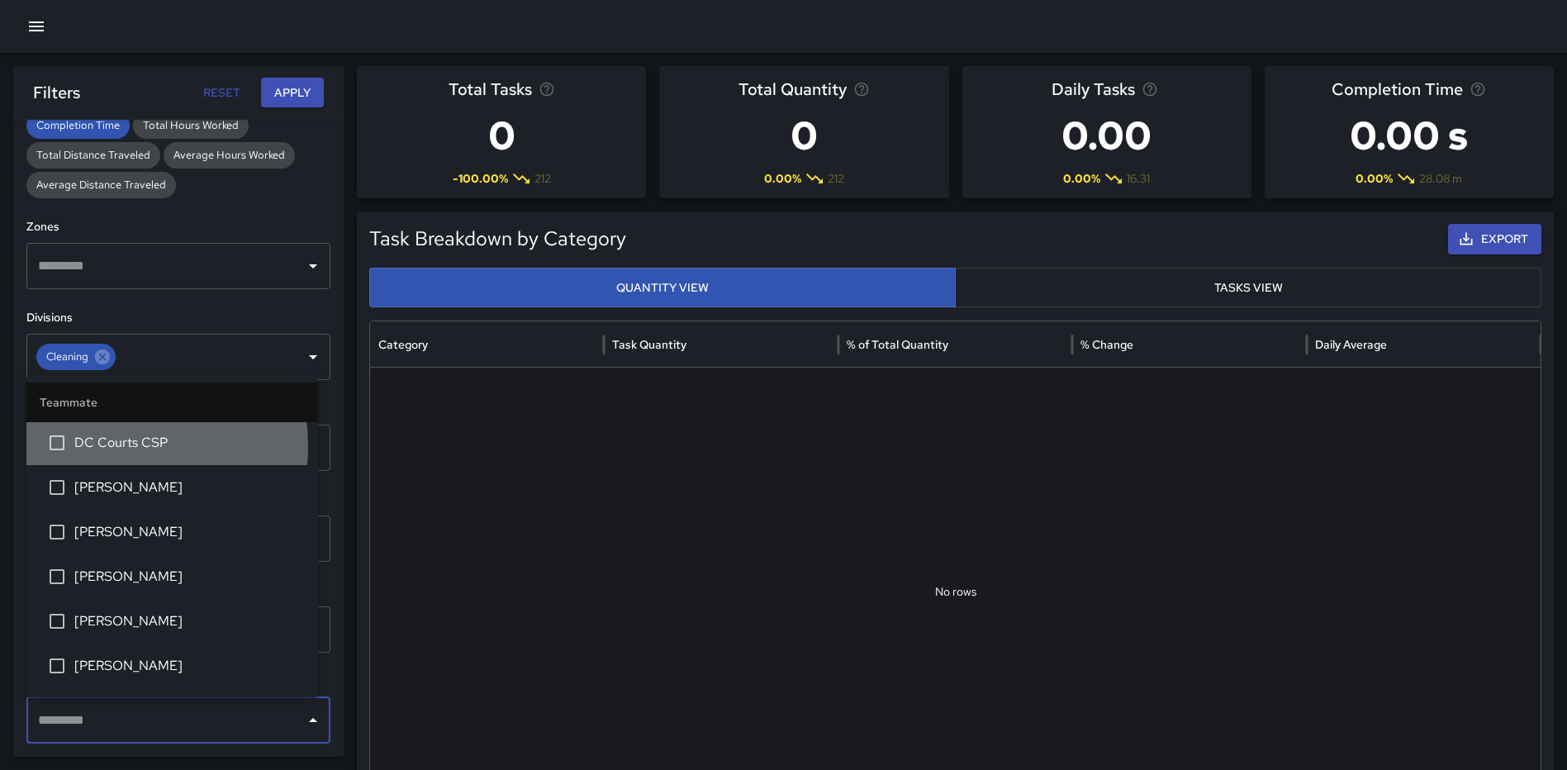
click at [93, 446] on span "DC Courts CSP" at bounding box center [189, 443] width 230 height 20
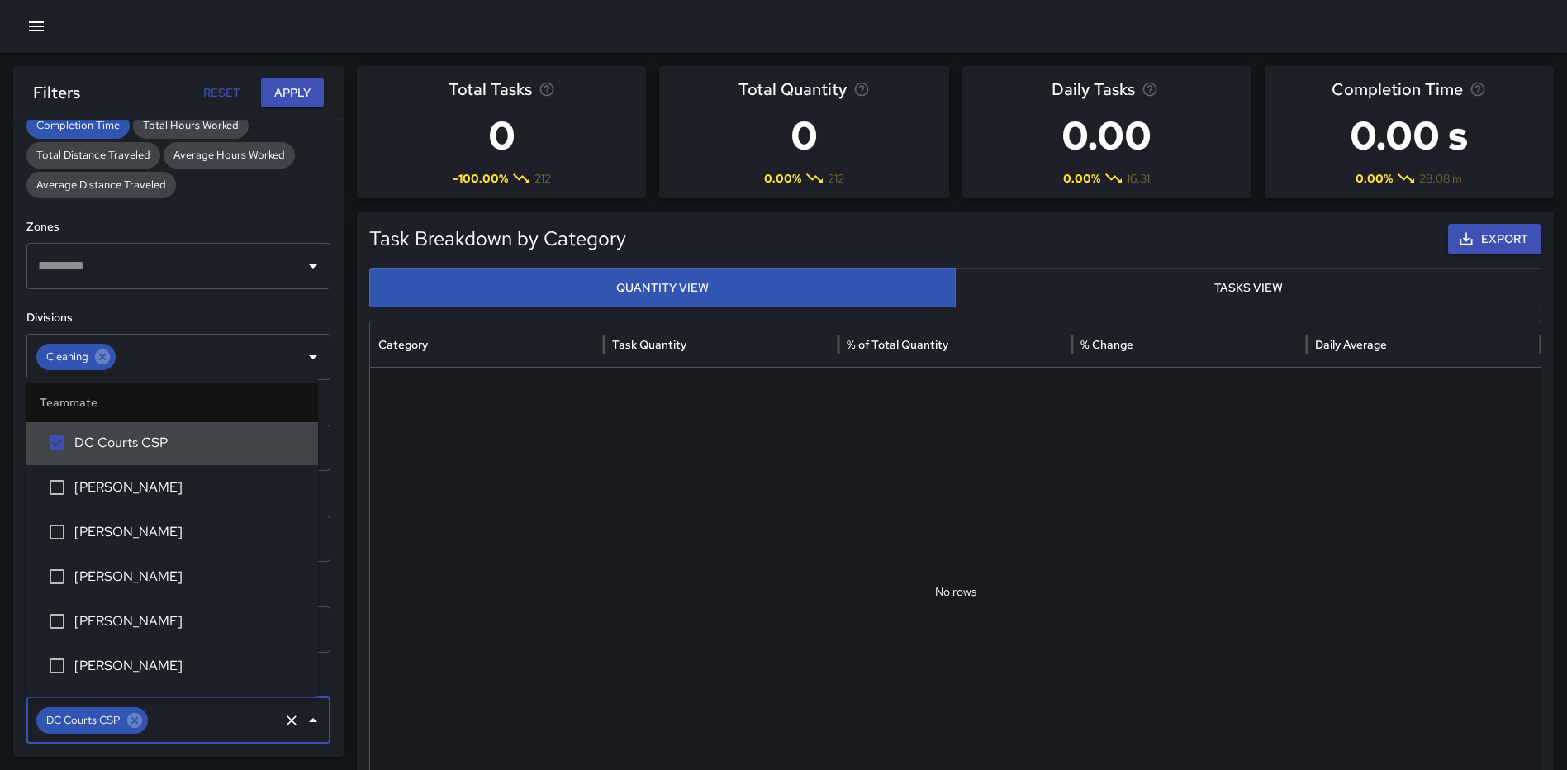
click at [297, 82] on button "Apply" at bounding box center [292, 93] width 63 height 31
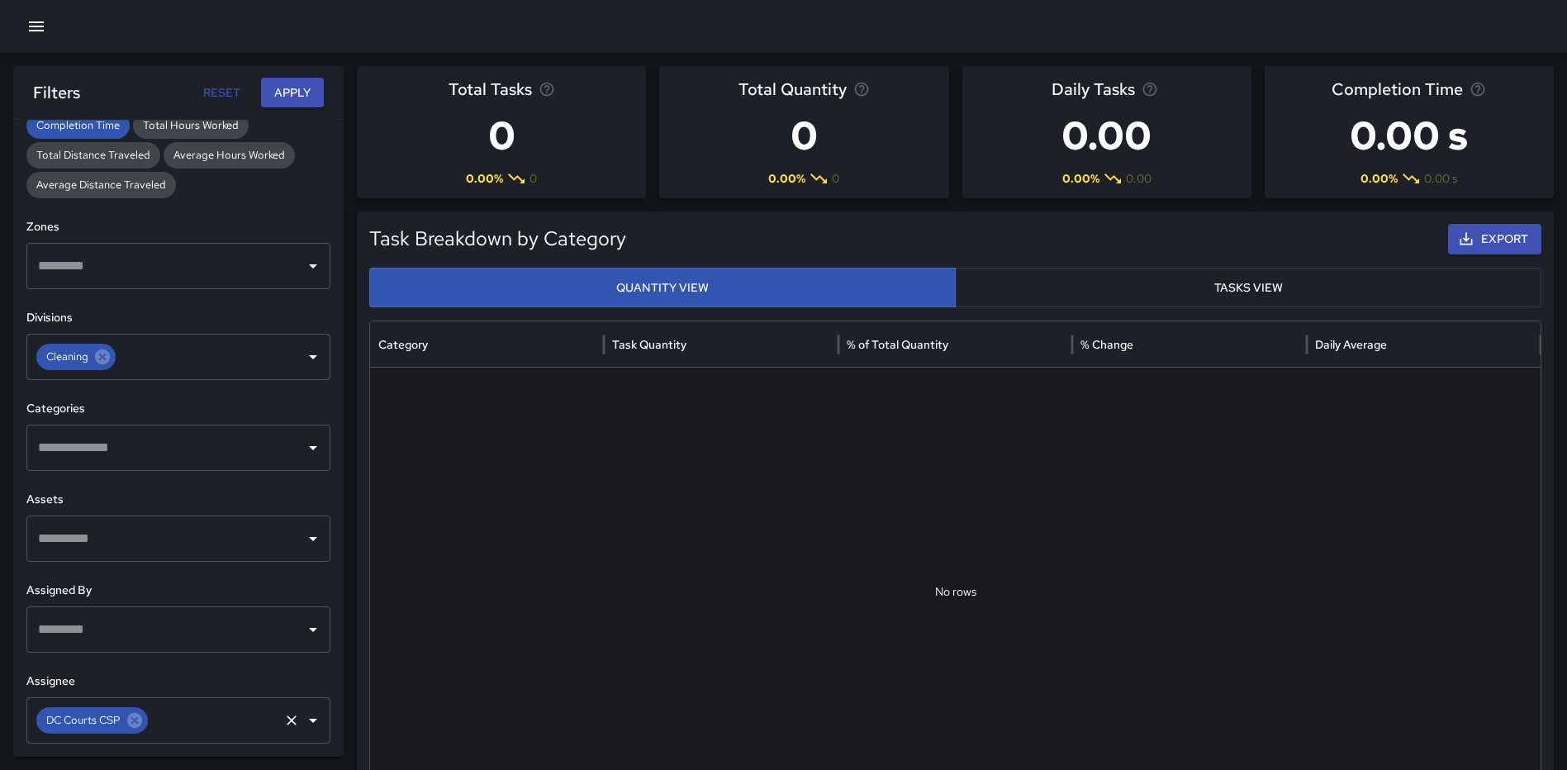
click at [135, 725] on icon at bounding box center [134, 719] width 15 height 15
click at [303, 717] on icon "Open" at bounding box center [313, 720] width 20 height 20
